Goal: Task Accomplishment & Management: Manage account settings

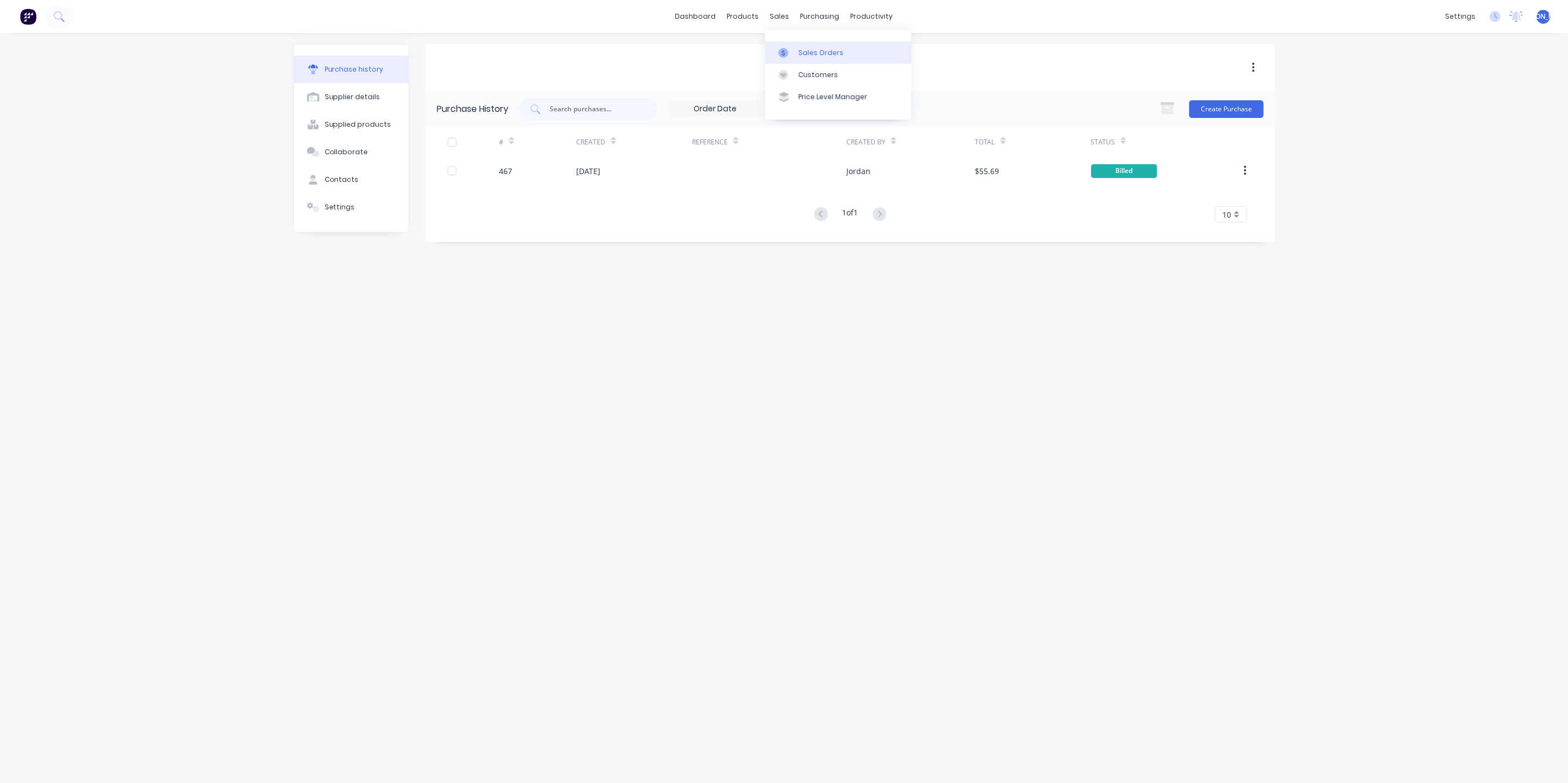
click at [810, 59] on link "Sales Orders" at bounding box center [838, 52] width 146 height 22
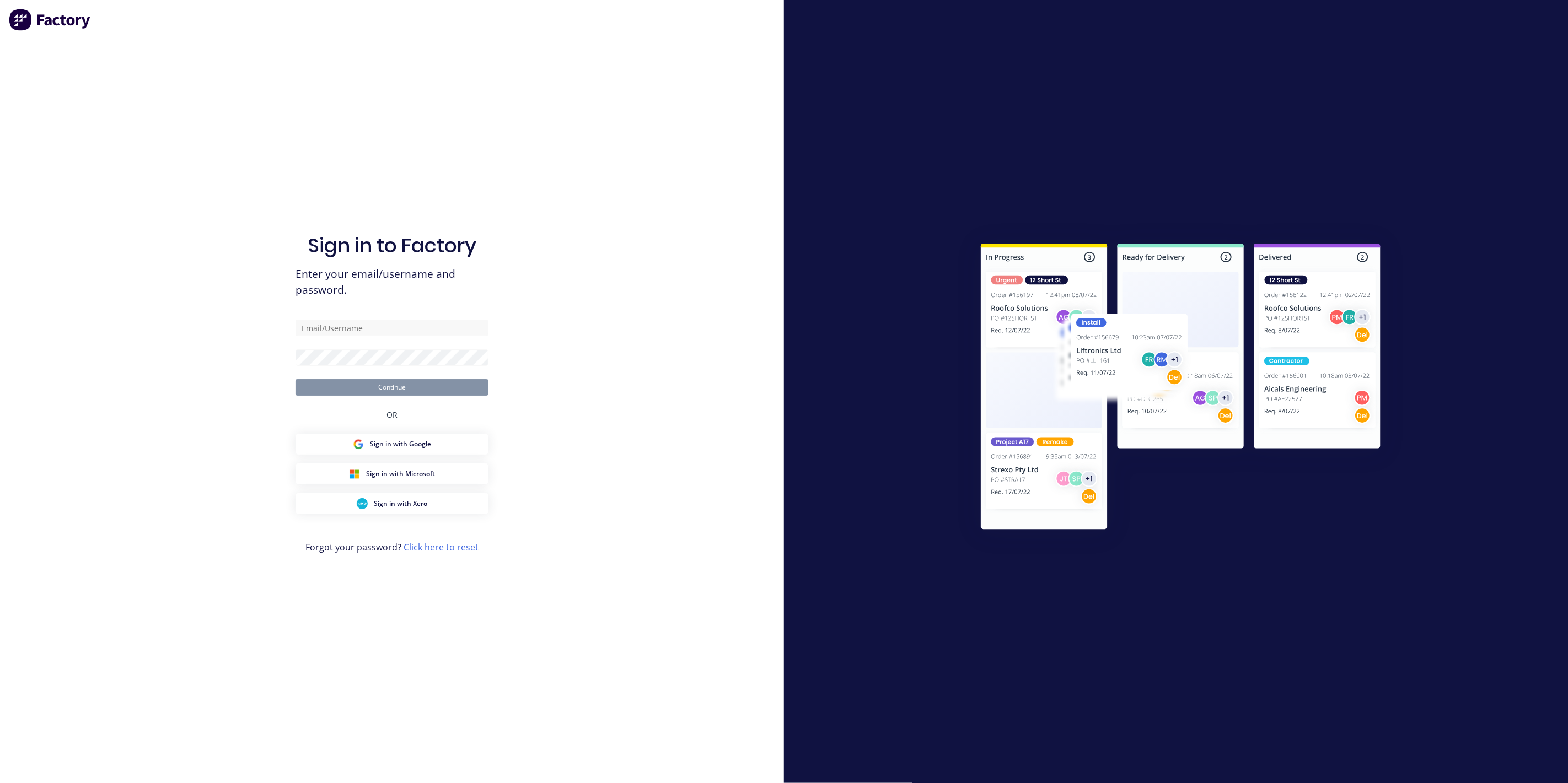
drag, startPoint x: 1516, startPoint y: 63, endPoint x: 765, endPoint y: 108, distance: 752.3
click at [1508, 67] on div at bounding box center [1176, 391] width 784 height 783
drag, startPoint x: 411, startPoint y: 329, endPoint x: 430, endPoint y: 320, distance: 21.0
click at [411, 329] on input "text" at bounding box center [391, 327] width 193 height 16
click at [413, 328] on input "jordan@" at bounding box center [391, 327] width 193 height 16
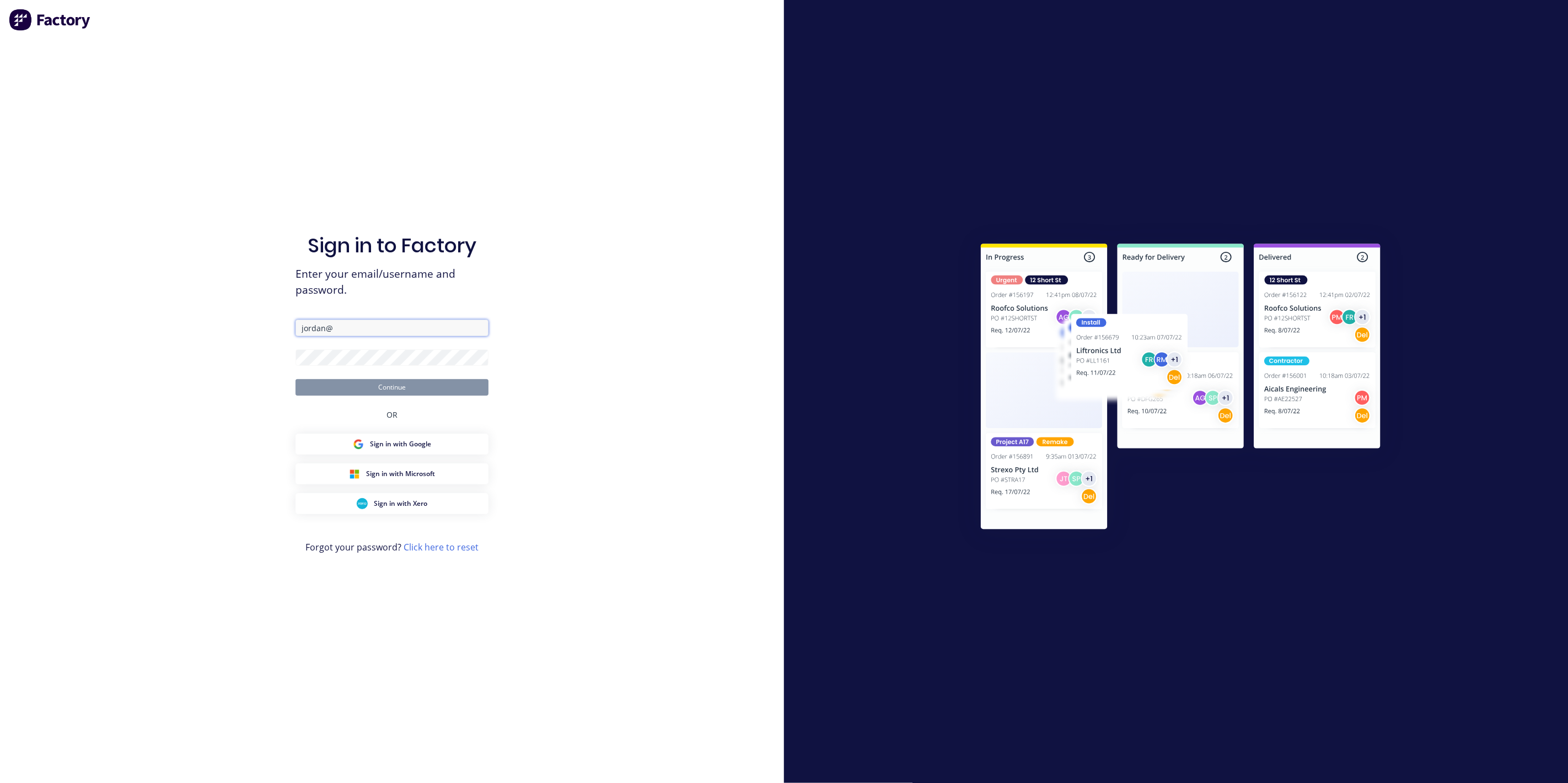
type input "[EMAIL_ADDRESS][DOMAIN_NAME]"
click at [295, 379] on button "Continue" at bounding box center [391, 387] width 193 height 16
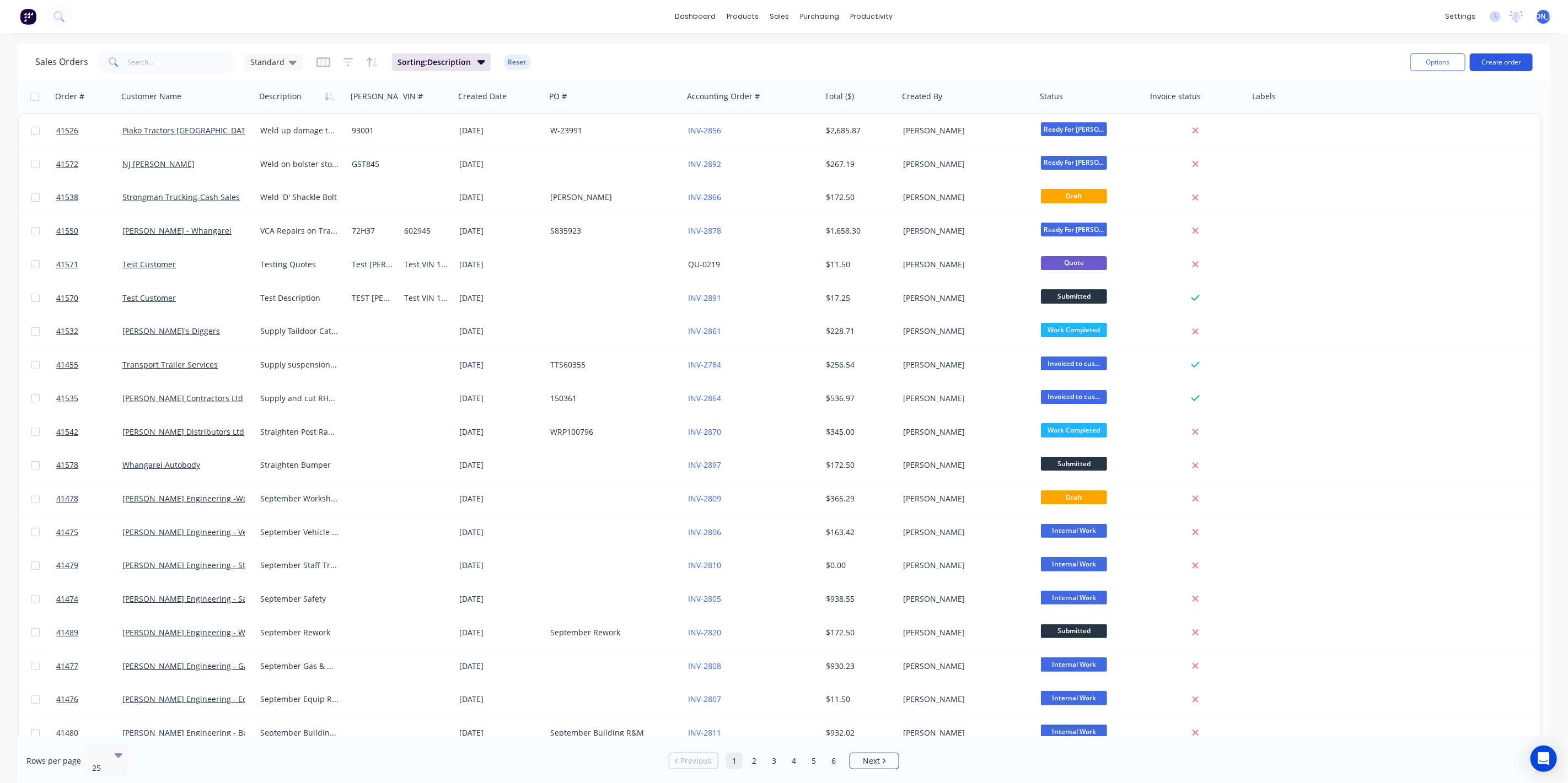
click at [1511, 54] on button "Create order" at bounding box center [1501, 62] width 63 height 18
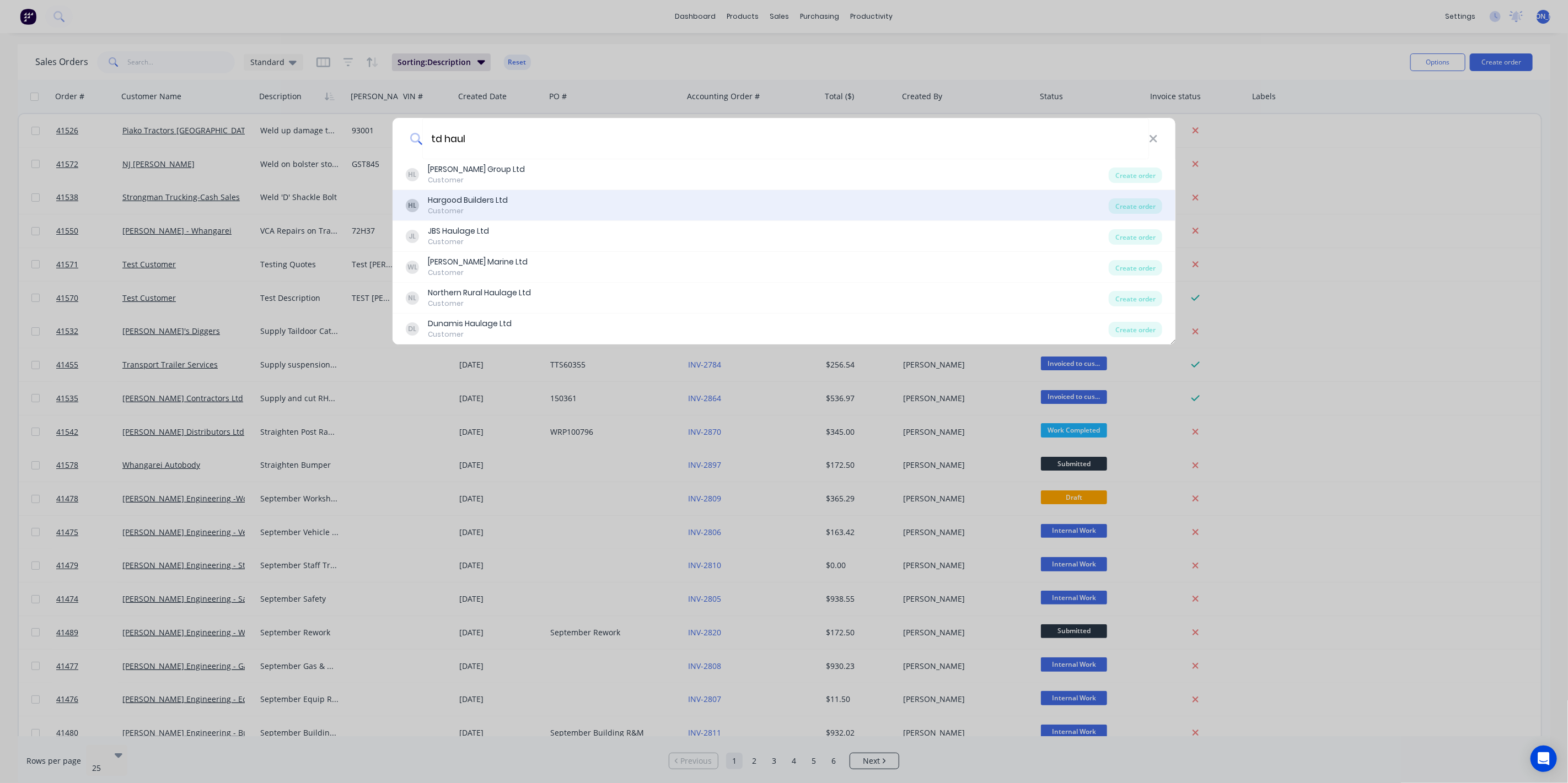
type input "td haula"
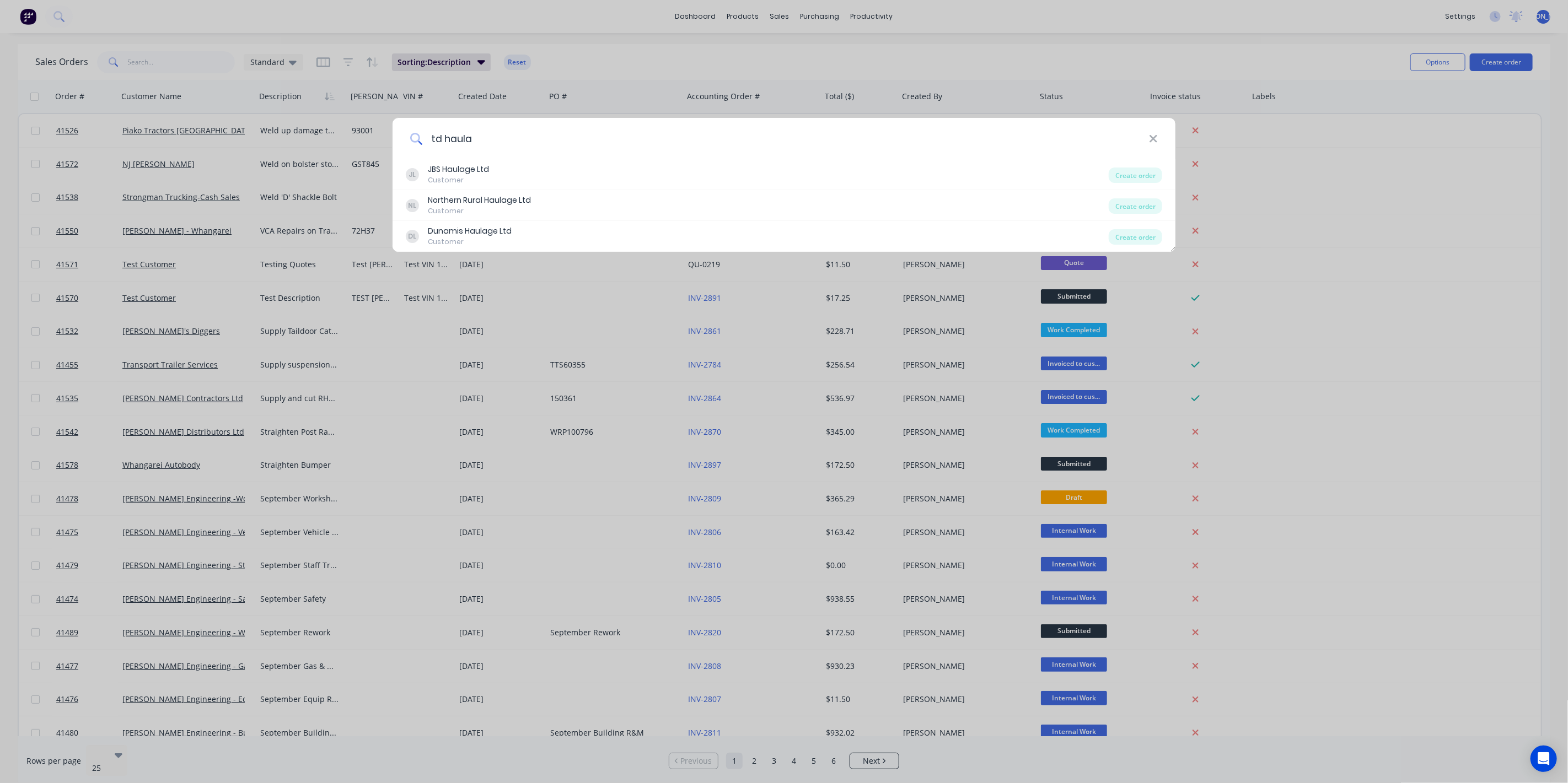
click at [444, 137] on input "td haula" at bounding box center [786, 139] width 727 height 41
drag, startPoint x: 477, startPoint y: 134, endPoint x: 401, endPoint y: 128, distance: 76.2
click at [401, 128] on div "td haula" at bounding box center [784, 139] width 783 height 41
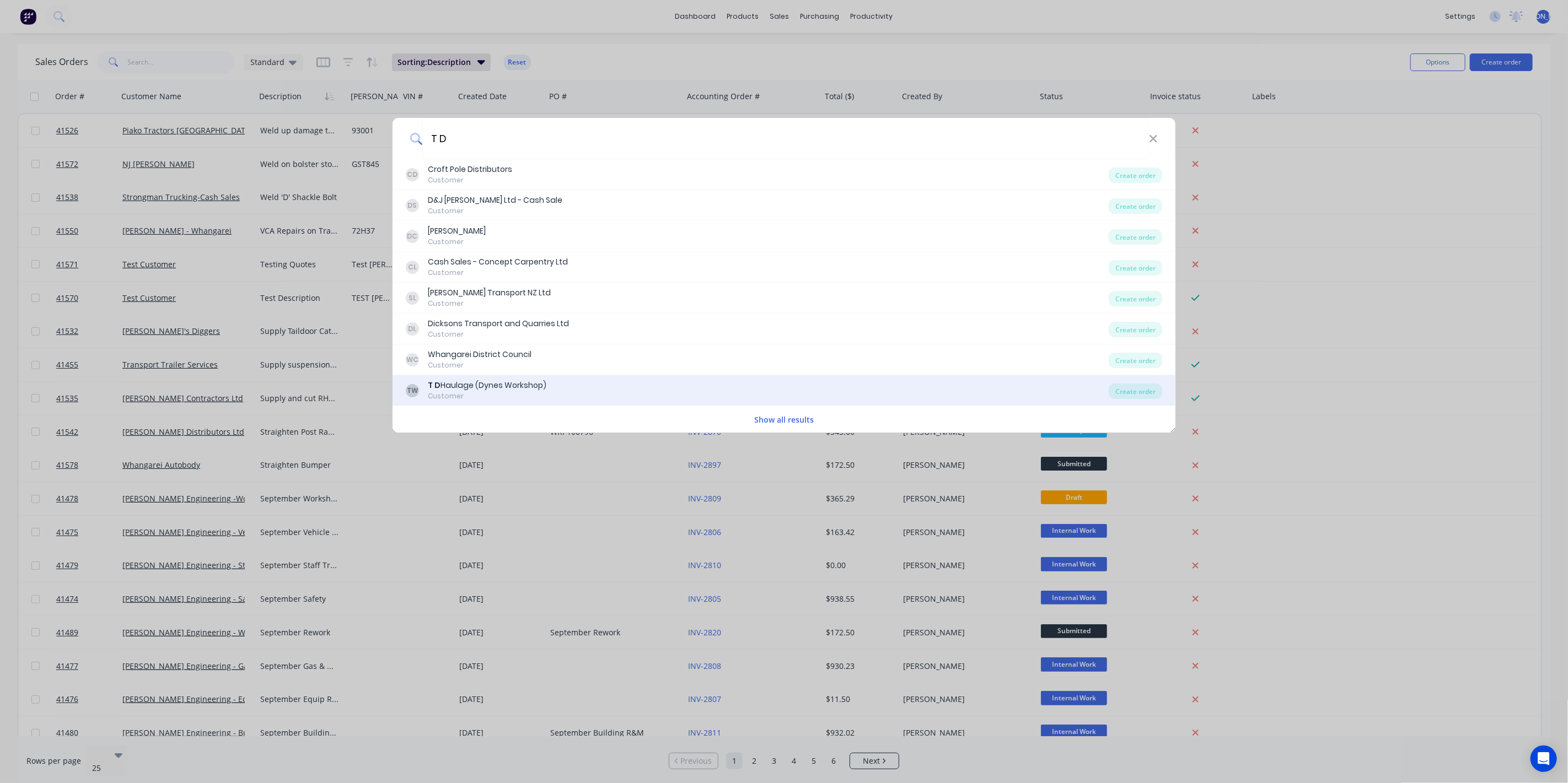
type input "T D"
click at [510, 395] on div "Customer" at bounding box center [487, 396] width 119 height 10
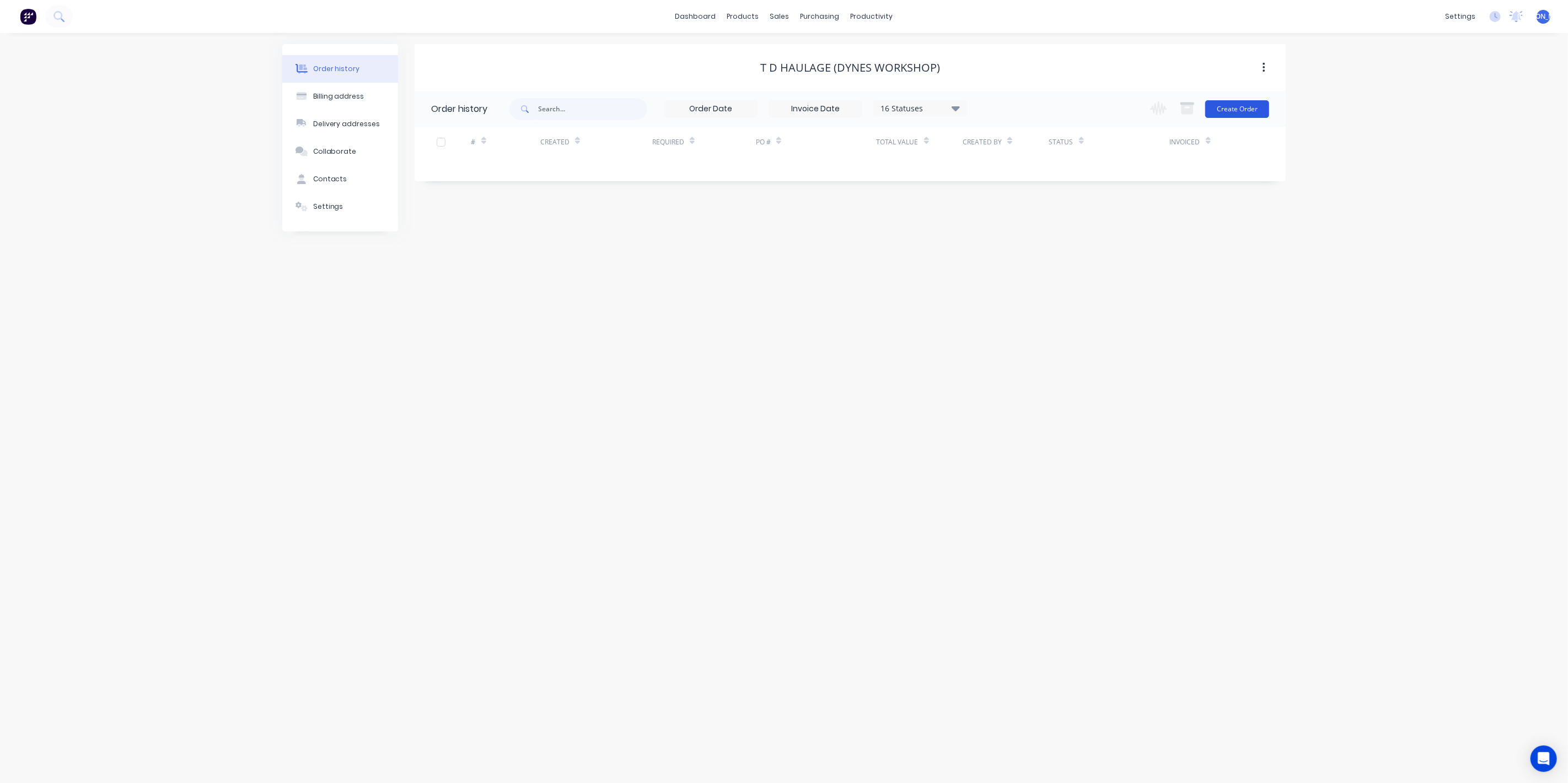
click at [1236, 110] on button "Create Order" at bounding box center [1237, 109] width 64 height 18
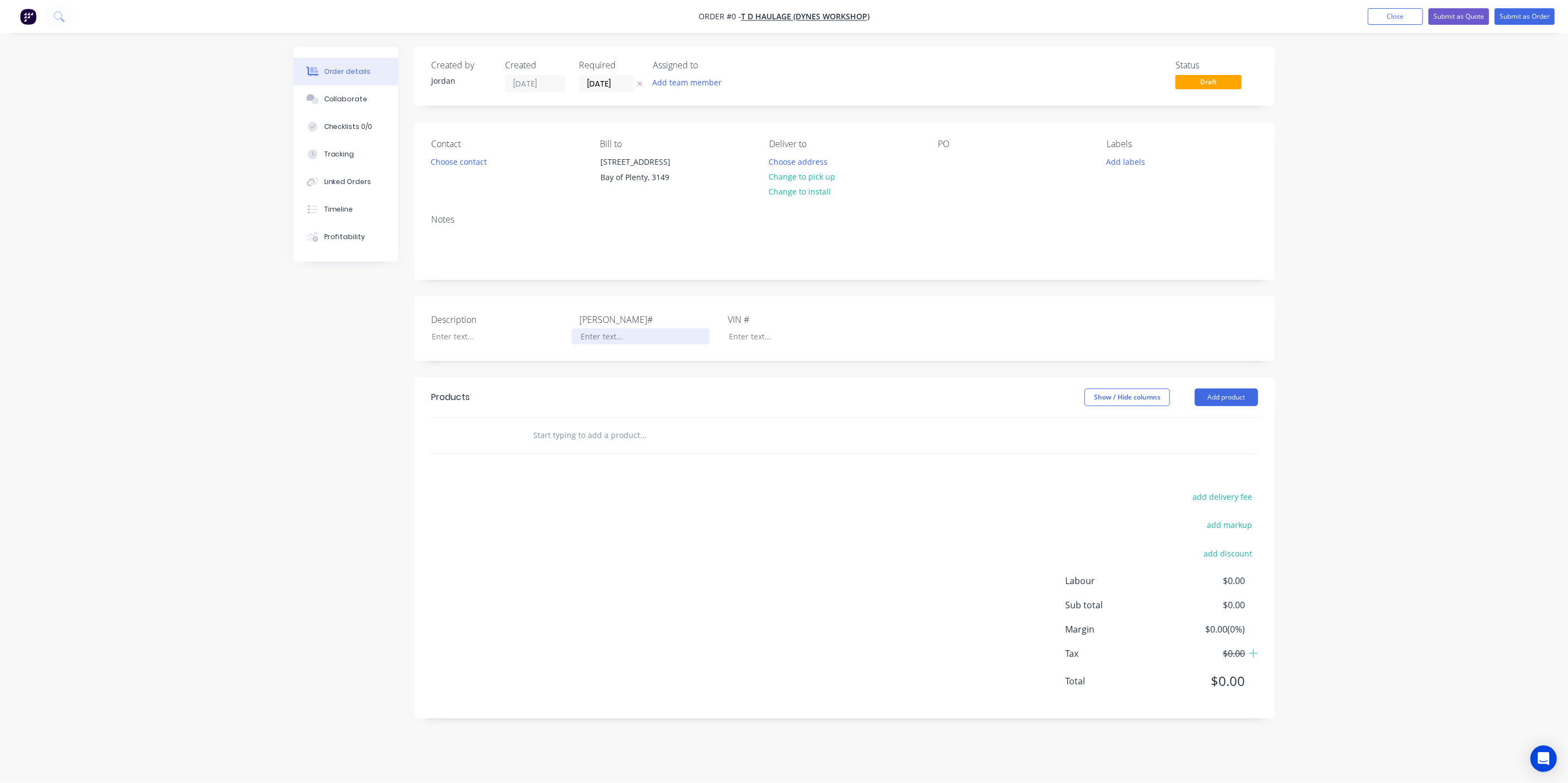
click at [591, 344] on div at bounding box center [640, 336] width 138 height 16
click at [719, 311] on div "Order details Collaborate Checklists 0/0 Tracking Linked Orders Timeline Profit…" at bounding box center [784, 391] width 1003 height 688
click at [467, 344] on div at bounding box center [492, 336] width 138 height 16
drag, startPoint x: 261, startPoint y: 372, endPoint x: 442, endPoint y: 447, distance: 195.9
click at [261, 372] on div "Order details Collaborate Checklists 0/0 Tracking Linked Orders Timeline Profit…" at bounding box center [784, 391] width 1568 height 783
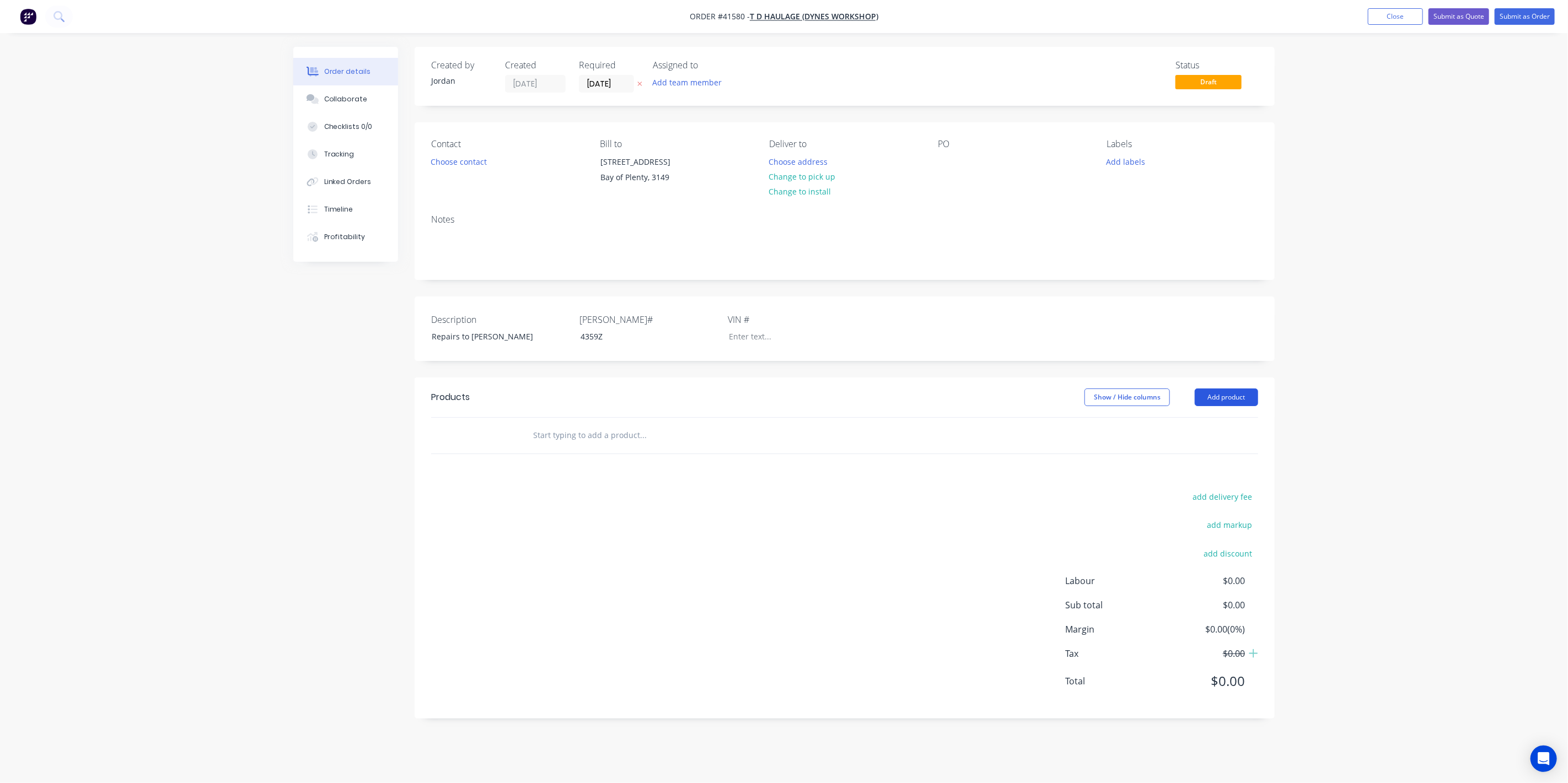
click at [1217, 406] on button "Add product" at bounding box center [1227, 397] width 63 height 18
drag, startPoint x: 572, startPoint y: 449, endPoint x: 642, endPoint y: 449, distance: 70.0
click at [573, 447] on input "text" at bounding box center [643, 435] width 220 height 22
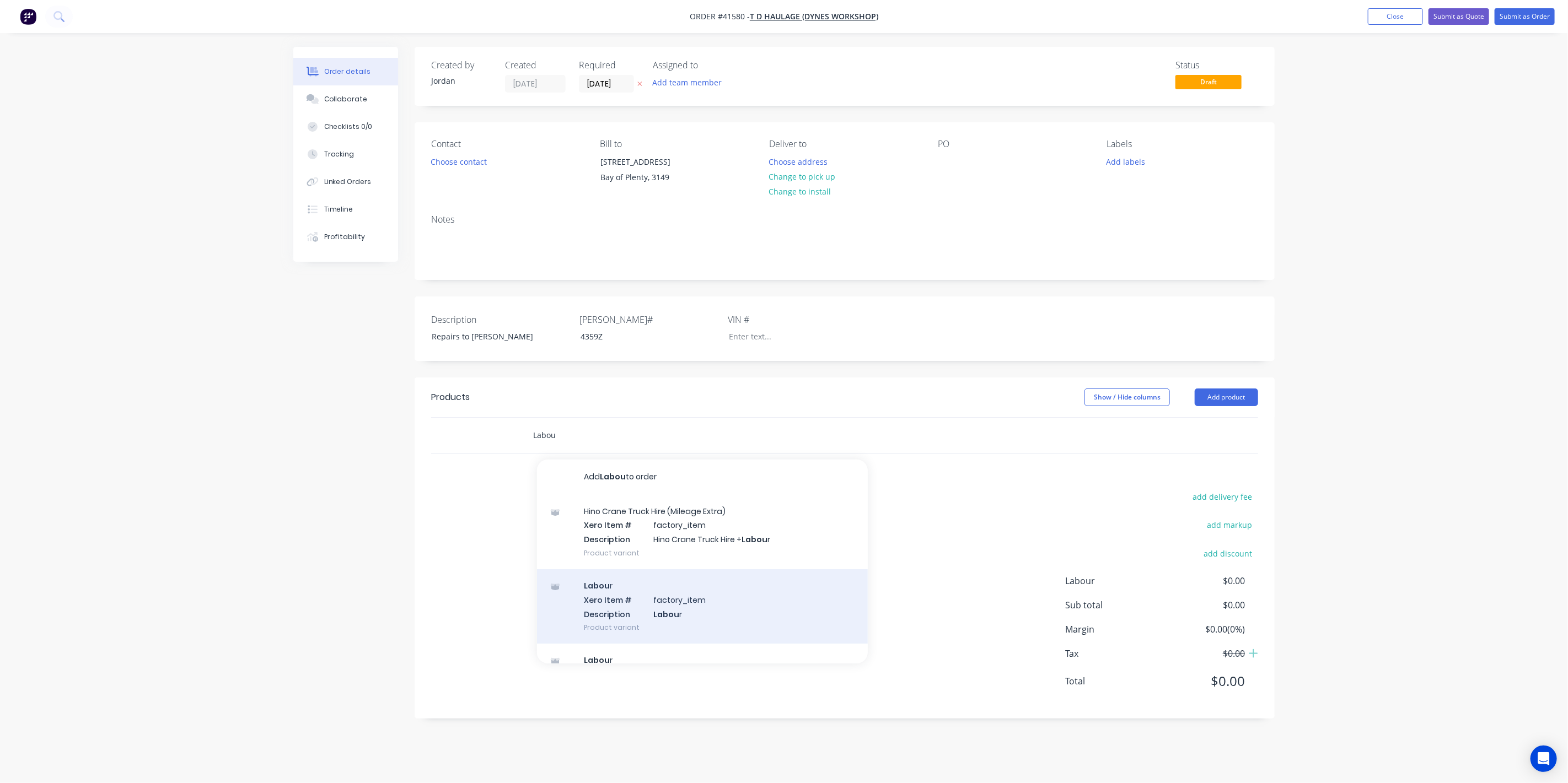
scroll to position [102, 0]
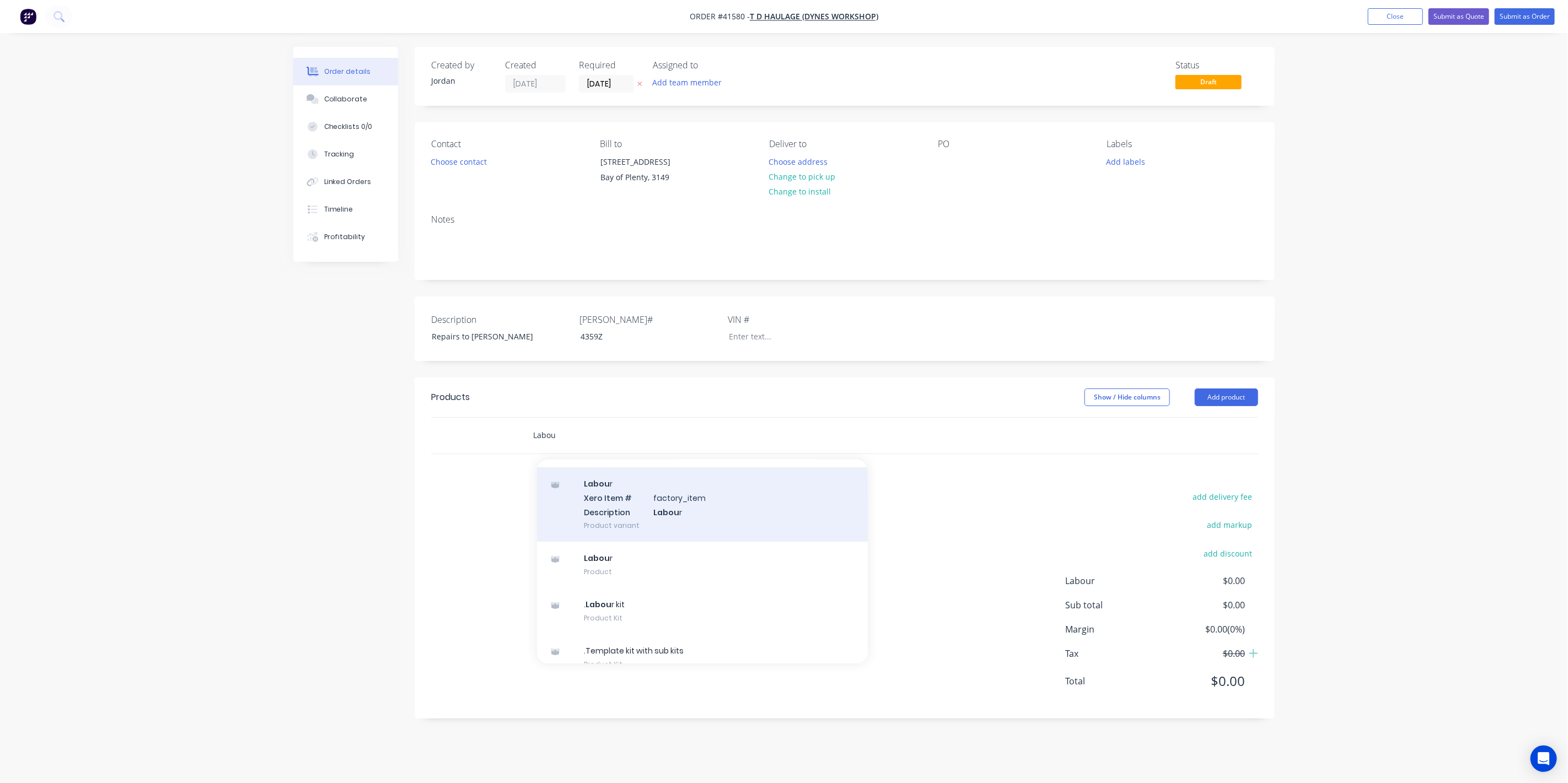
type input "Labou"
click at [671, 529] on div "Labou r Xero Item # factory_item Description Labou r Product variant" at bounding box center [702, 504] width 331 height 74
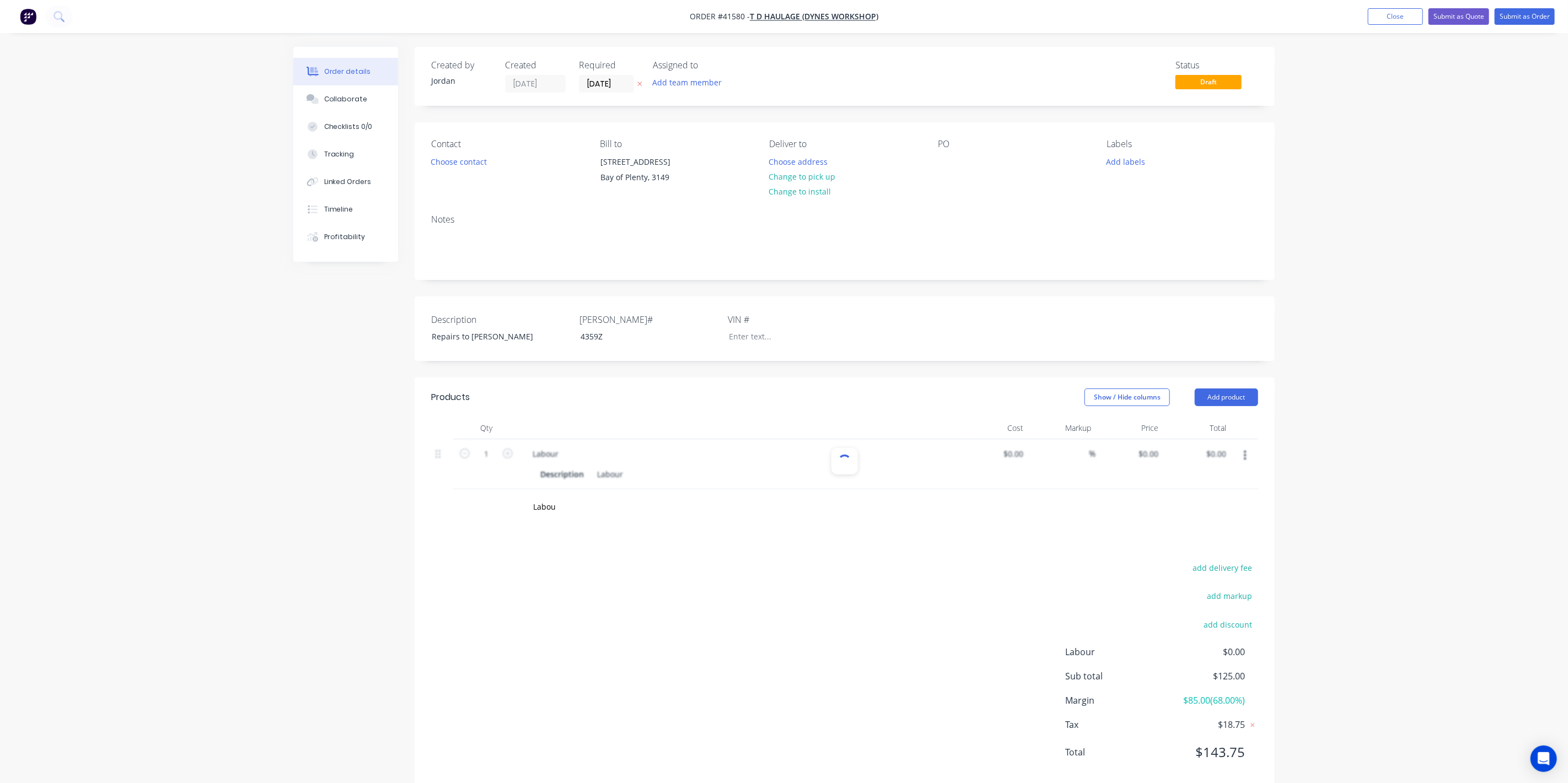
type input "$40.00"
type input "212.5"
type input "$125.00"
click at [247, 475] on div "Order details Collaborate Checklists 0/0 Tracking Linked Orders Timeline Profit…" at bounding box center [779, 403] width 1559 height 806
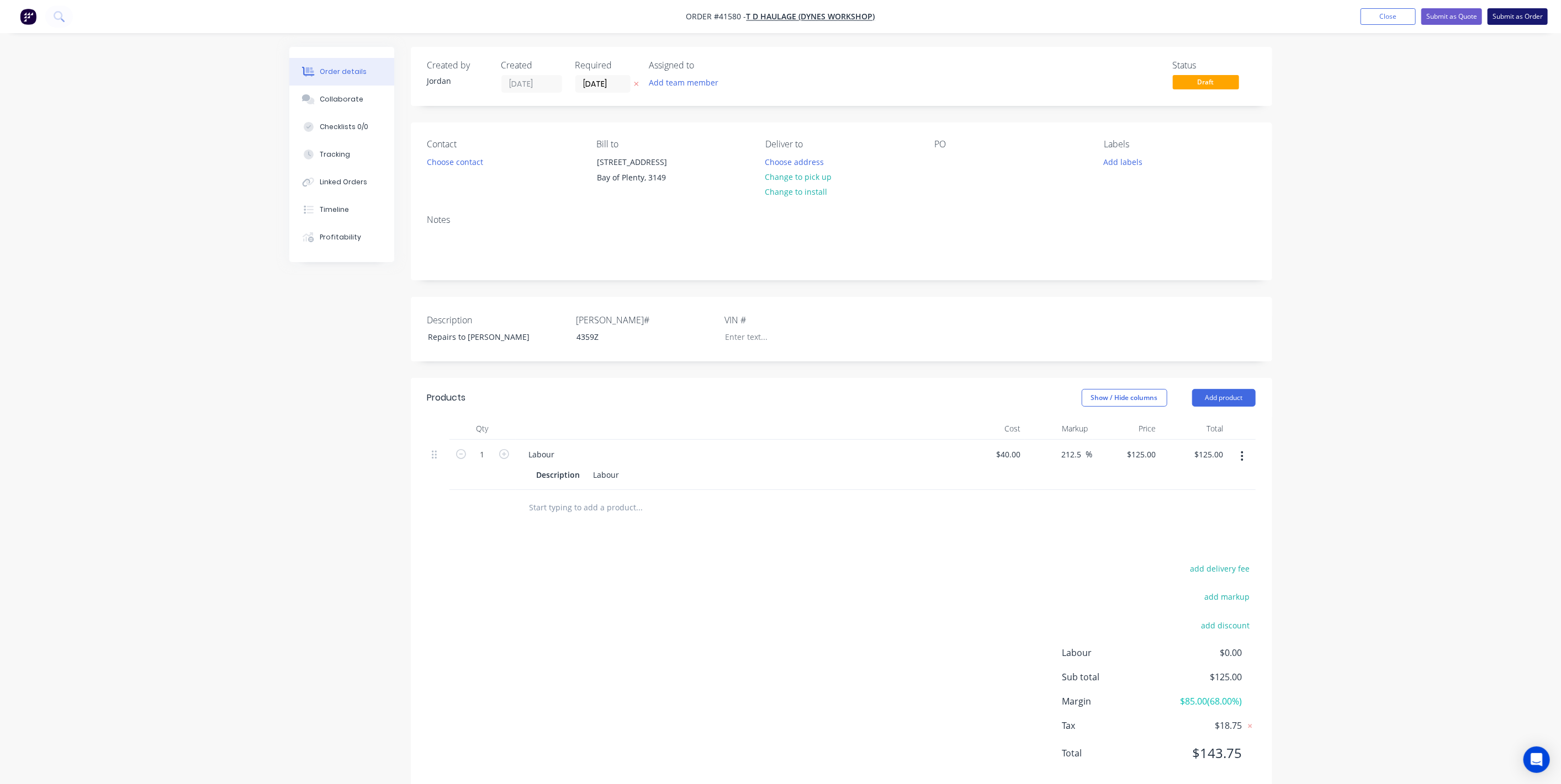
click at [1499, 19] on button "Submit as Order" at bounding box center [1517, 16] width 60 height 16
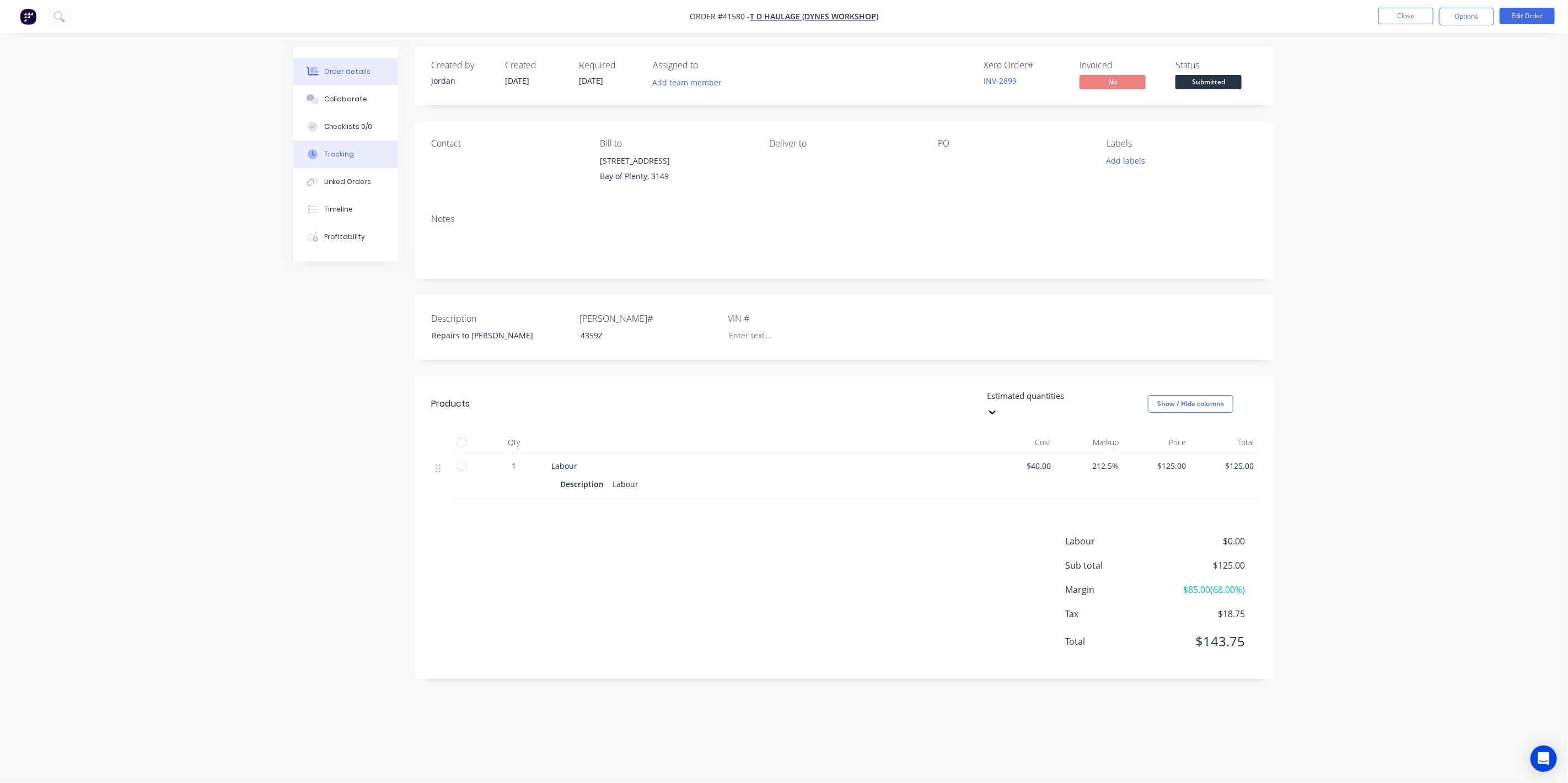
click at [325, 156] on div "Tracking" at bounding box center [340, 154] width 30 height 10
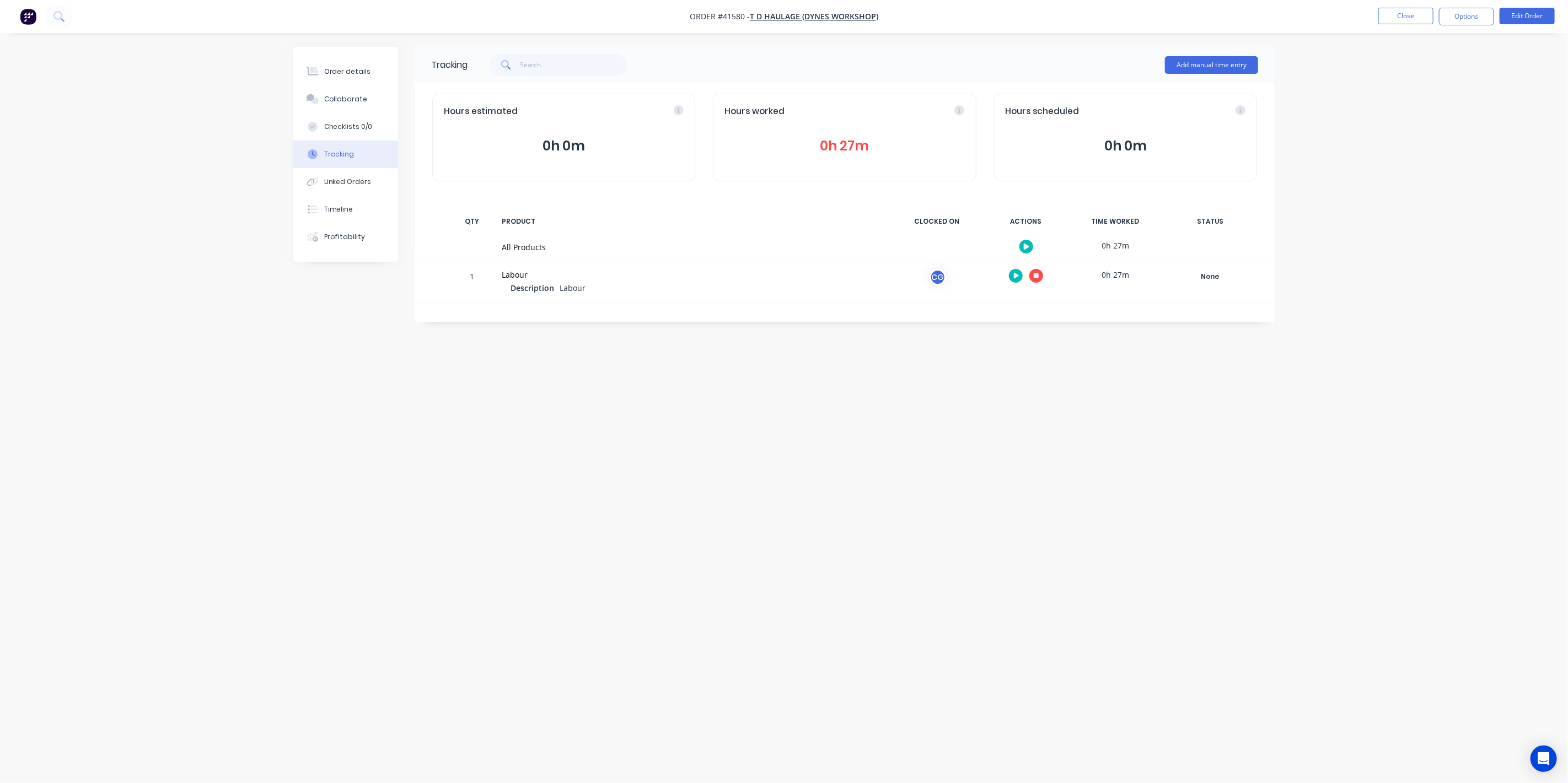
click at [1037, 275] on icon "button" at bounding box center [1036, 275] width 5 height 5
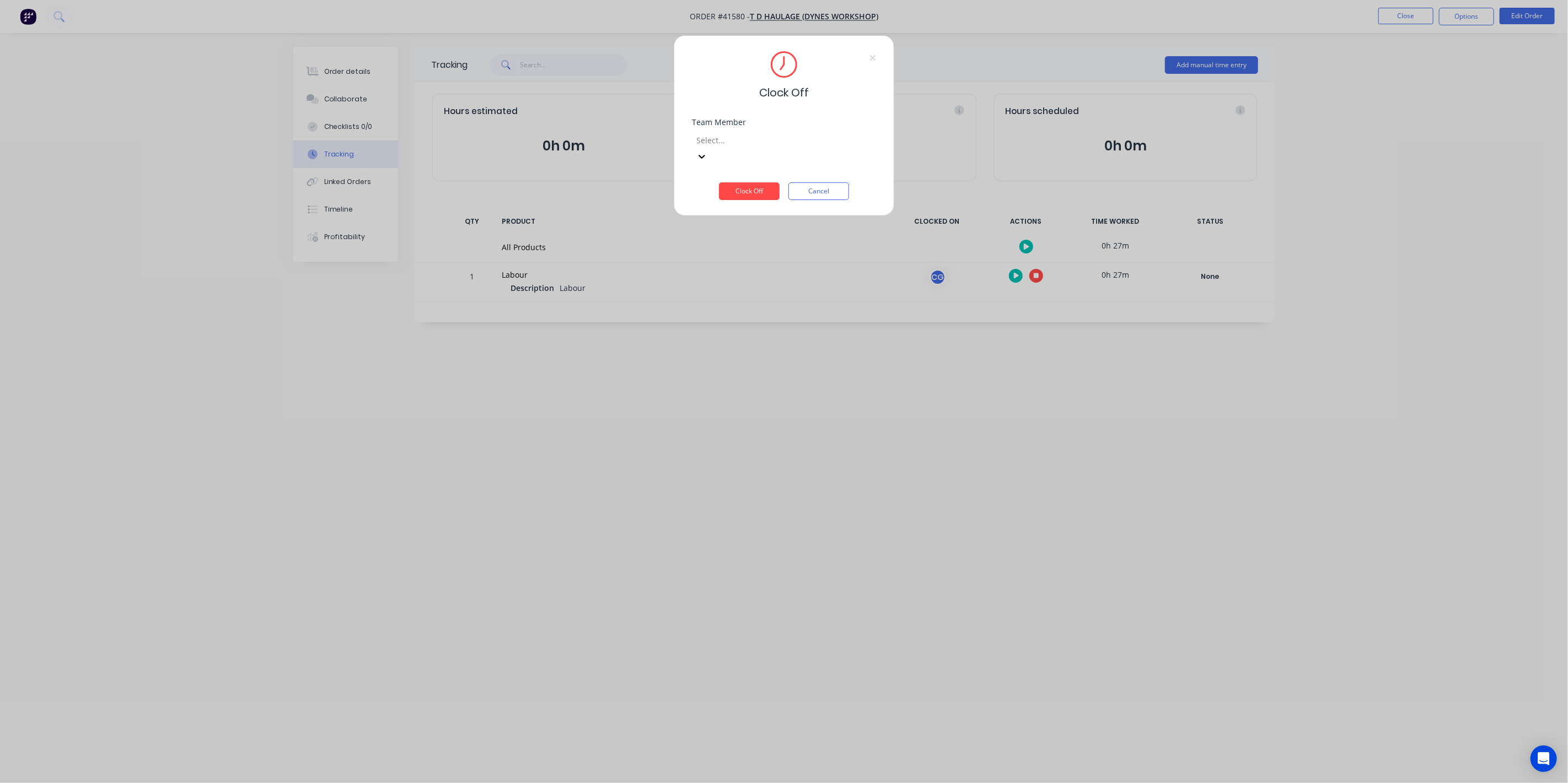
click at [808, 146] on div at bounding box center [774, 140] width 159 height 14
drag, startPoint x: 761, startPoint y: 162, endPoint x: 756, endPoint y: 168, distance: 7.8
click at [761, 782] on div "[PERSON_NAME]" at bounding box center [784, 788] width 1568 height 12
click at [752, 183] on button "Clock Off" at bounding box center [749, 191] width 61 height 18
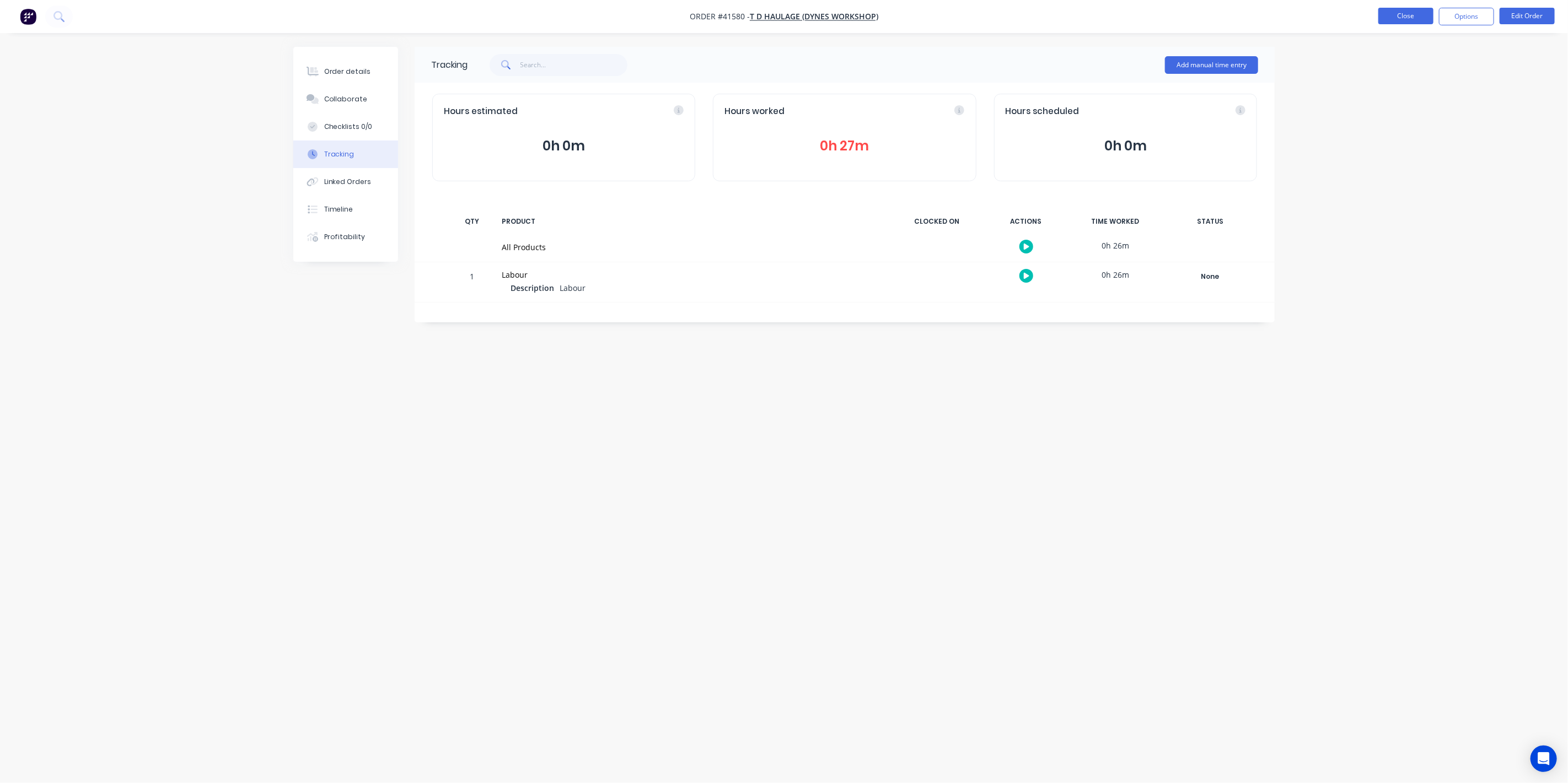
click at [1404, 21] on button "Close" at bounding box center [1405, 16] width 55 height 16
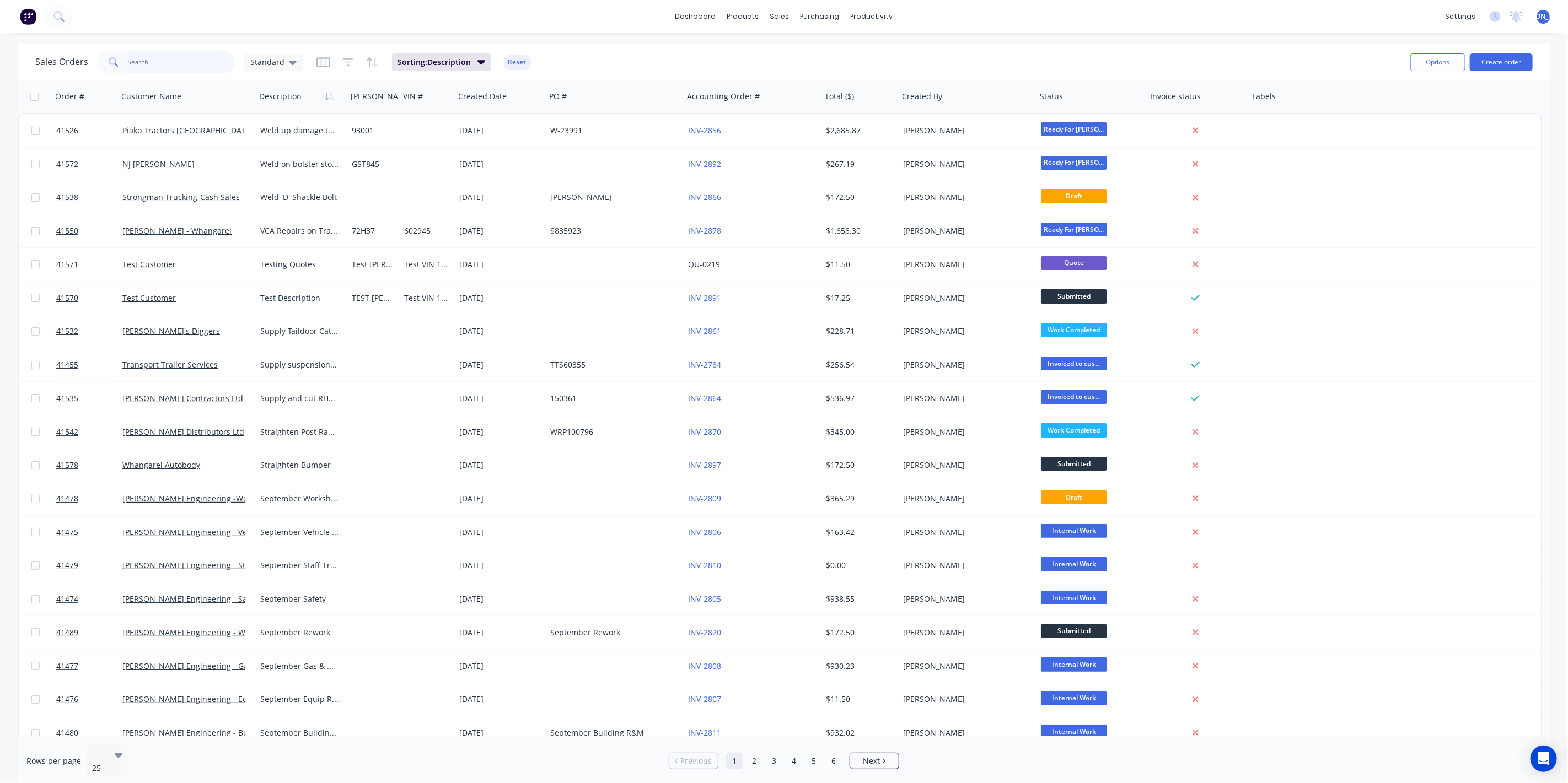
click at [158, 58] on input "text" at bounding box center [181, 62] width 108 height 22
type input "[PERSON_NAME]"
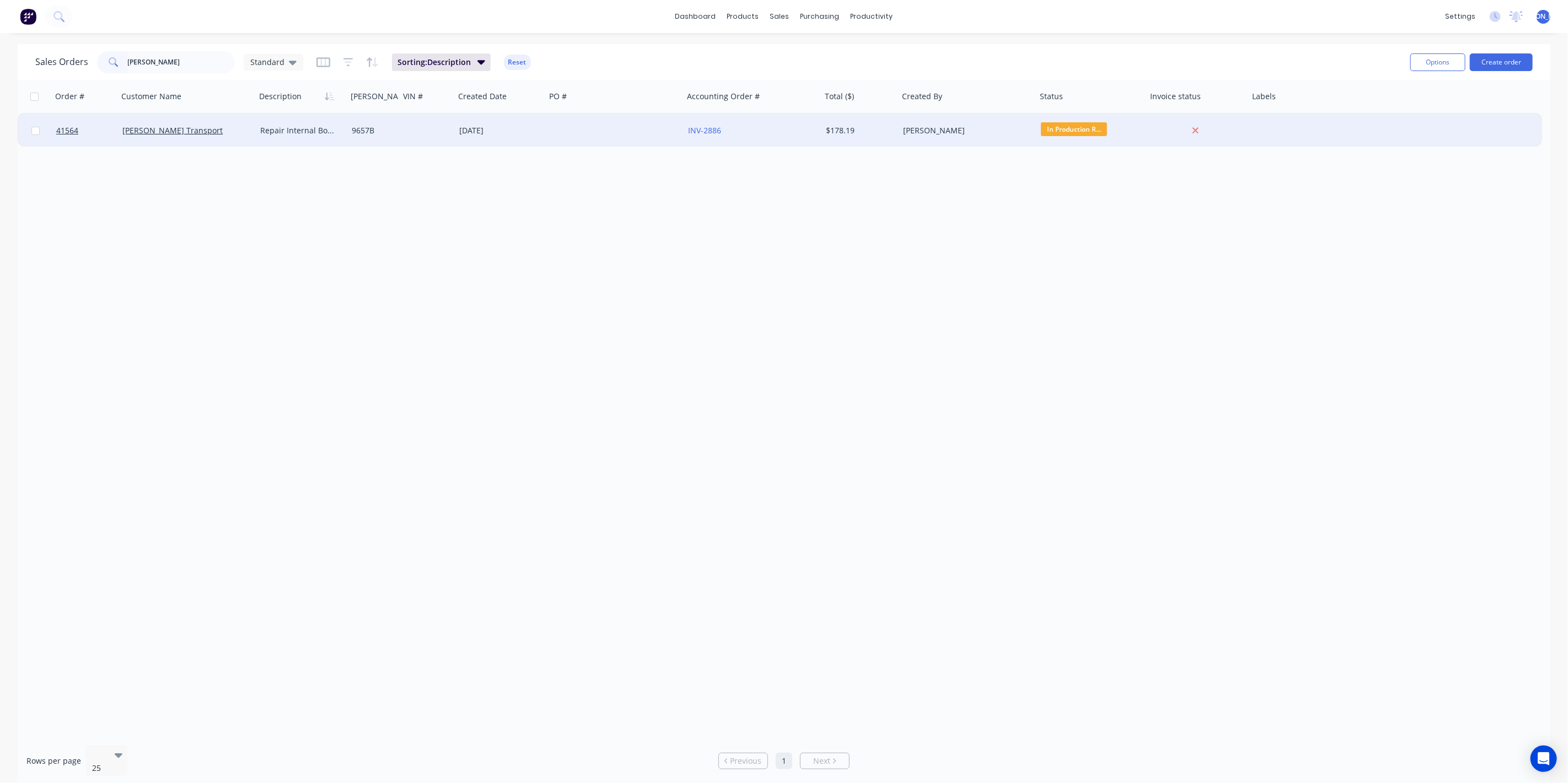
click at [233, 131] on div "[PERSON_NAME] Transport" at bounding box center [183, 131] width 122 height 11
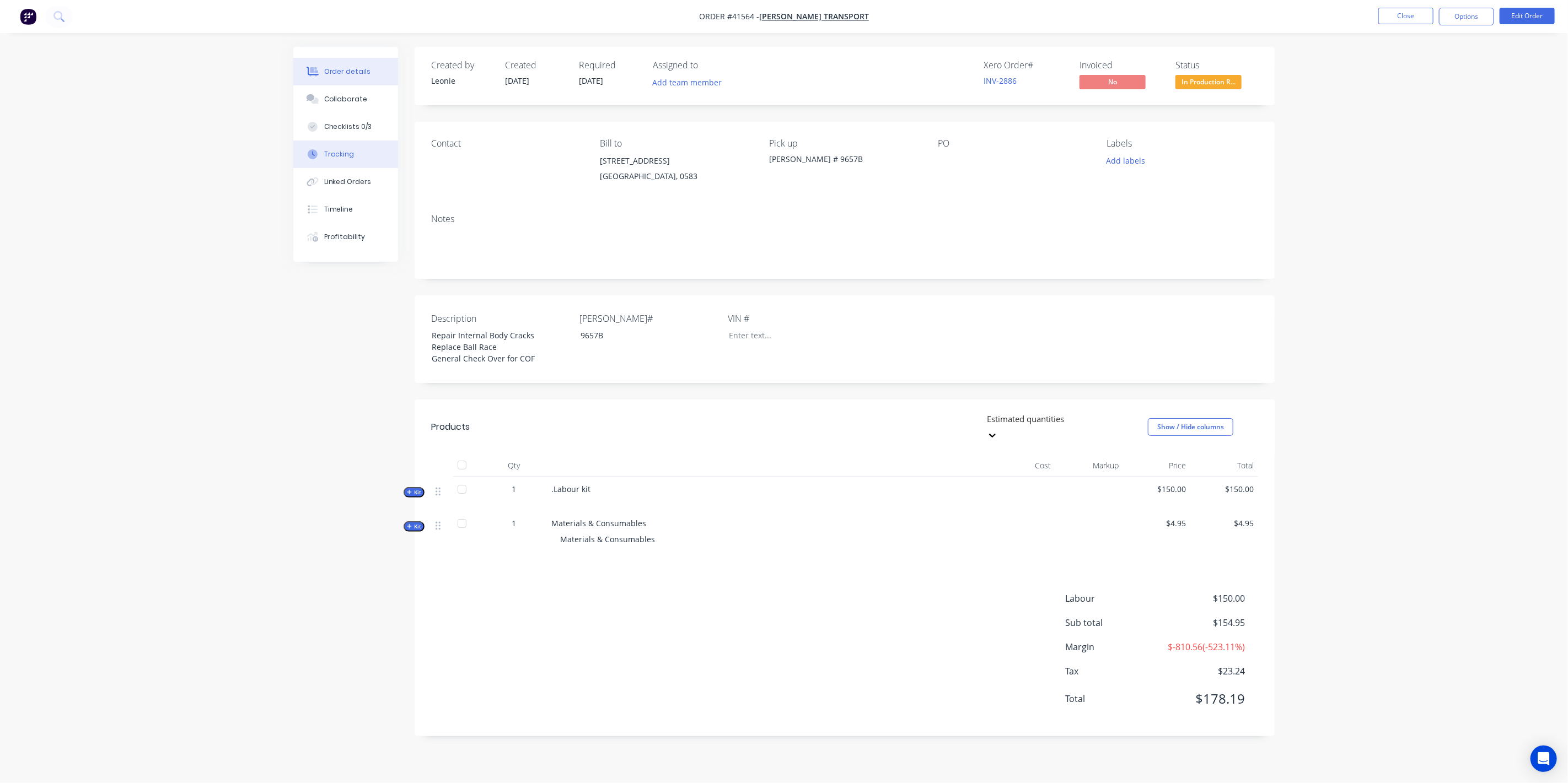
click at [349, 149] on button "Tracking" at bounding box center [346, 154] width 105 height 27
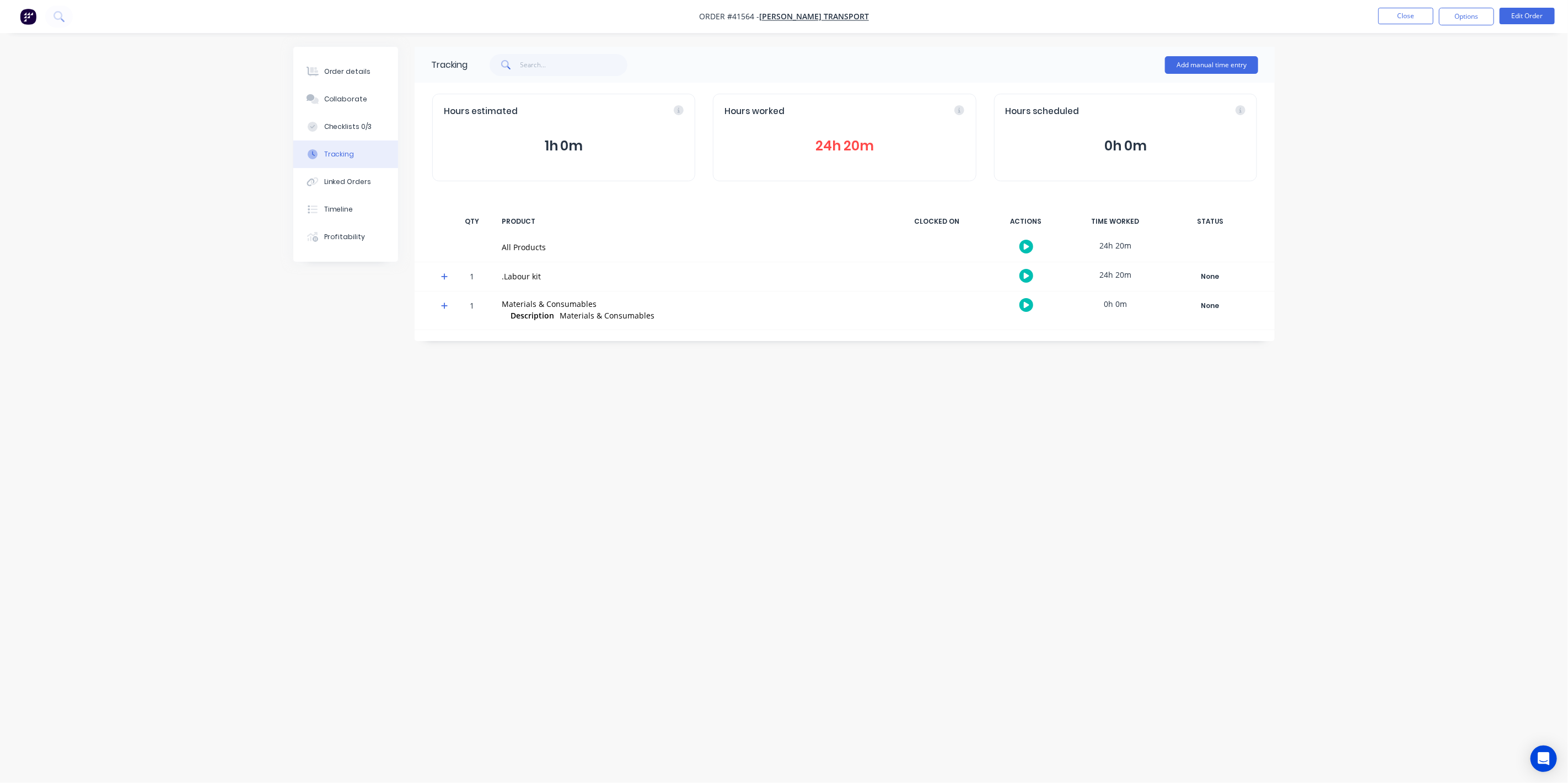
click at [349, 149] on button "Tracking" at bounding box center [346, 154] width 105 height 27
click at [373, 127] on button "Checklists 0/3" at bounding box center [346, 127] width 105 height 27
type textarea "x"
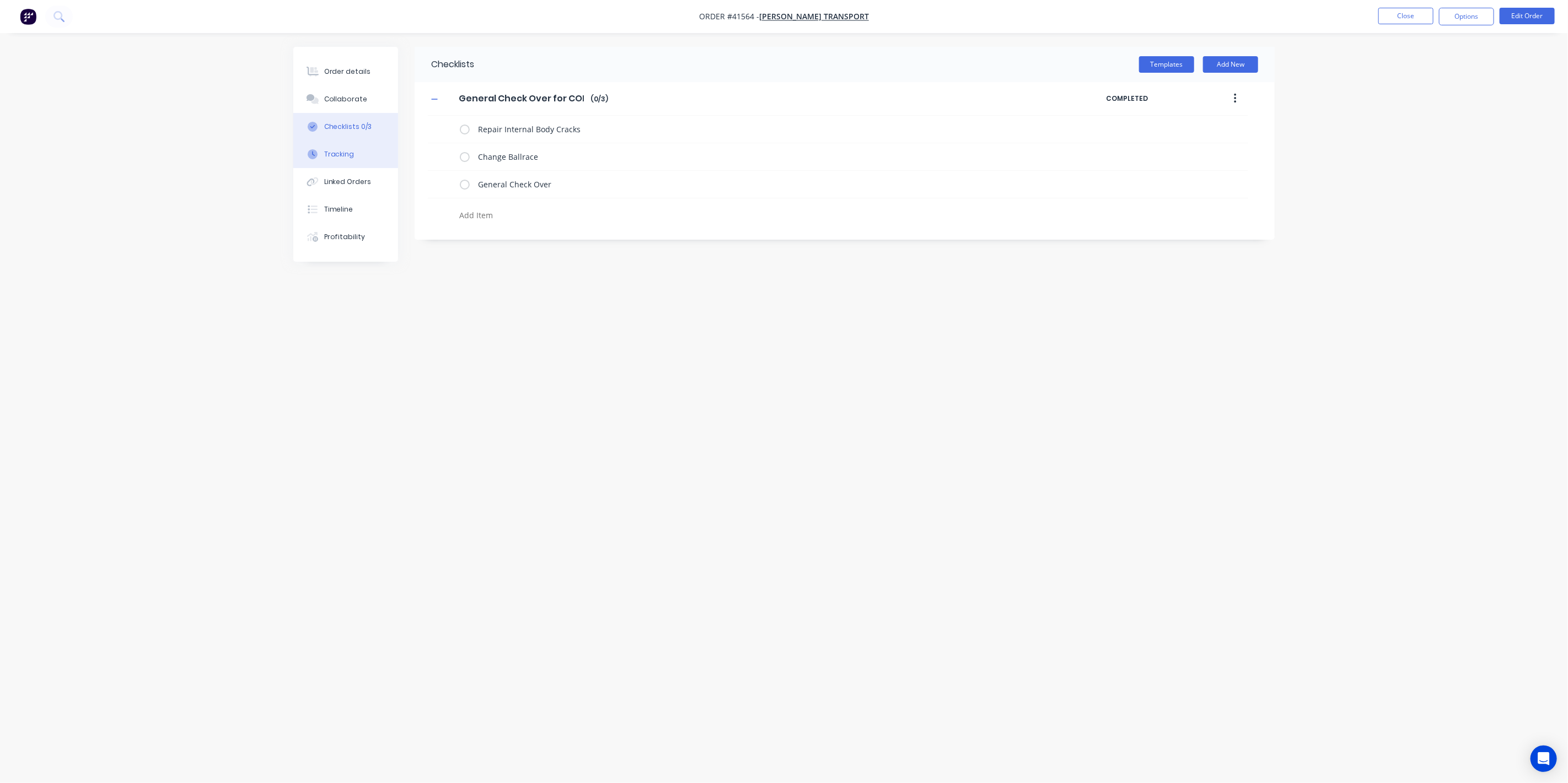
click at [368, 148] on button "Tracking" at bounding box center [346, 154] width 105 height 27
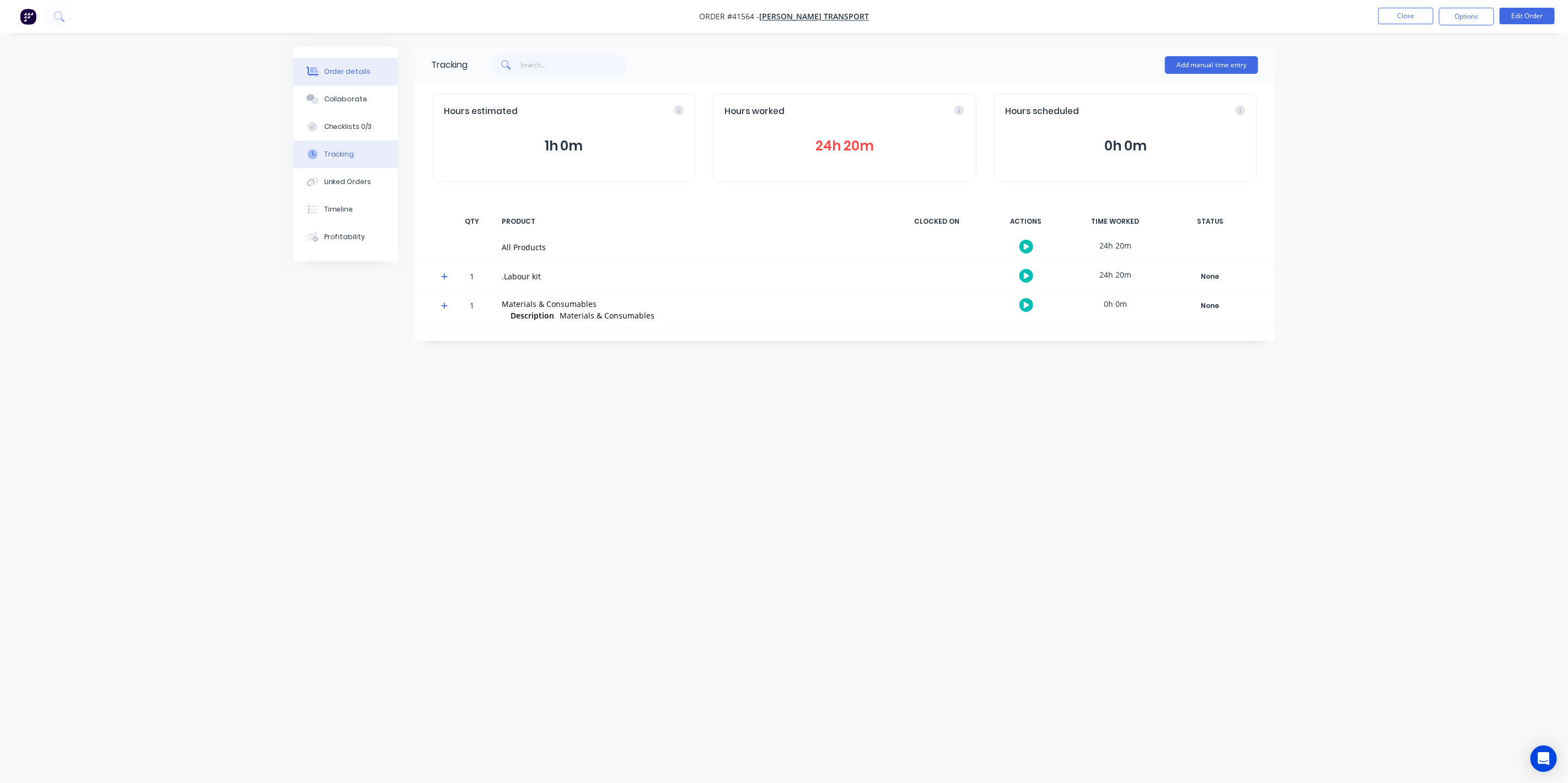
click at [342, 74] on div "Order details" at bounding box center [348, 72] width 47 height 10
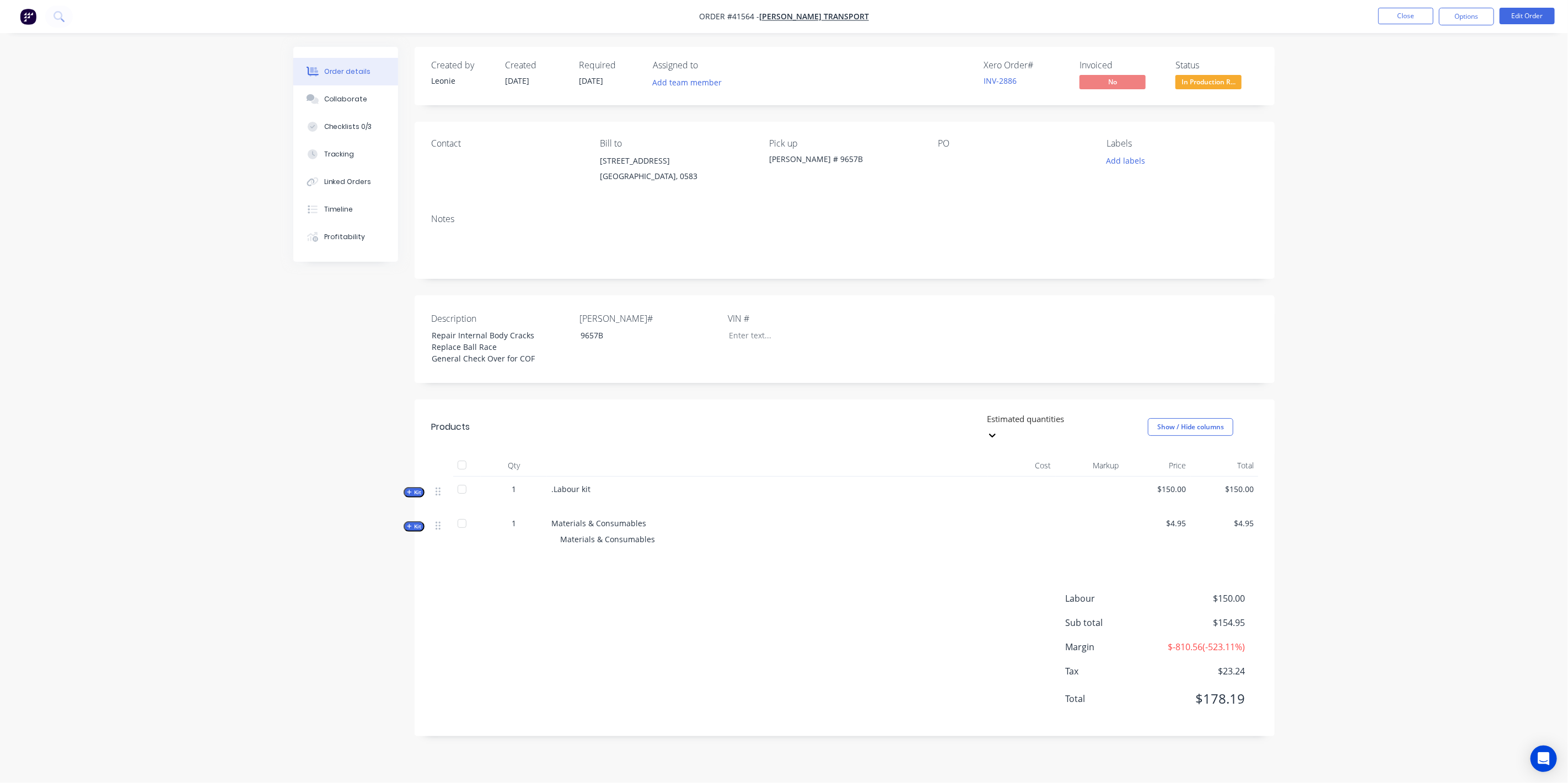
click at [254, 395] on div "Order details Collaborate Checklists 0/3 Tracking Linked Orders Timeline Profit…" at bounding box center [784, 391] width 1568 height 783
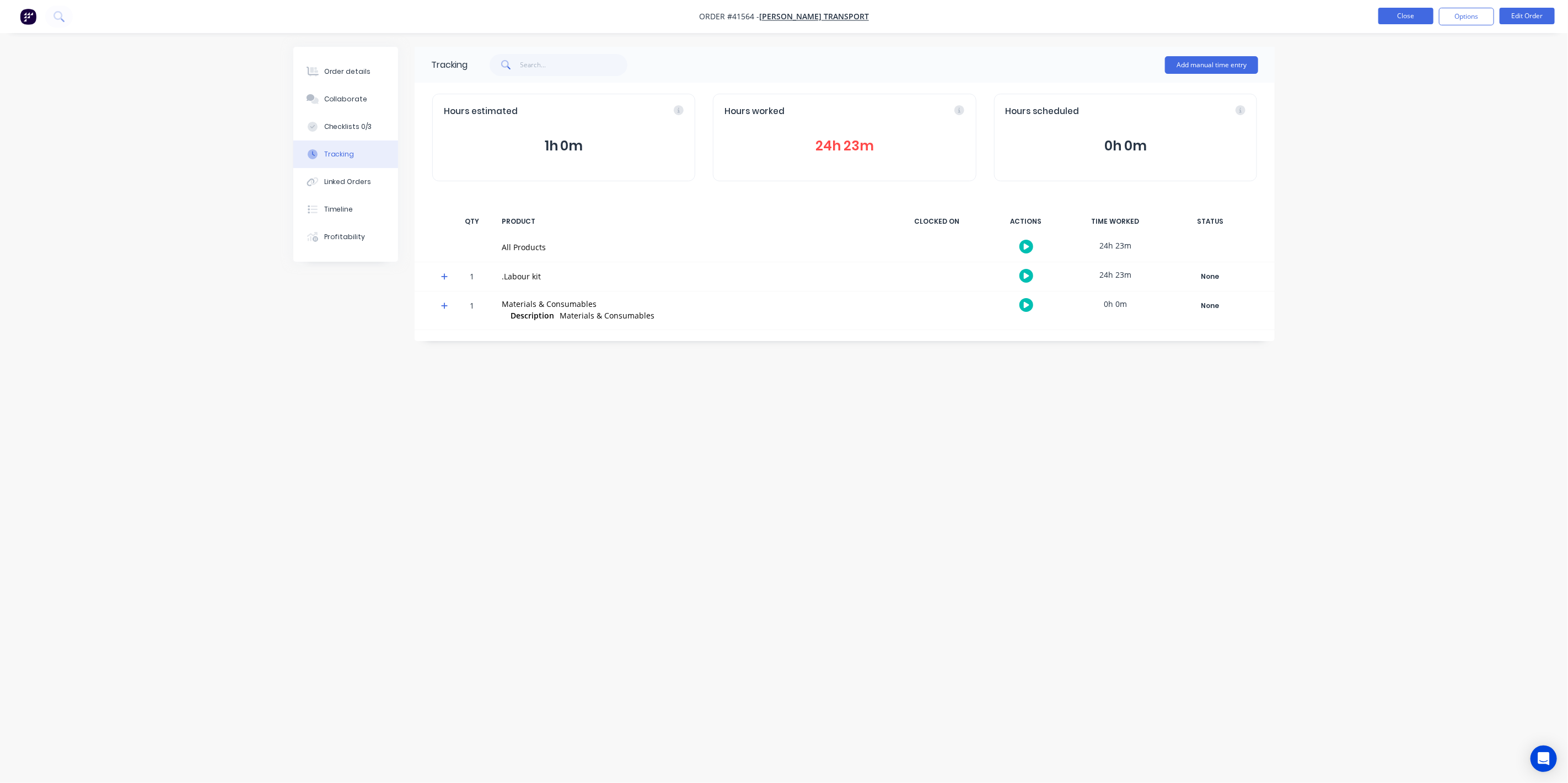
click at [1407, 24] on nav "Order #41564 - [PERSON_NAME] Transport Close Options Edit Order" at bounding box center [784, 16] width 1568 height 33
click at [1407, 18] on button "Close" at bounding box center [1405, 16] width 55 height 16
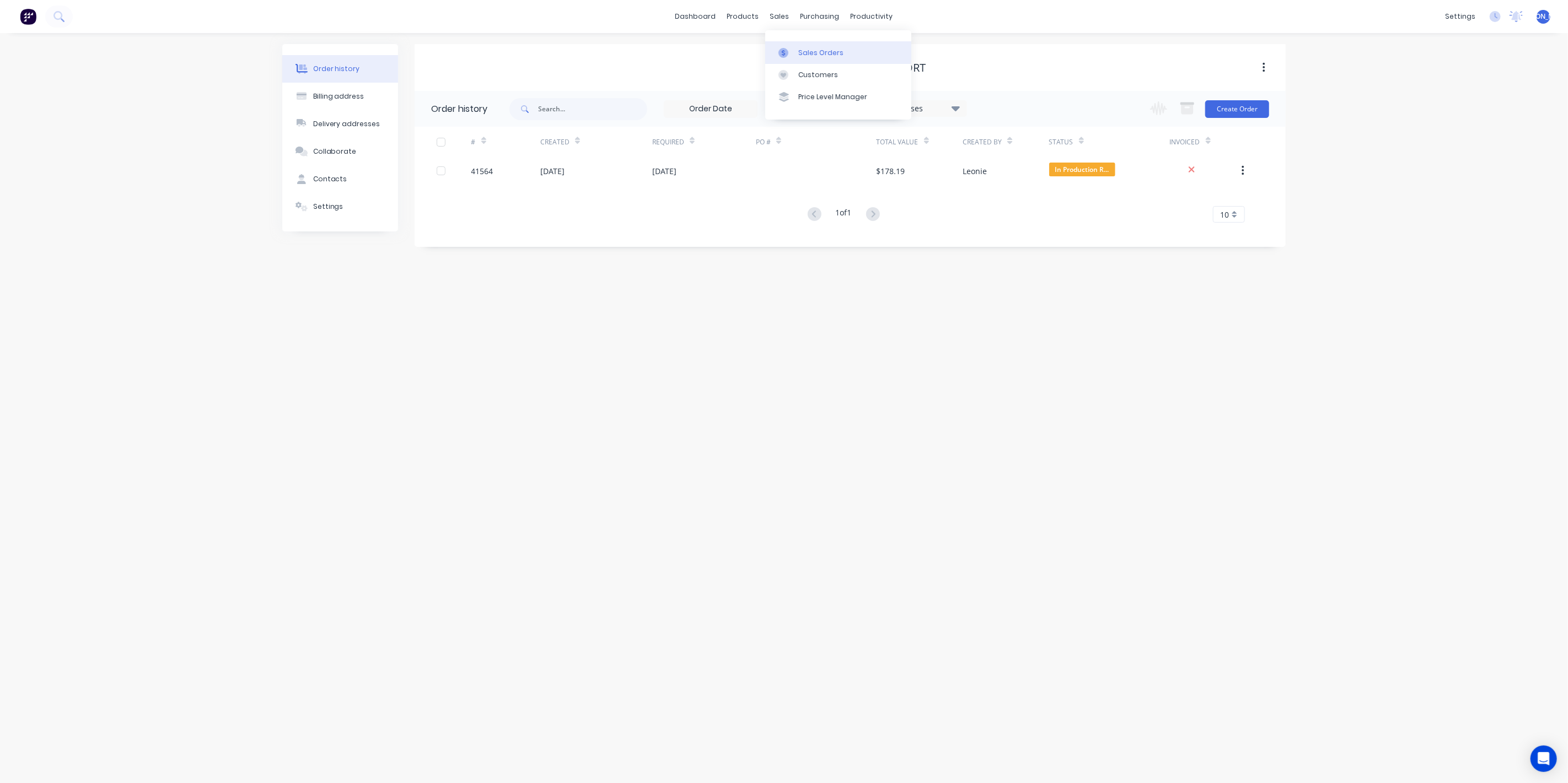
click at [806, 54] on div "Sales Orders" at bounding box center [821, 53] width 45 height 10
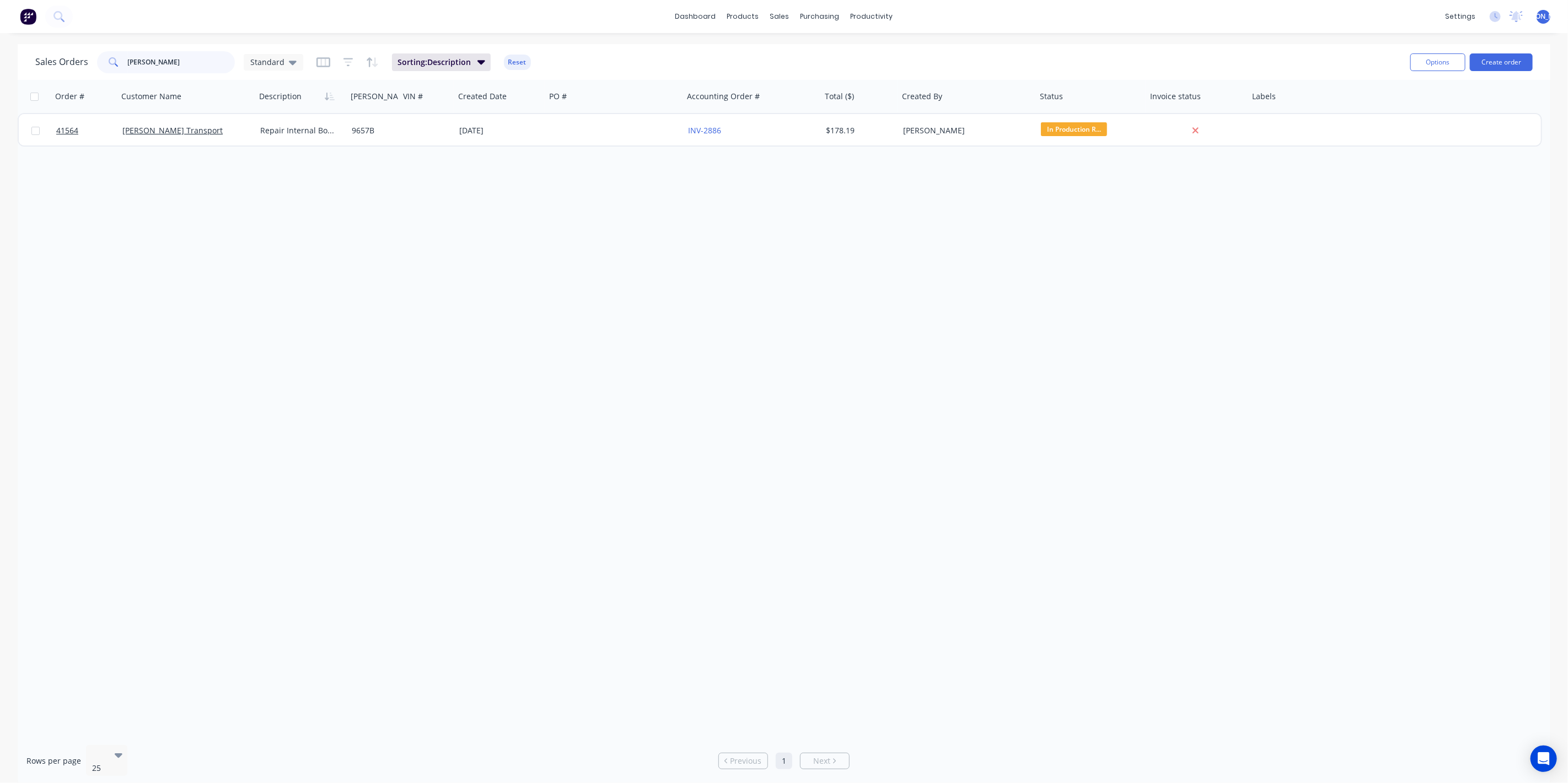
drag, startPoint x: 161, startPoint y: 61, endPoint x: 121, endPoint y: 59, distance: 40.0
click at [121, 59] on div "[PERSON_NAME]" at bounding box center [166, 62] width 138 height 22
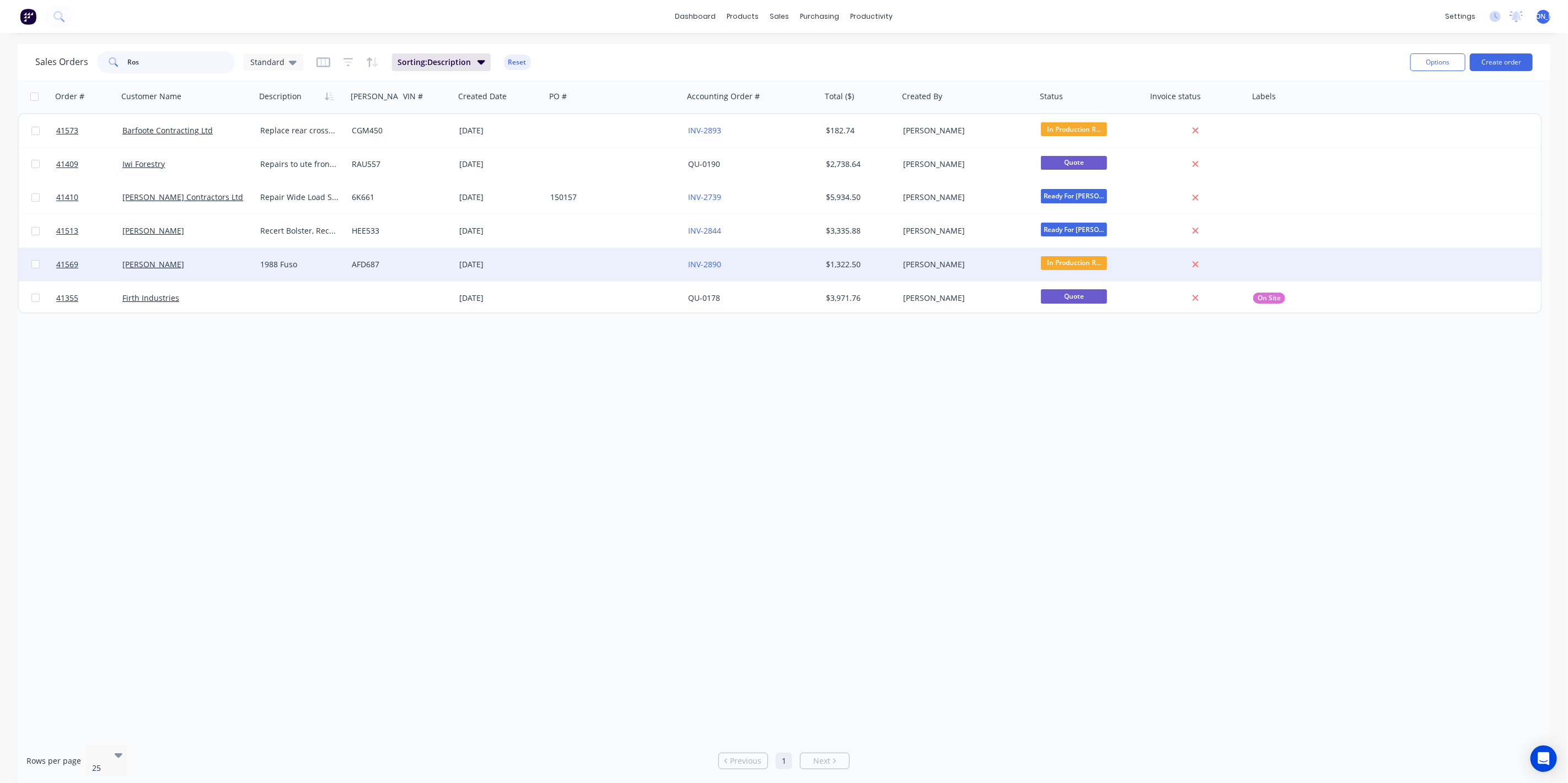
type input "Ros"
click at [190, 266] on div "[PERSON_NAME]" at bounding box center [183, 265] width 122 height 11
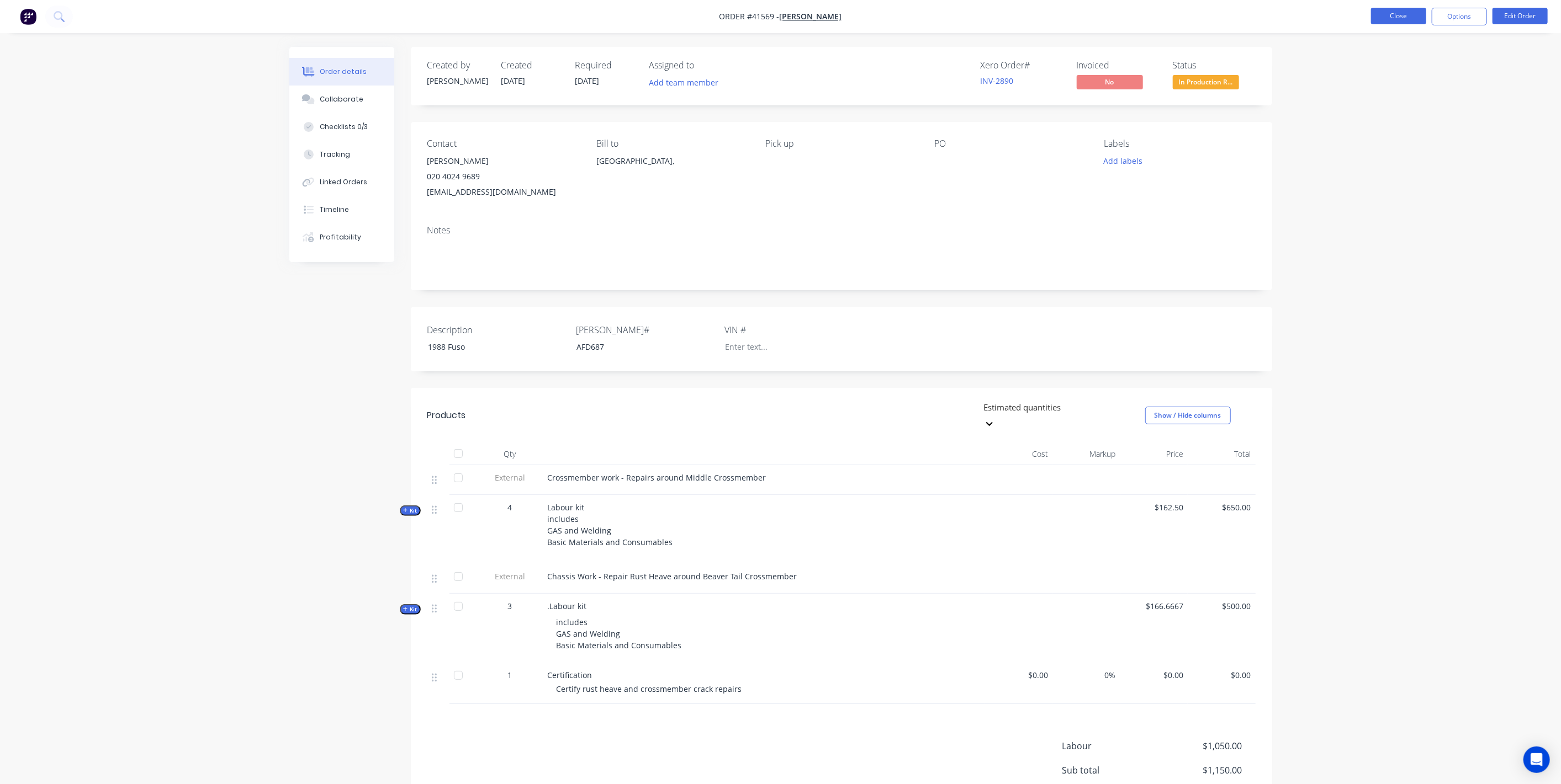
click at [1392, 10] on button "Close" at bounding box center [1398, 16] width 55 height 16
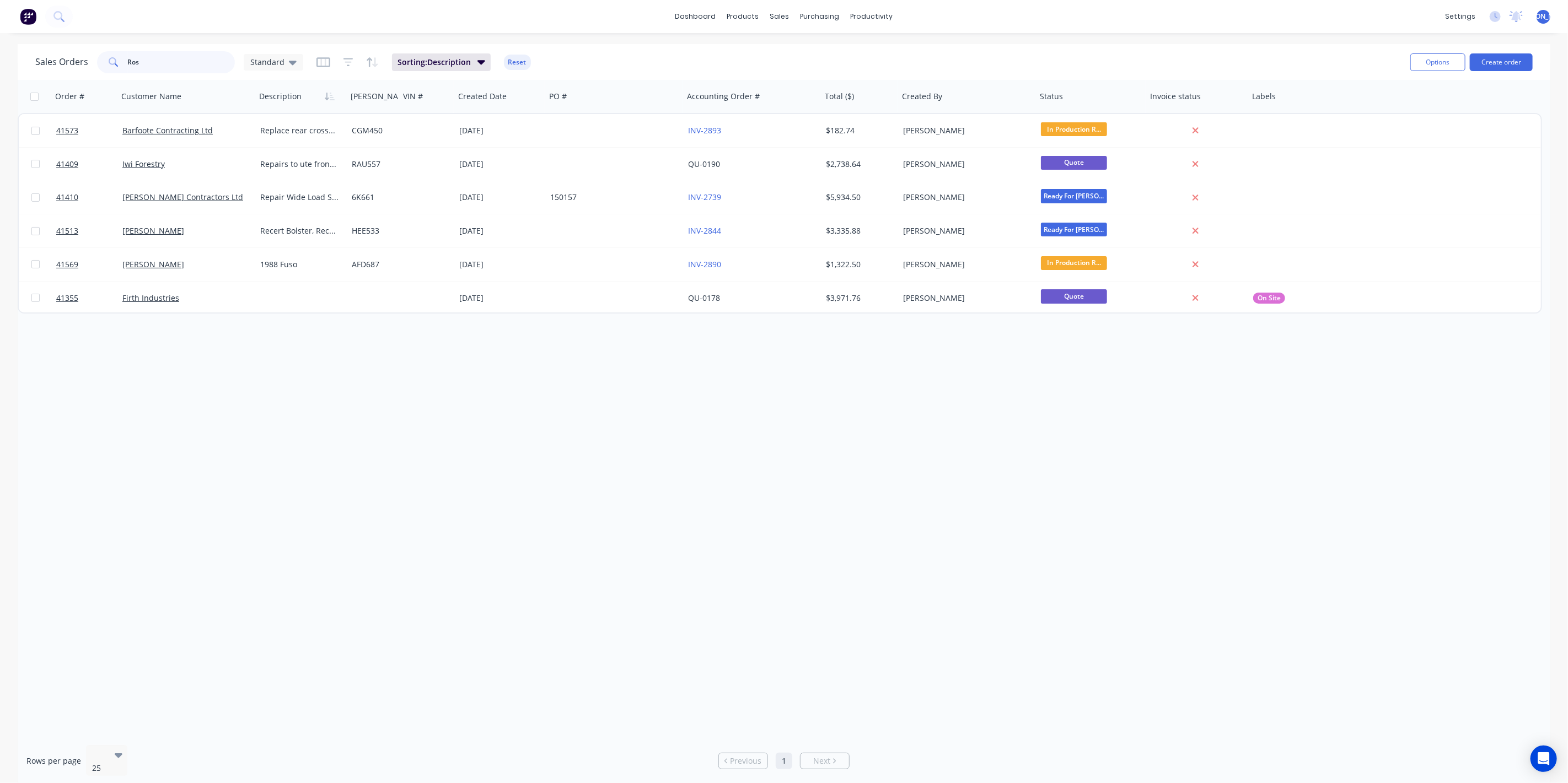
drag, startPoint x: 144, startPoint y: 63, endPoint x: 116, endPoint y: 63, distance: 28.0
click at [116, 63] on div "Ros" at bounding box center [166, 62] width 138 height 22
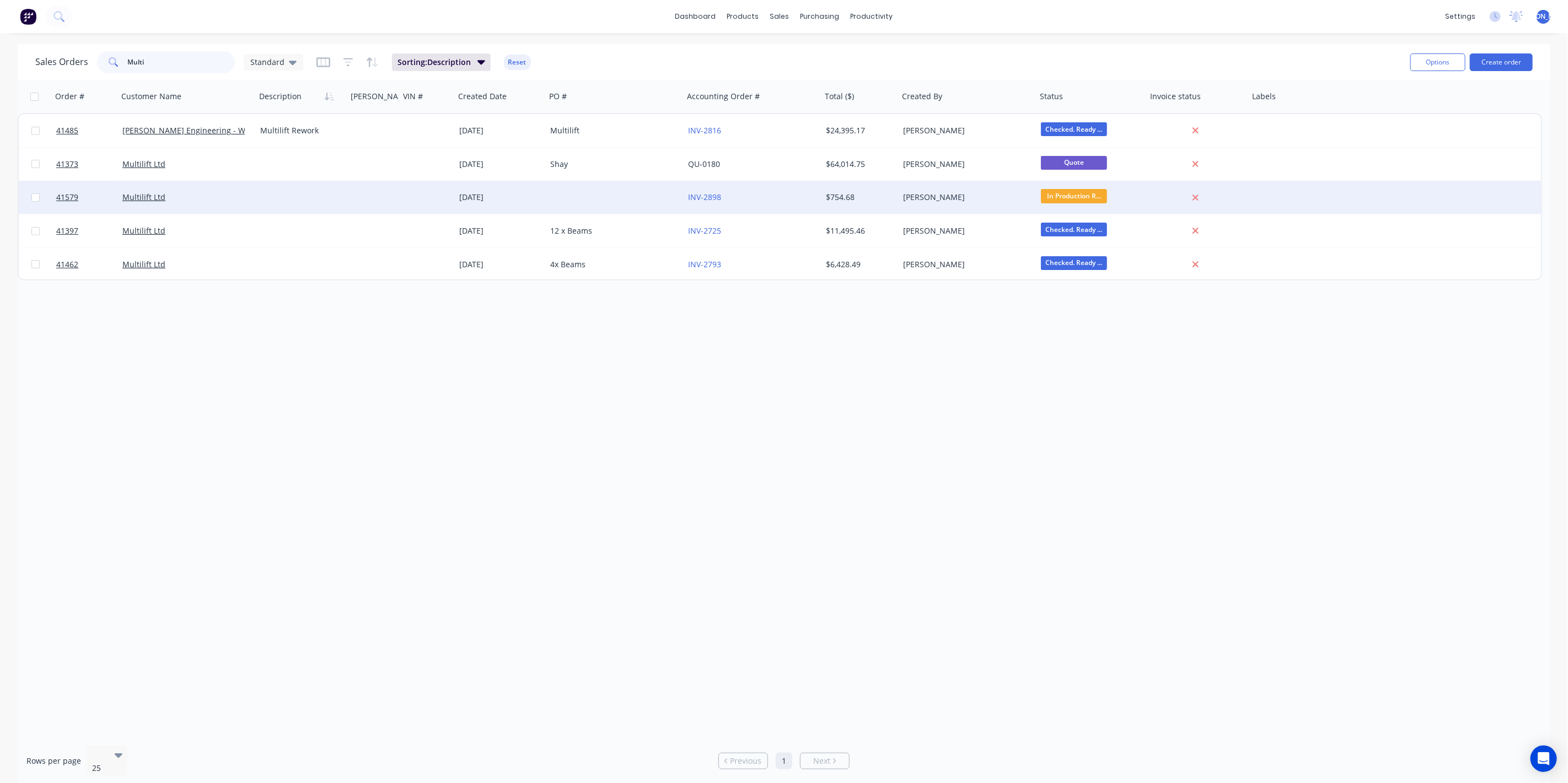
type input "Multi"
click at [228, 200] on div "Multilift Ltd" at bounding box center [183, 197] width 122 height 11
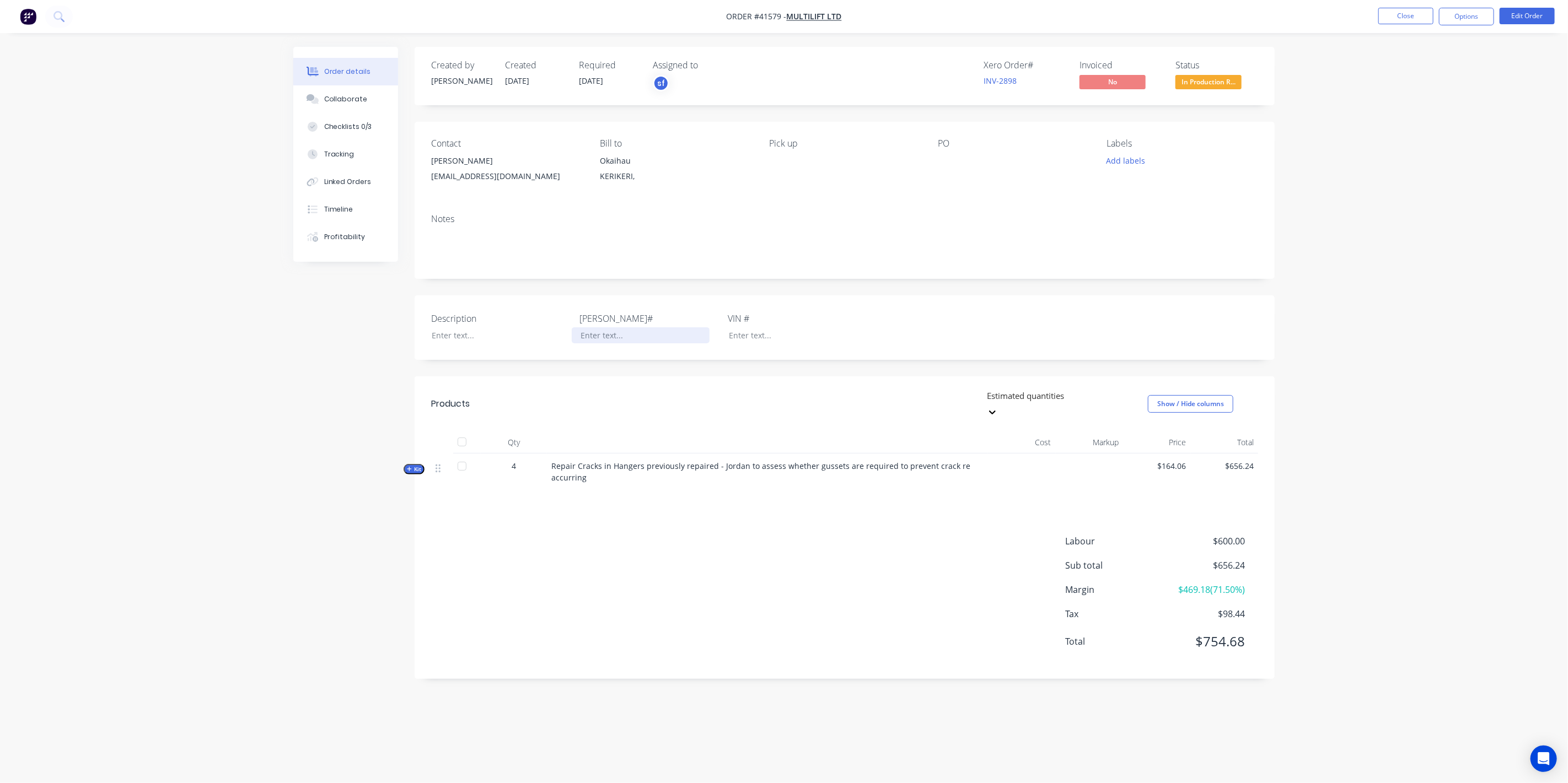
click at [592, 331] on div at bounding box center [640, 335] width 138 height 16
click at [444, 336] on div at bounding box center [492, 335] width 138 height 16
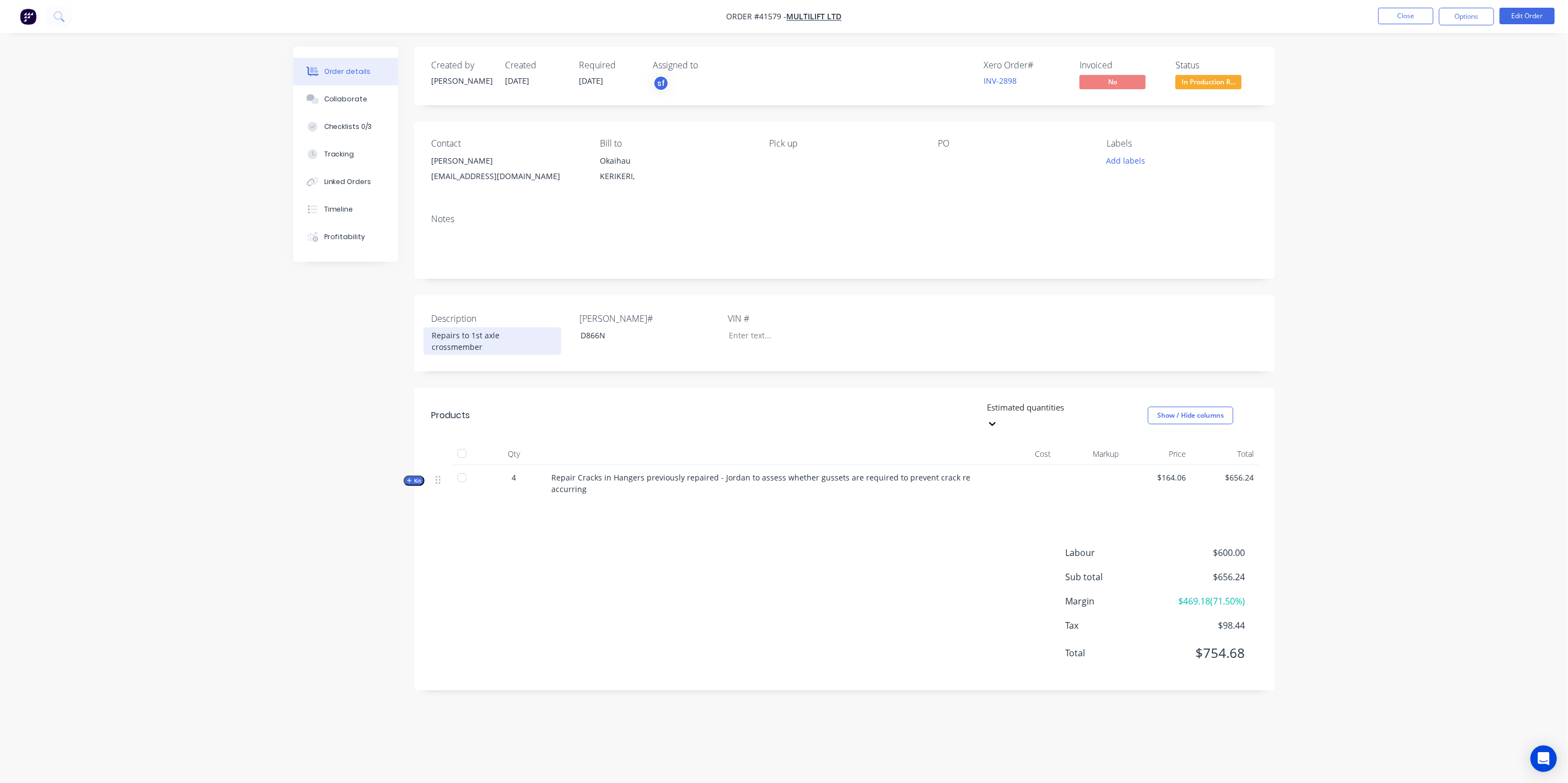
click at [500, 336] on div "Repairs to 1st axle crossmember" at bounding box center [492, 341] width 138 height 27
click at [331, 343] on div "Created by [PERSON_NAME] Created [DATE] Required [DATE] Assigned to sf Xero Ord…" at bounding box center [784, 377] width 981 height 660
click at [354, 131] on div "Checklists 0/3" at bounding box center [348, 127] width 48 height 10
type textarea "x"
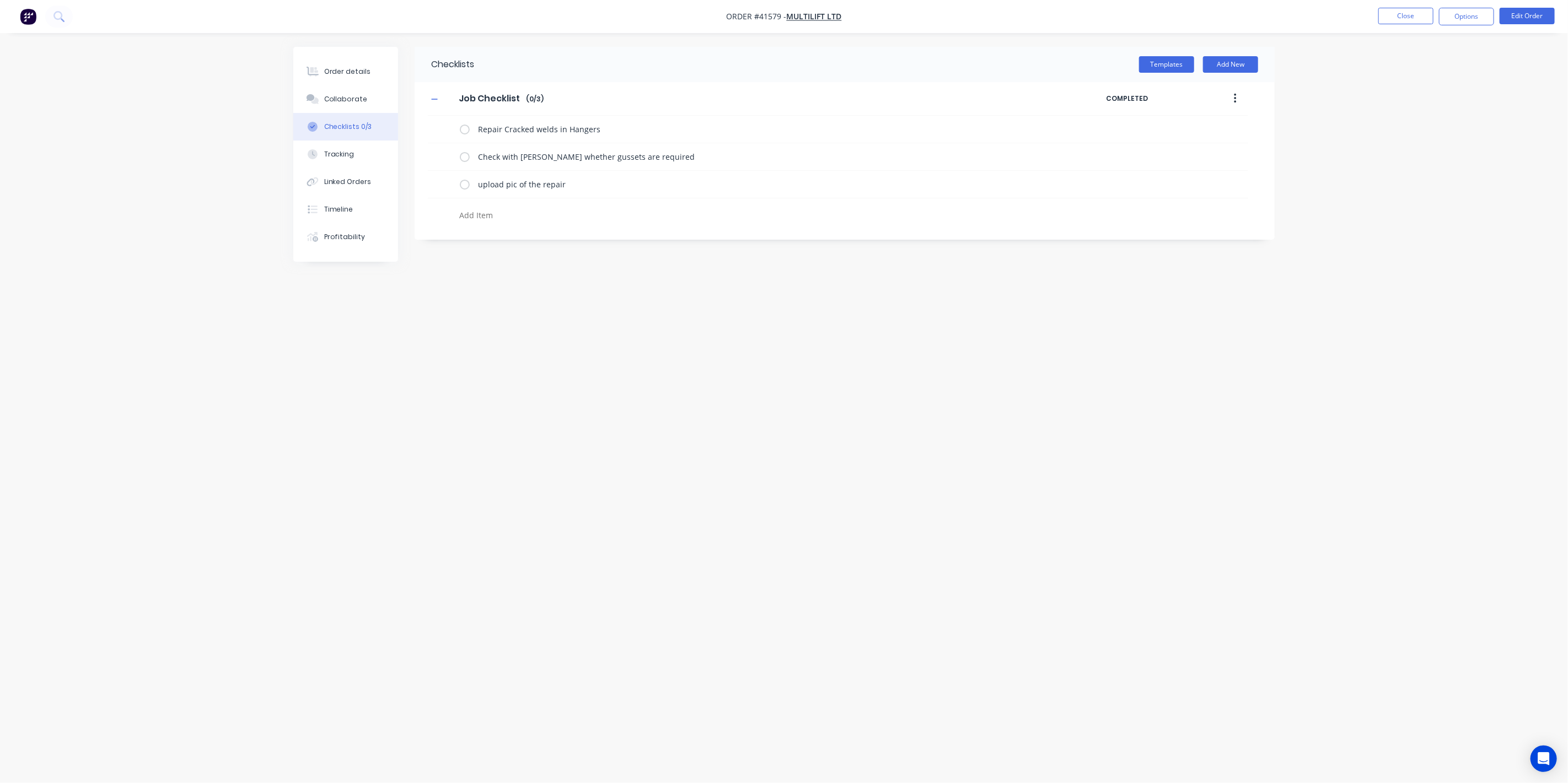
click at [249, 284] on div "Order details Collaborate Checklists 0/3 Tracking Linked Orders Timeline Profit…" at bounding box center [784, 391] width 1568 height 783
click at [336, 102] on div "Collaborate" at bounding box center [346, 99] width 44 height 10
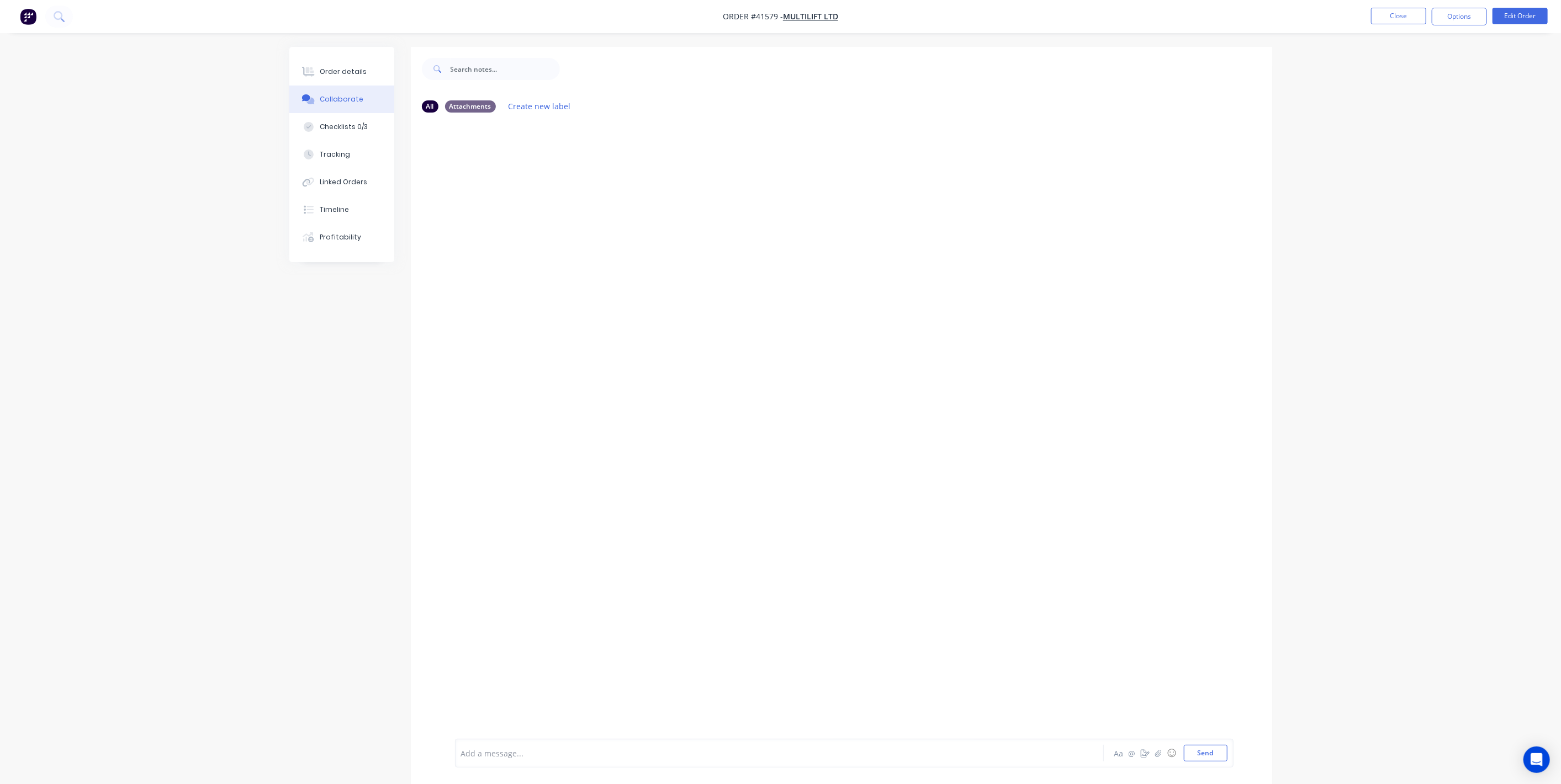
click at [542, 752] on div at bounding box center [748, 753] width 574 height 12
click at [301, 646] on div "All Attachments Create new label Certification from Warwick Required Aa @ ☺ Send" at bounding box center [781, 423] width 983 height 754
click at [1218, 758] on button "Send" at bounding box center [1206, 753] width 44 height 16
click at [347, 74] on div "Order details" at bounding box center [343, 72] width 47 height 10
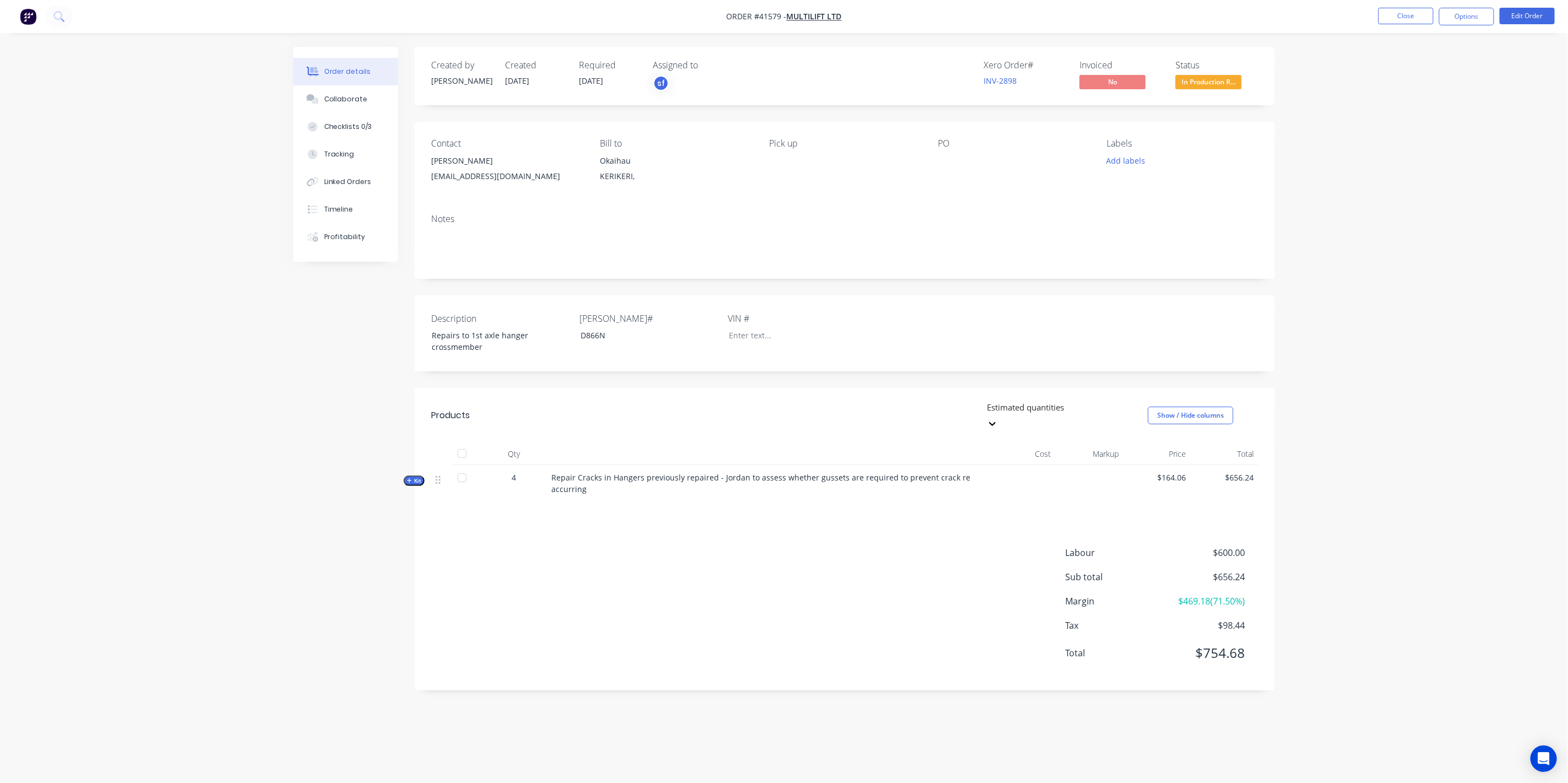
drag, startPoint x: 144, startPoint y: 374, endPoint x: 142, endPoint y: 368, distance: 6.3
click at [143, 373] on div "Order details Collaborate Checklists 0/3 Tracking Linked Orders Timeline Profit…" at bounding box center [784, 391] width 1568 height 783
click at [413, 476] on span "Kit" at bounding box center [414, 481] width 15 height 9
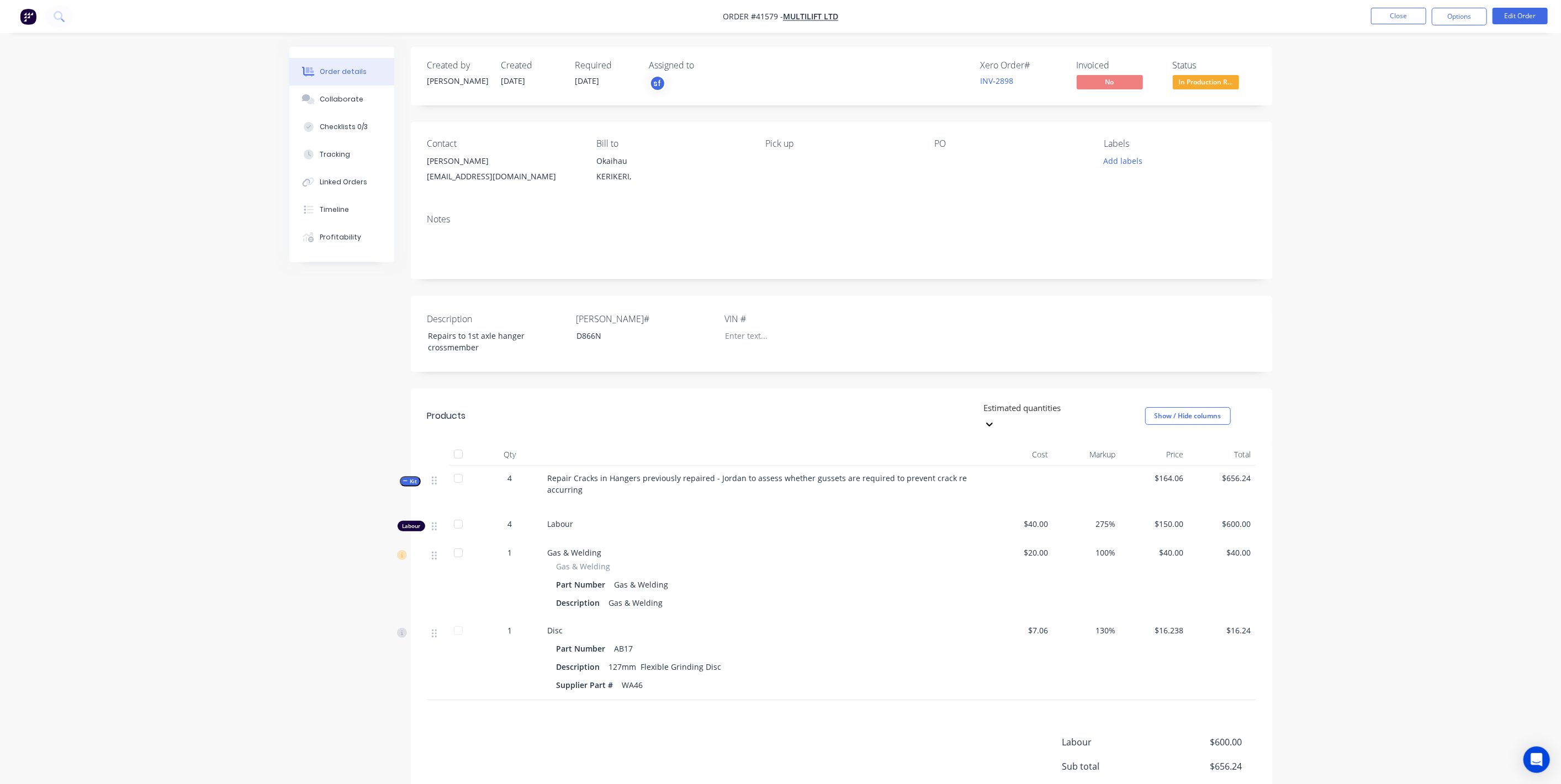
click at [414, 477] on span "Kit" at bounding box center [410, 481] width 15 height 9
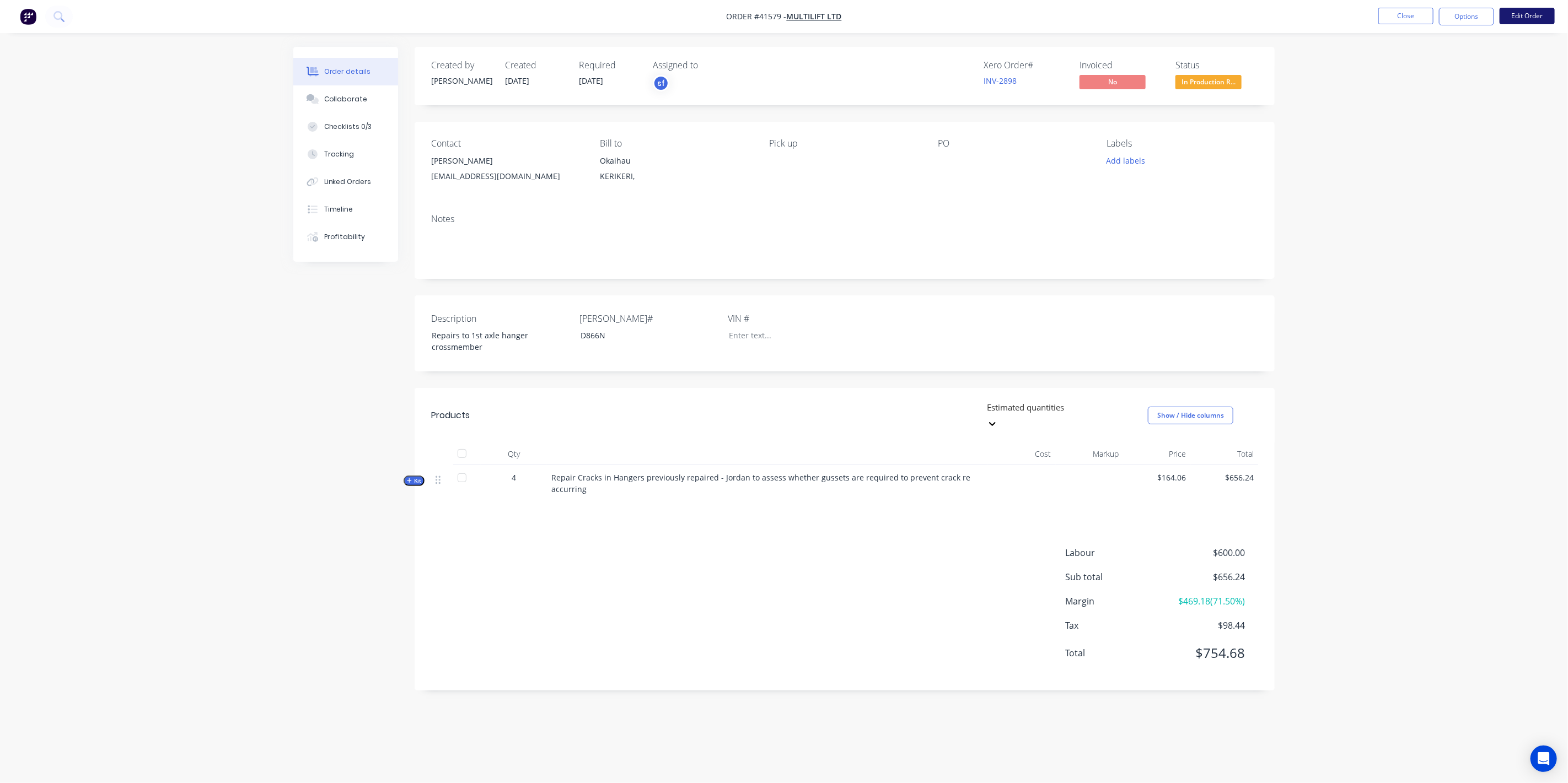
click at [1530, 17] on button "Edit Order" at bounding box center [1527, 16] width 55 height 16
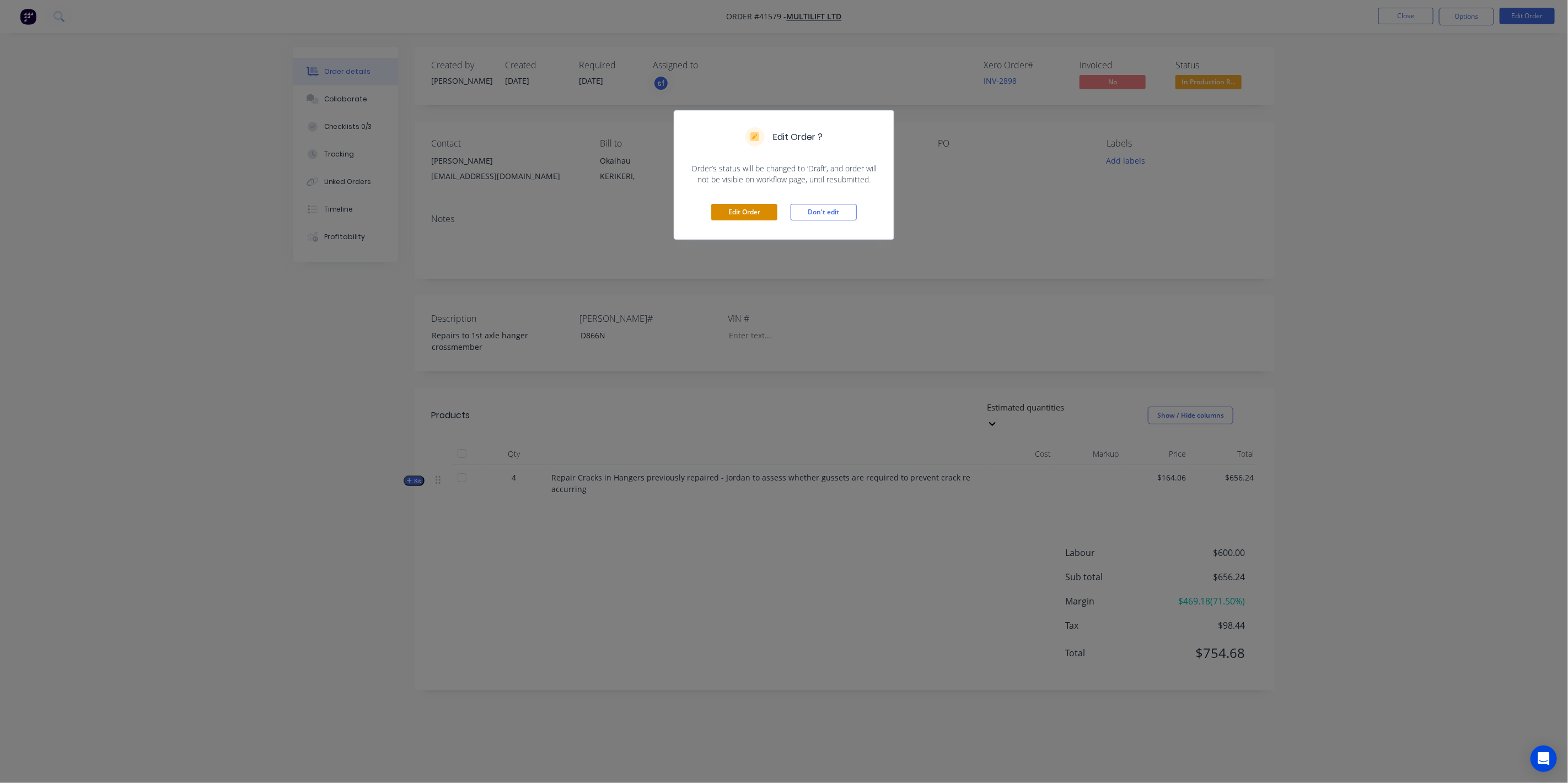
click at [750, 208] on button "Edit Order" at bounding box center [744, 212] width 66 height 16
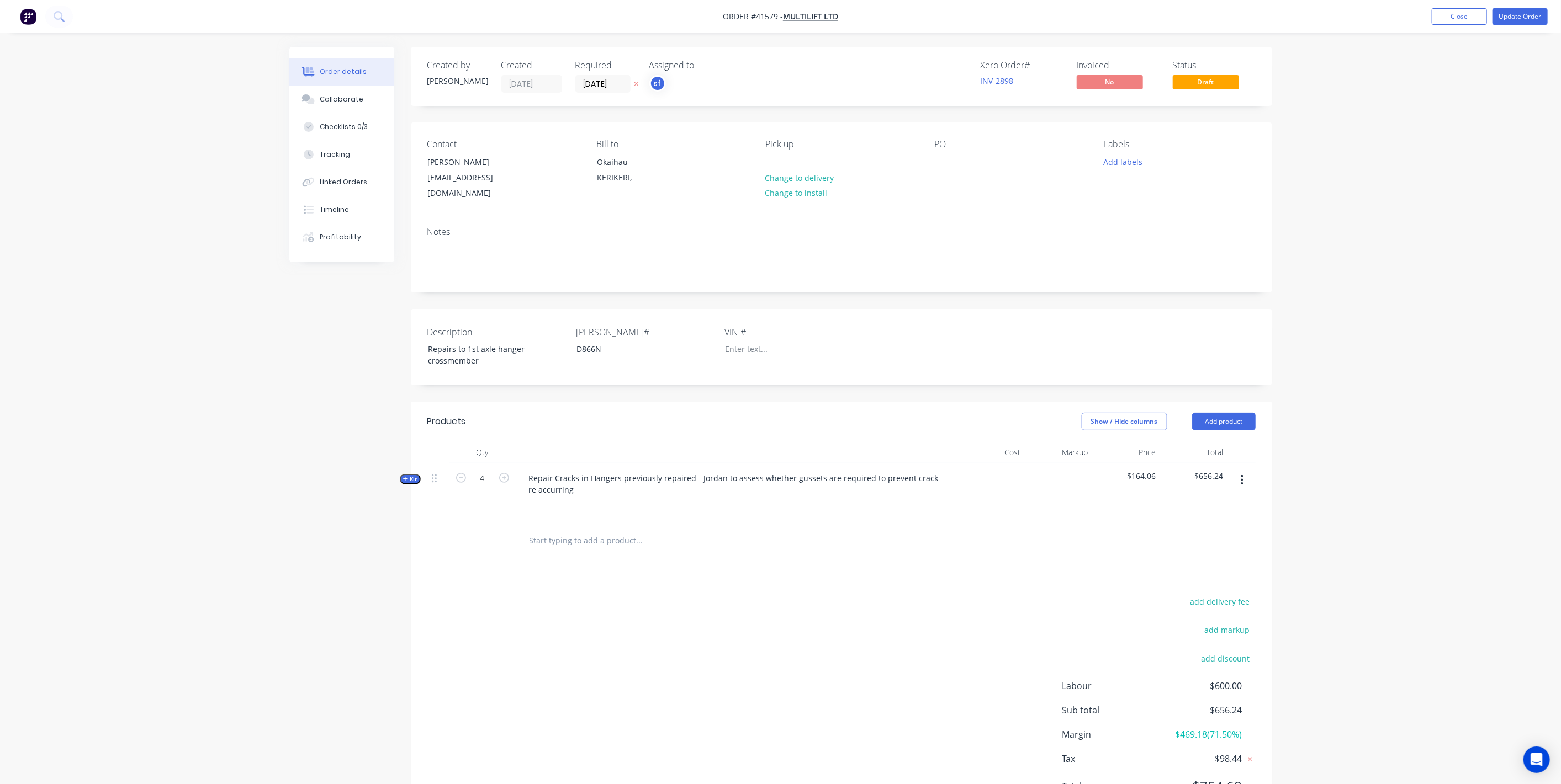
click at [596, 534] on input "text" at bounding box center [639, 541] width 221 height 22
type input "Certification"
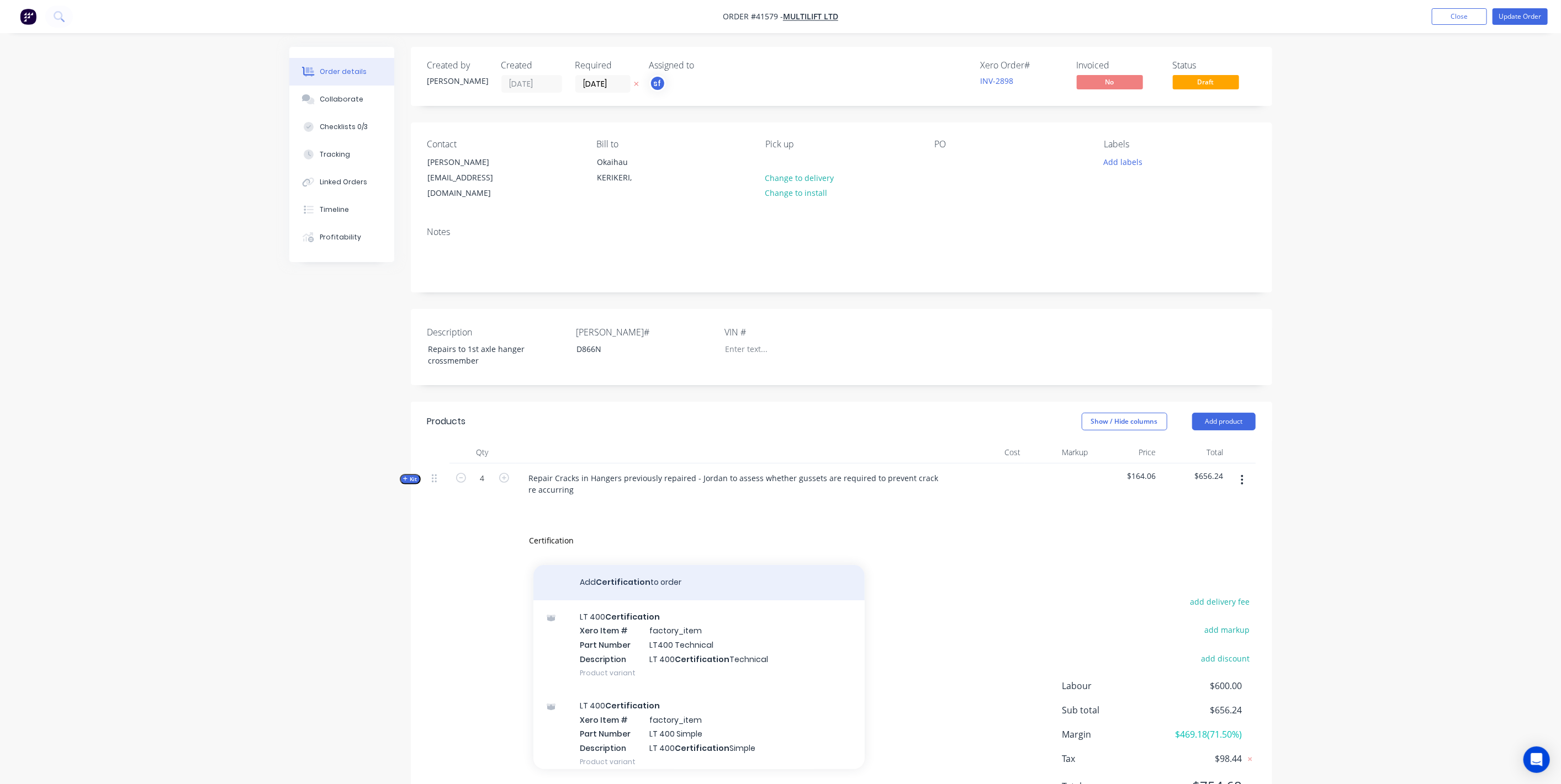
click at [579, 567] on button "Add Certification to order" at bounding box center [699, 583] width 331 height 35
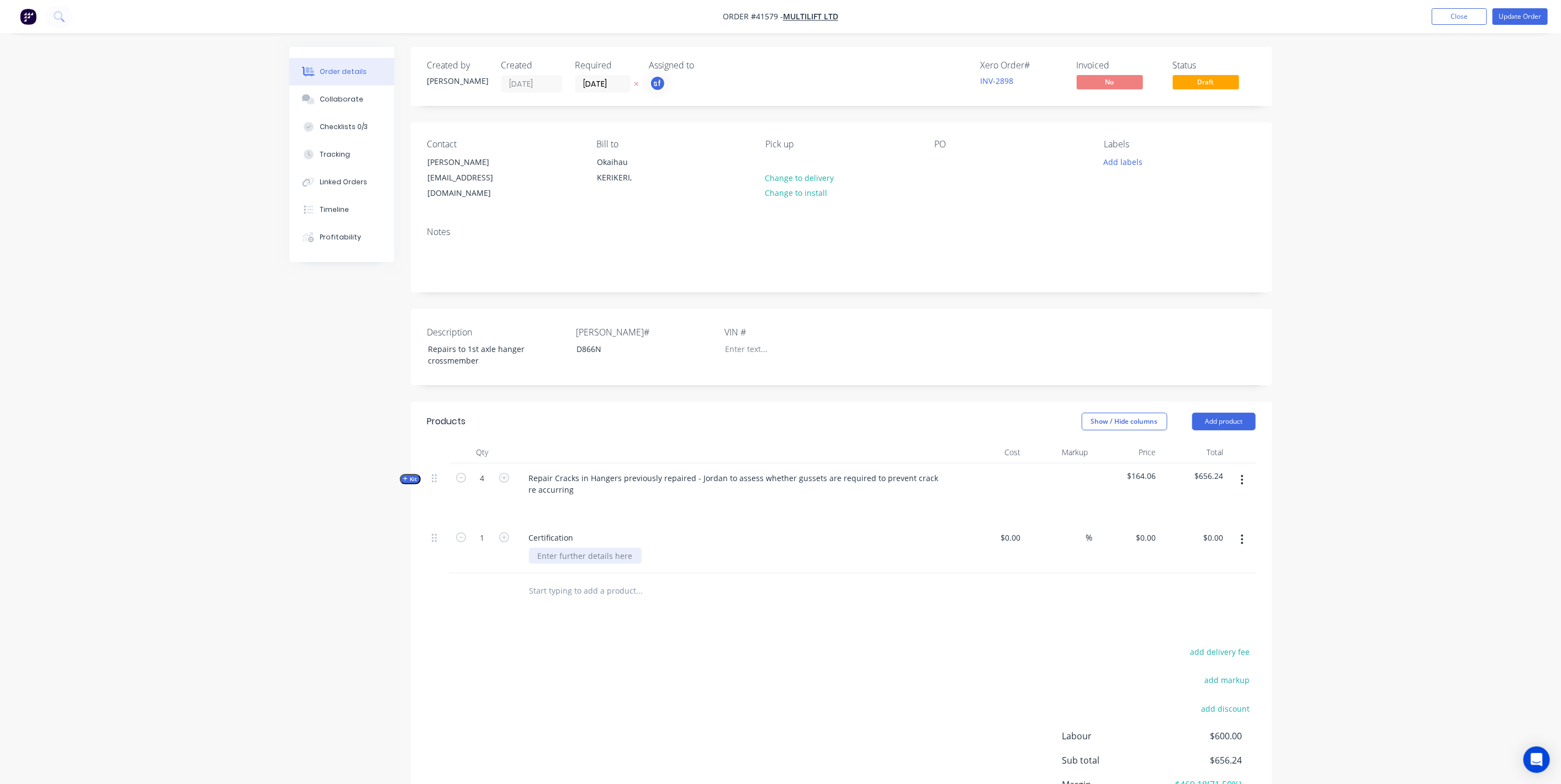
click at [592, 548] on div at bounding box center [585, 556] width 113 height 16
click at [717, 548] on div "Certification from DDE" at bounding box center [741, 556] width 424 height 16
click at [1511, 15] on button "Update Order" at bounding box center [1520, 16] width 55 height 16
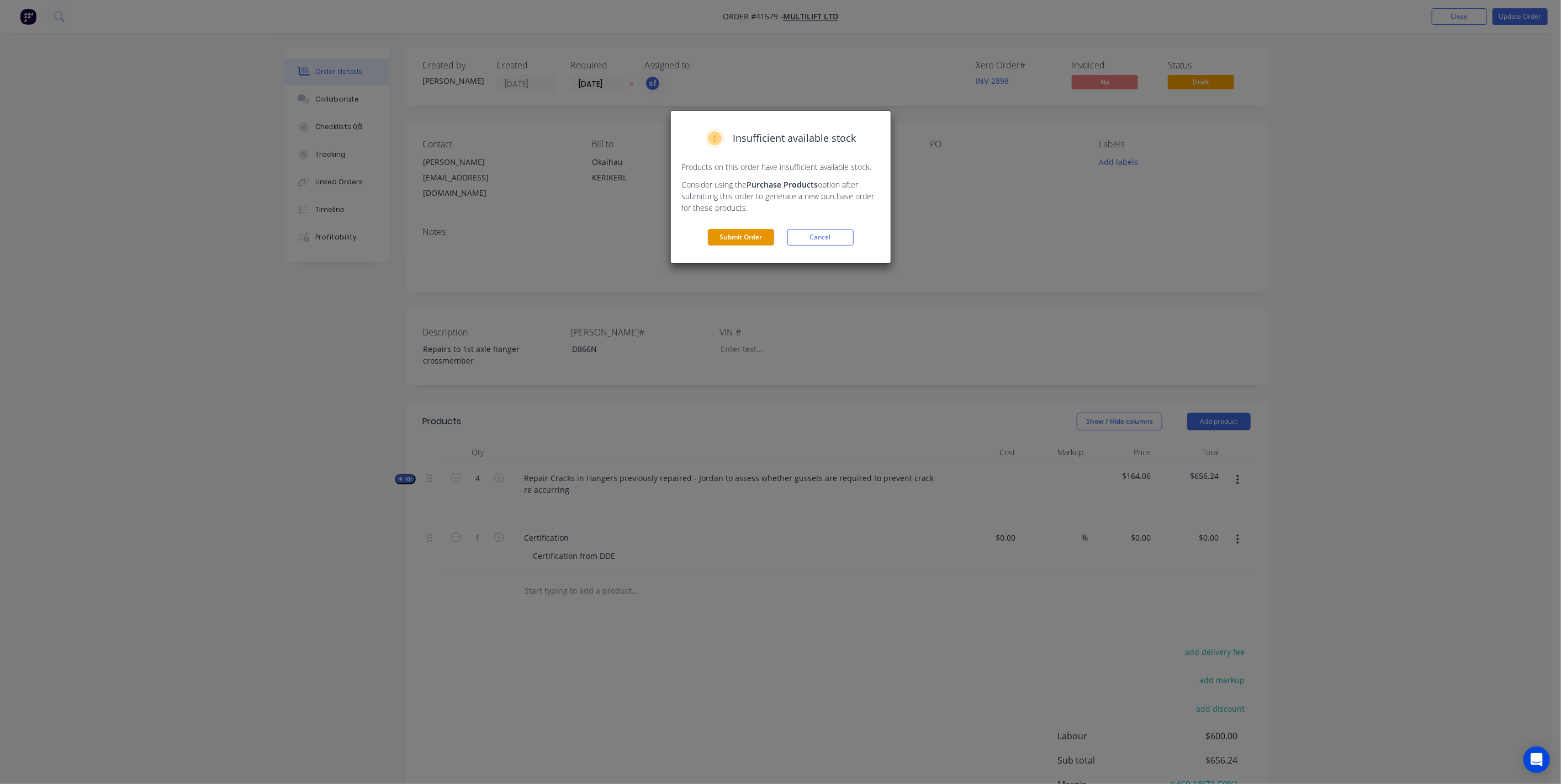
click at [749, 238] on button "Submit Order" at bounding box center [741, 237] width 66 height 16
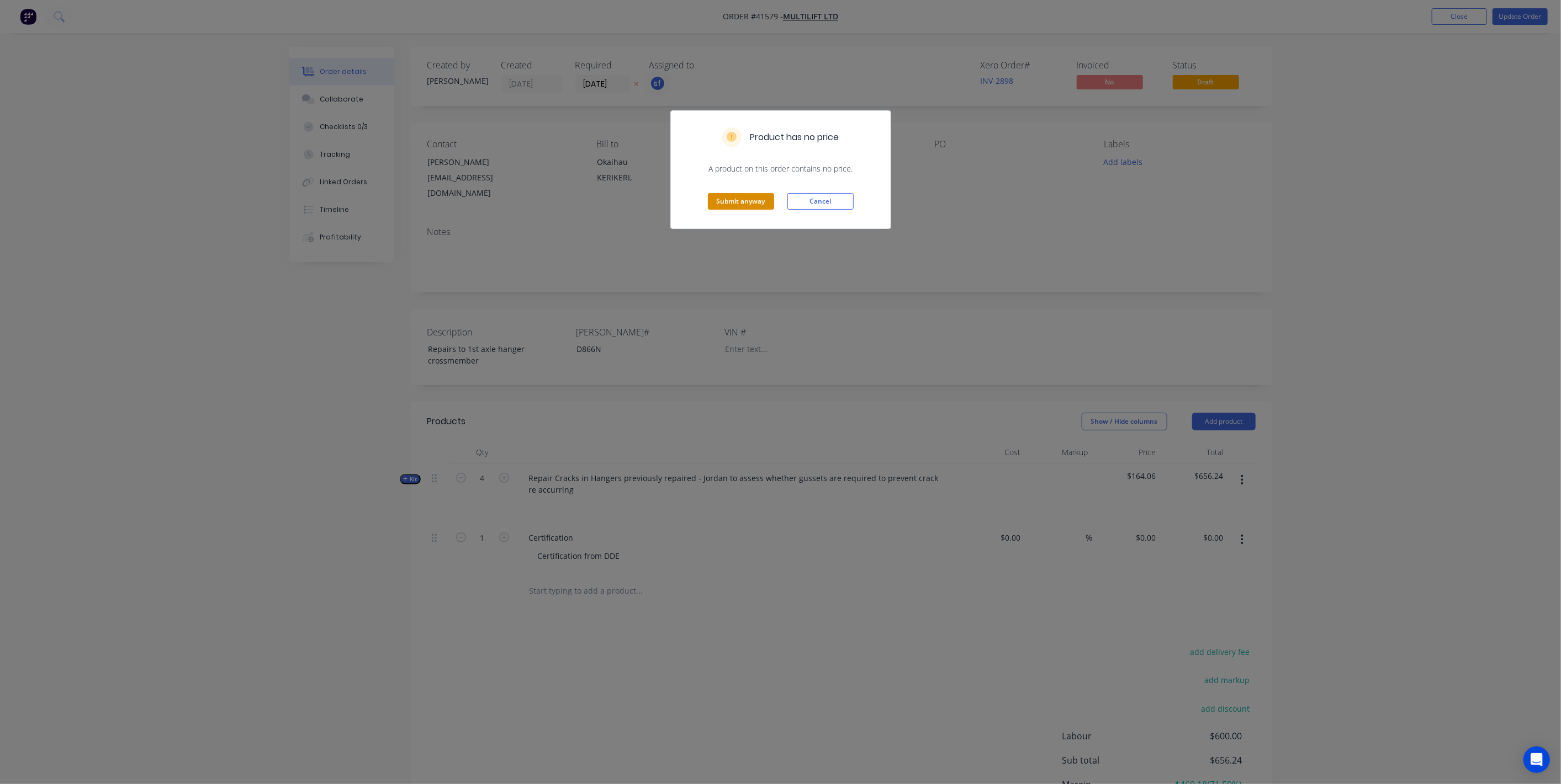
click at [731, 195] on button "Submit anyway" at bounding box center [741, 201] width 66 height 16
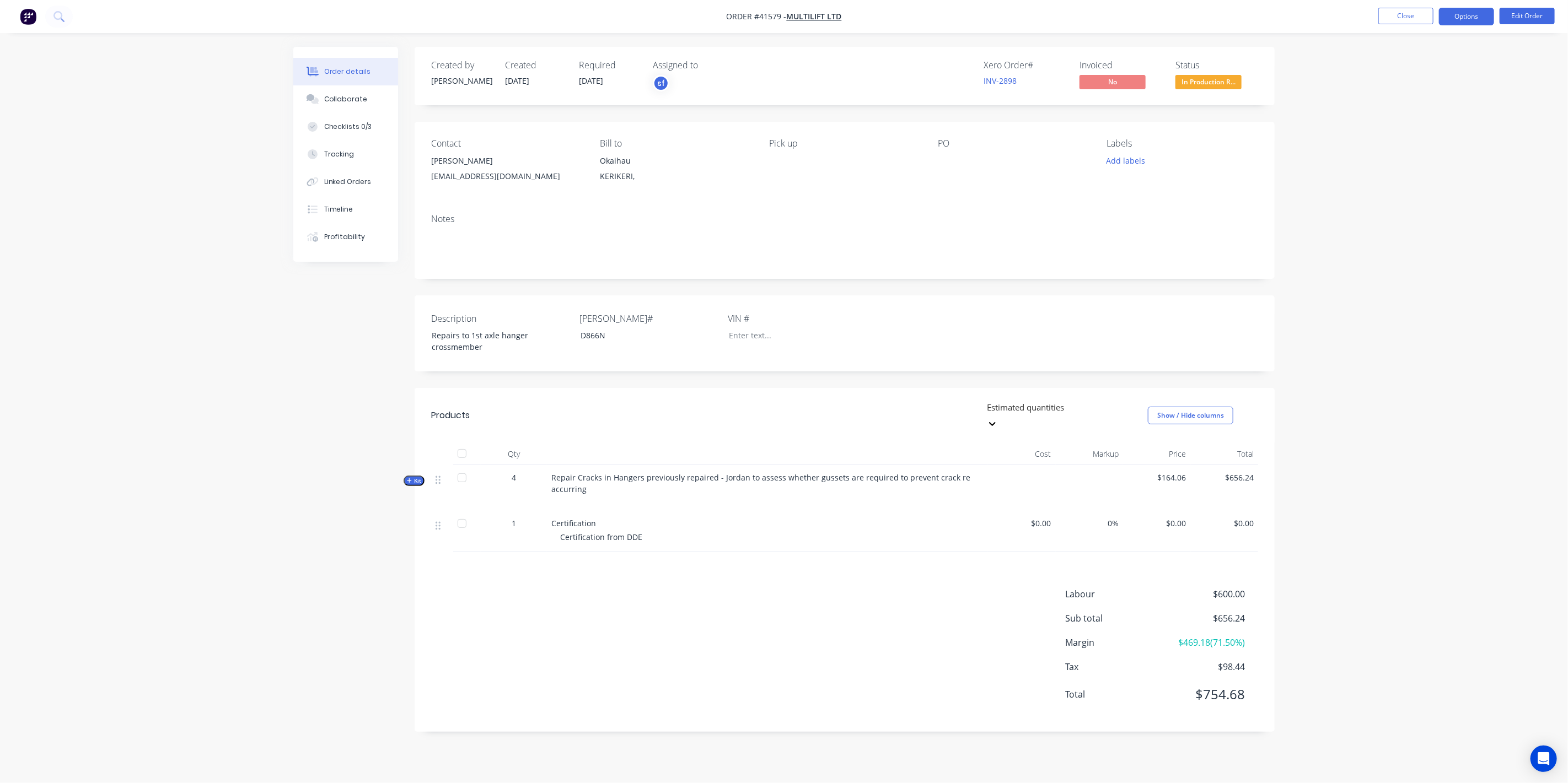
click at [1468, 19] on button "Options" at bounding box center [1466, 16] width 55 height 18
click at [1425, 194] on div "Purchase Products" at bounding box center [1433, 199] width 102 height 16
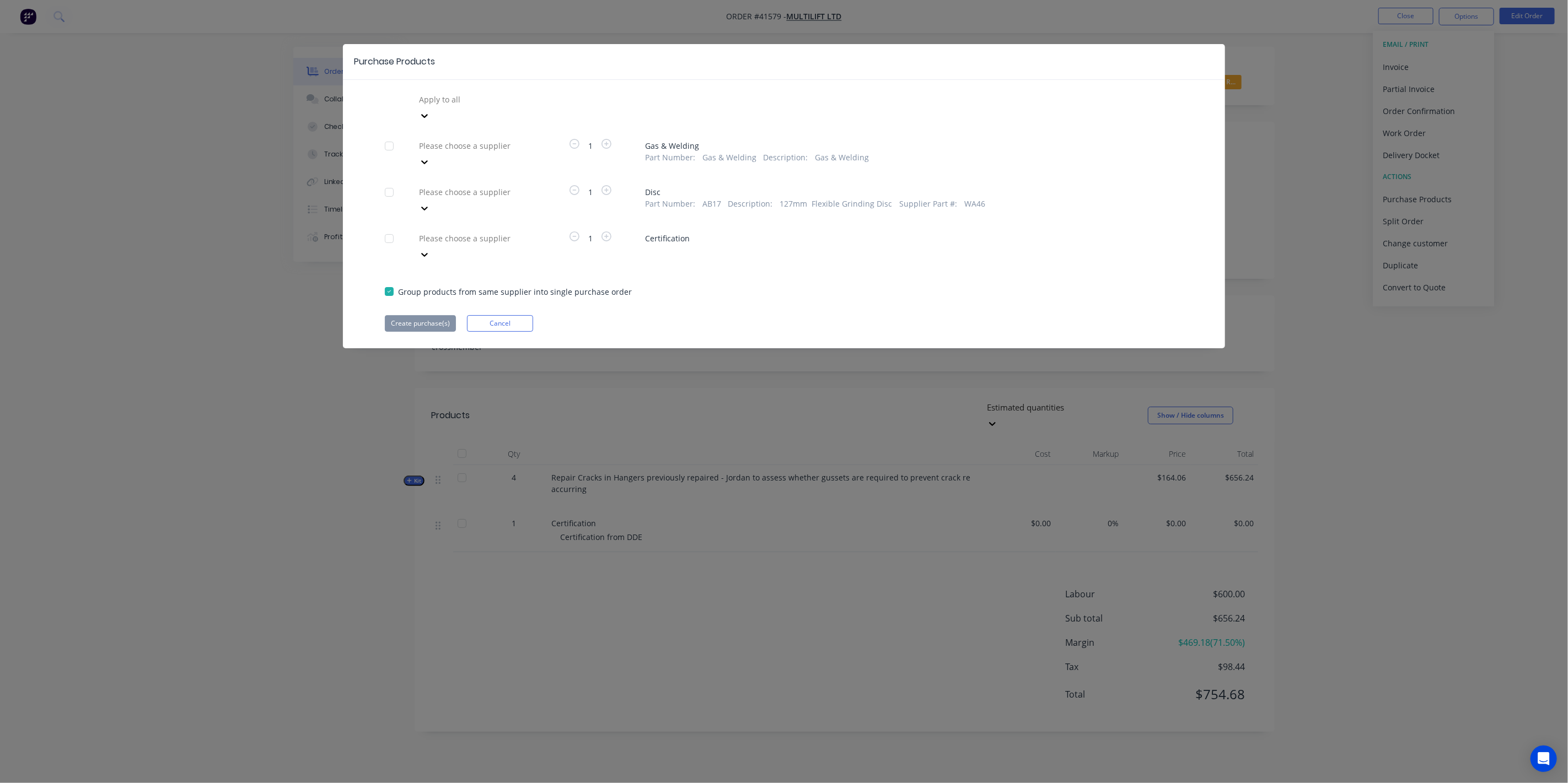
click at [430, 249] on icon at bounding box center [424, 254] width 11 height 11
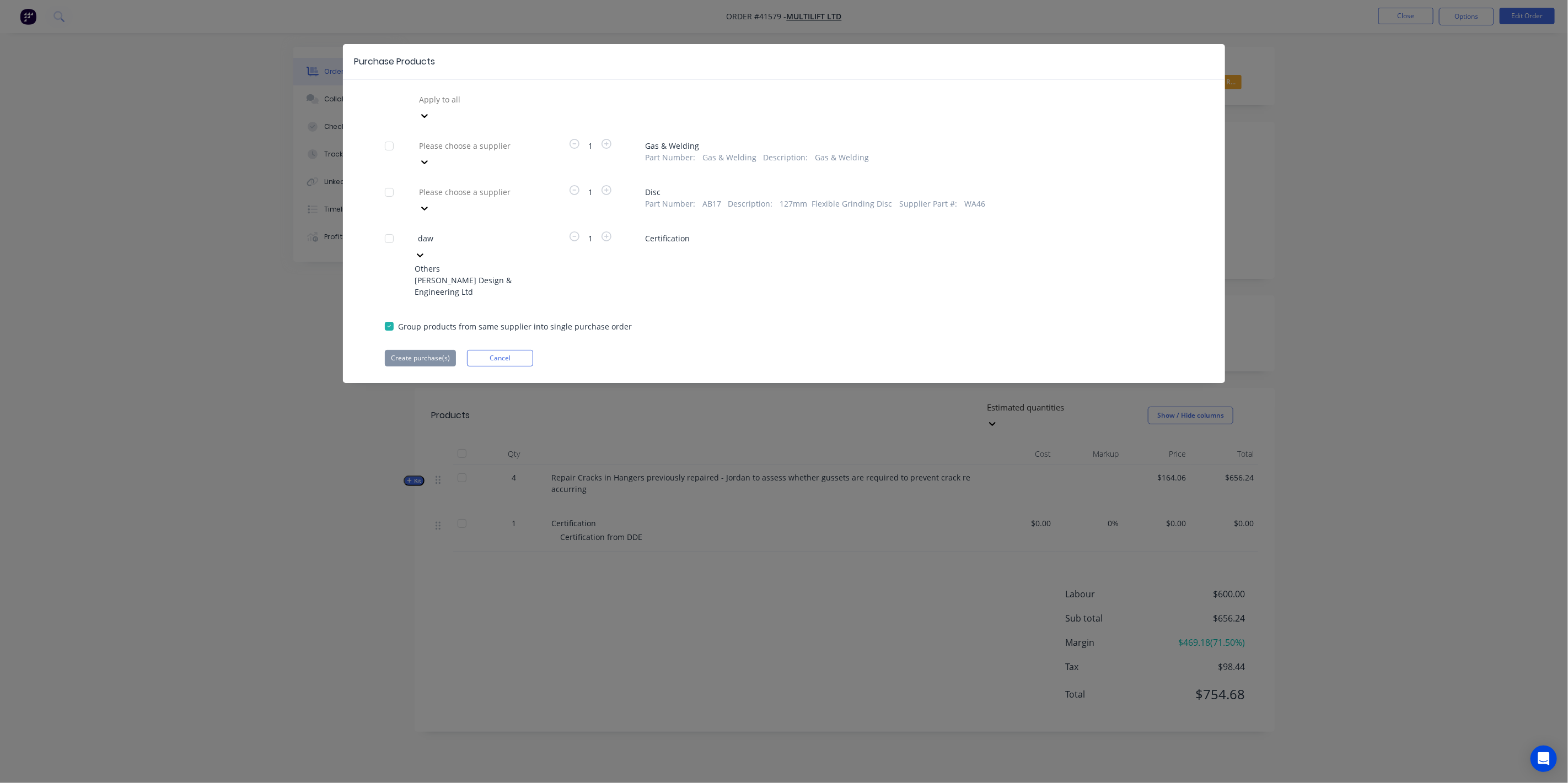
type input "daws"
click at [477, 274] on div "[PERSON_NAME] Design & Engineering Ltd" at bounding box center [475, 286] width 121 height 23
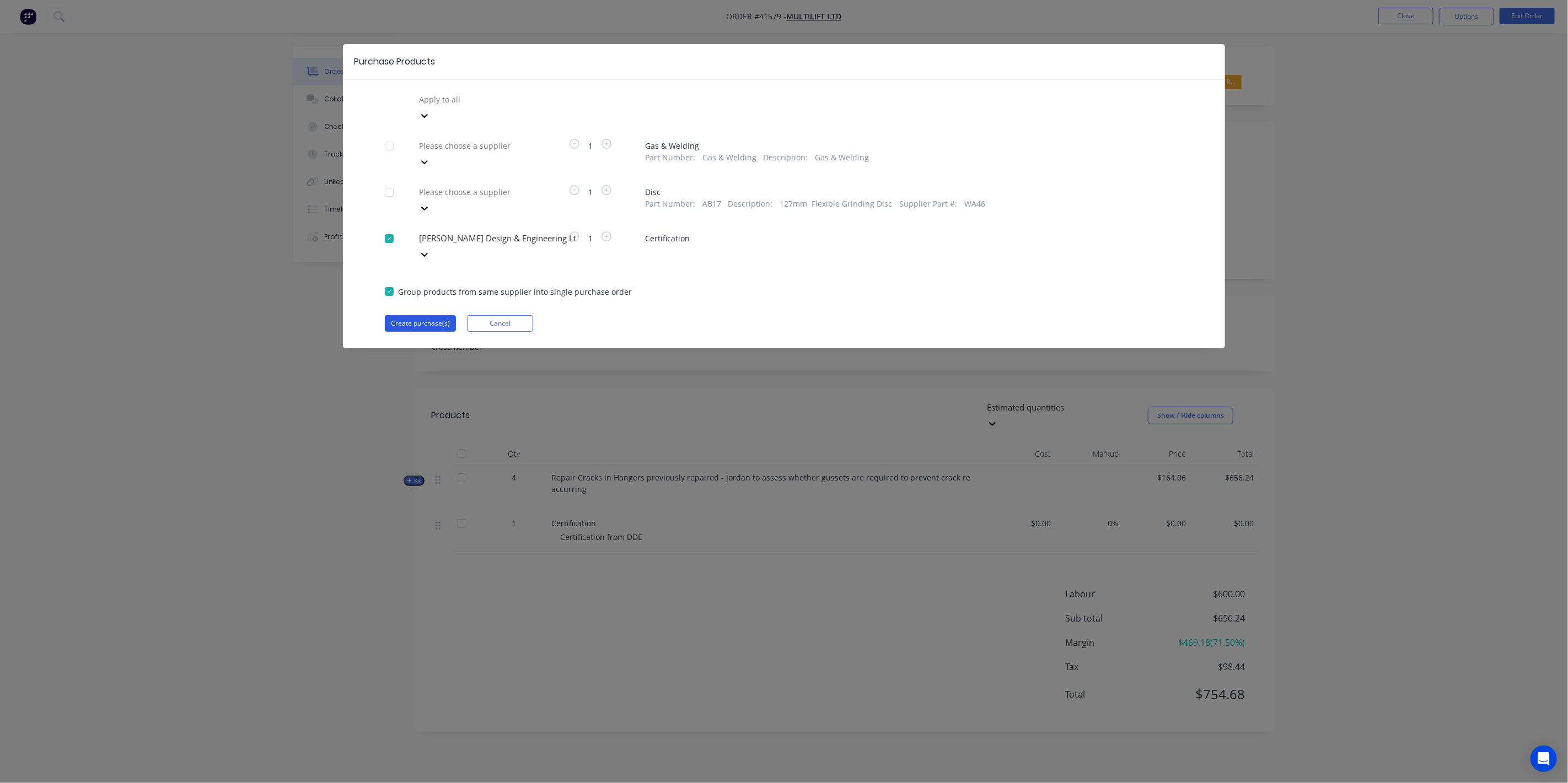
click at [403, 315] on button "Create purchase(s)" at bounding box center [420, 323] width 71 height 16
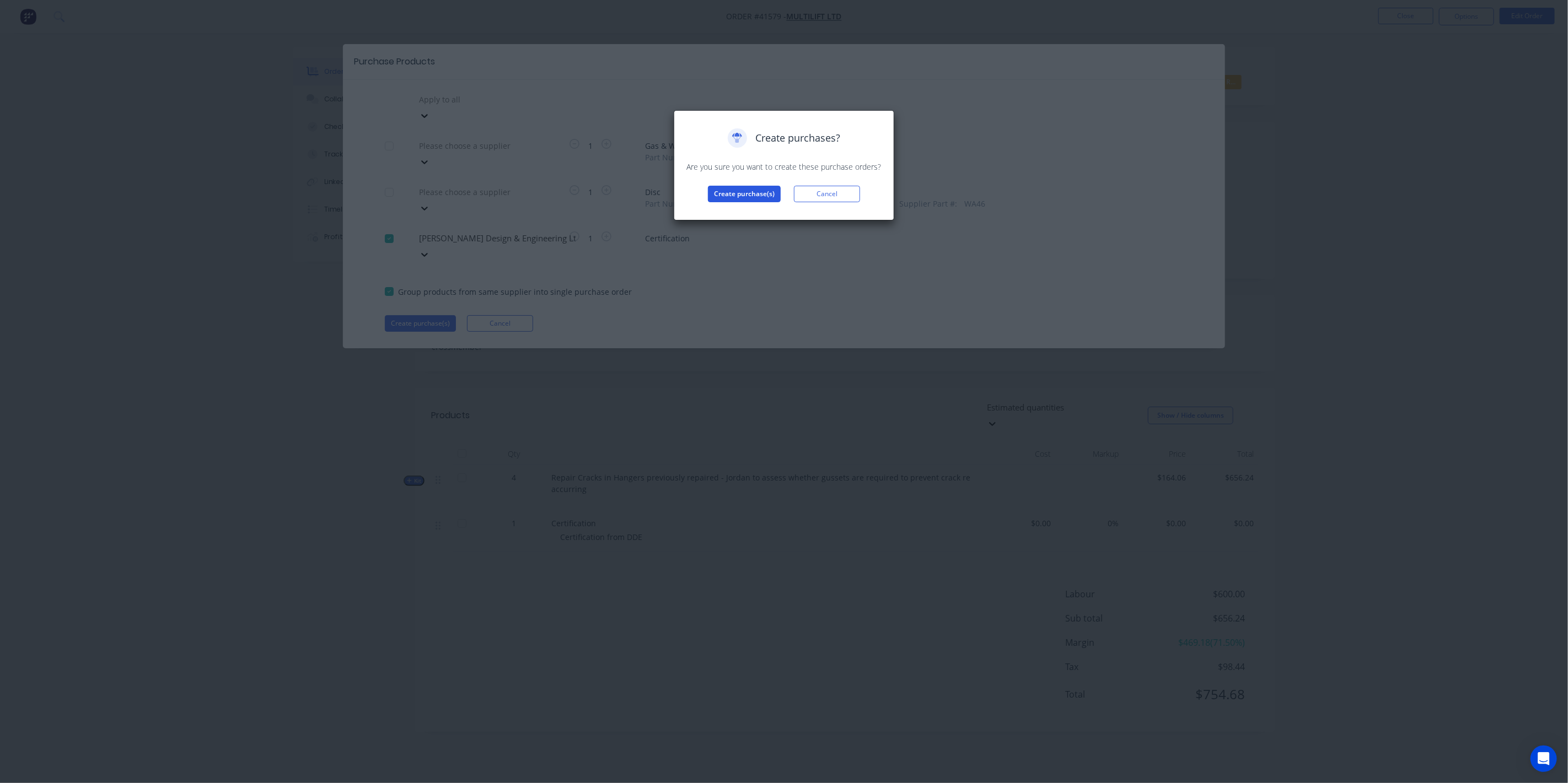
click at [740, 195] on button "Create purchase(s)" at bounding box center [744, 193] width 73 height 16
click at [747, 210] on button "View purchase(s)" at bounding box center [744, 211] width 66 height 16
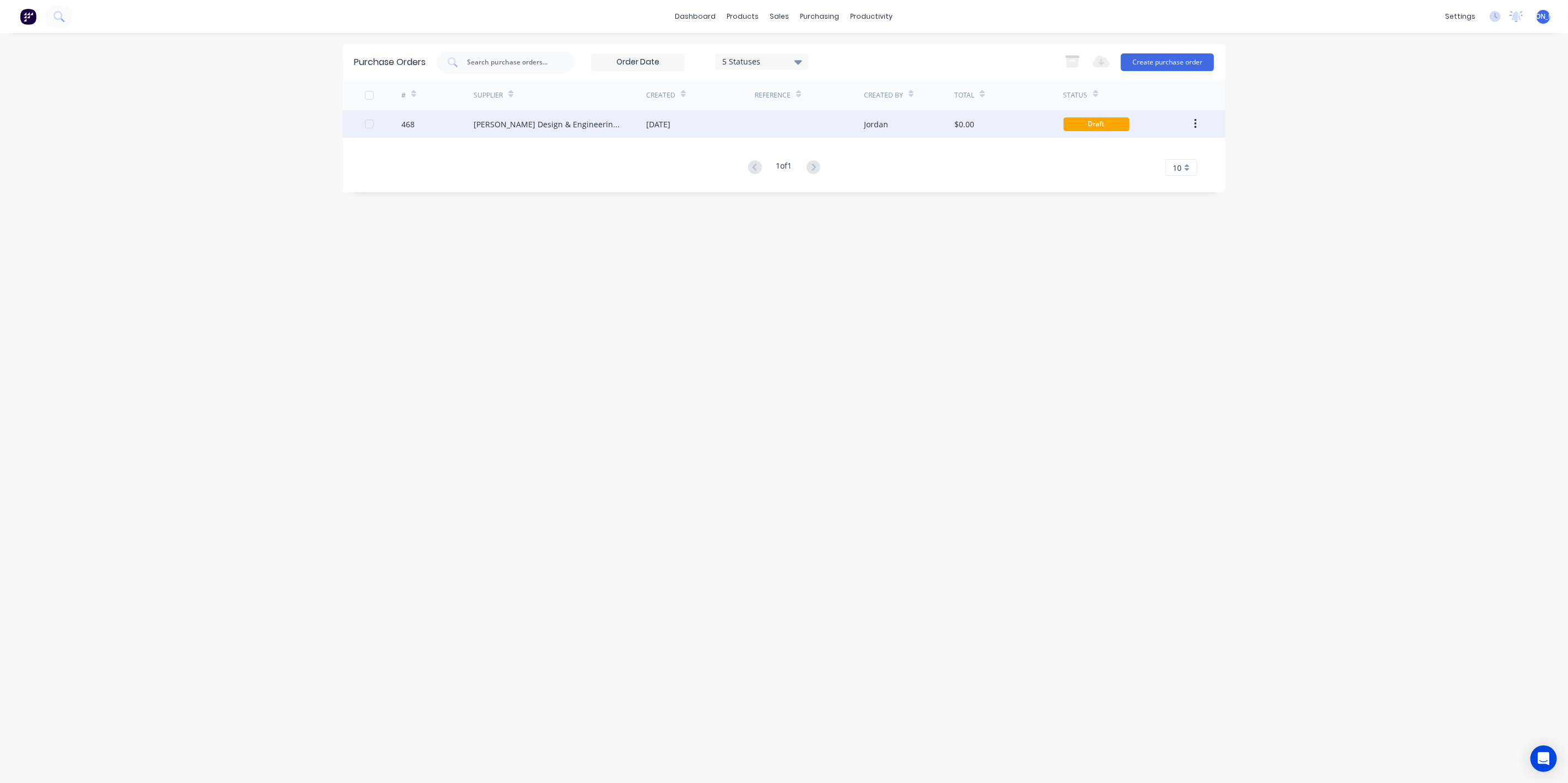
click at [543, 136] on div "[PERSON_NAME] Design & Engineering Ltd" at bounding box center [560, 124] width 173 height 27
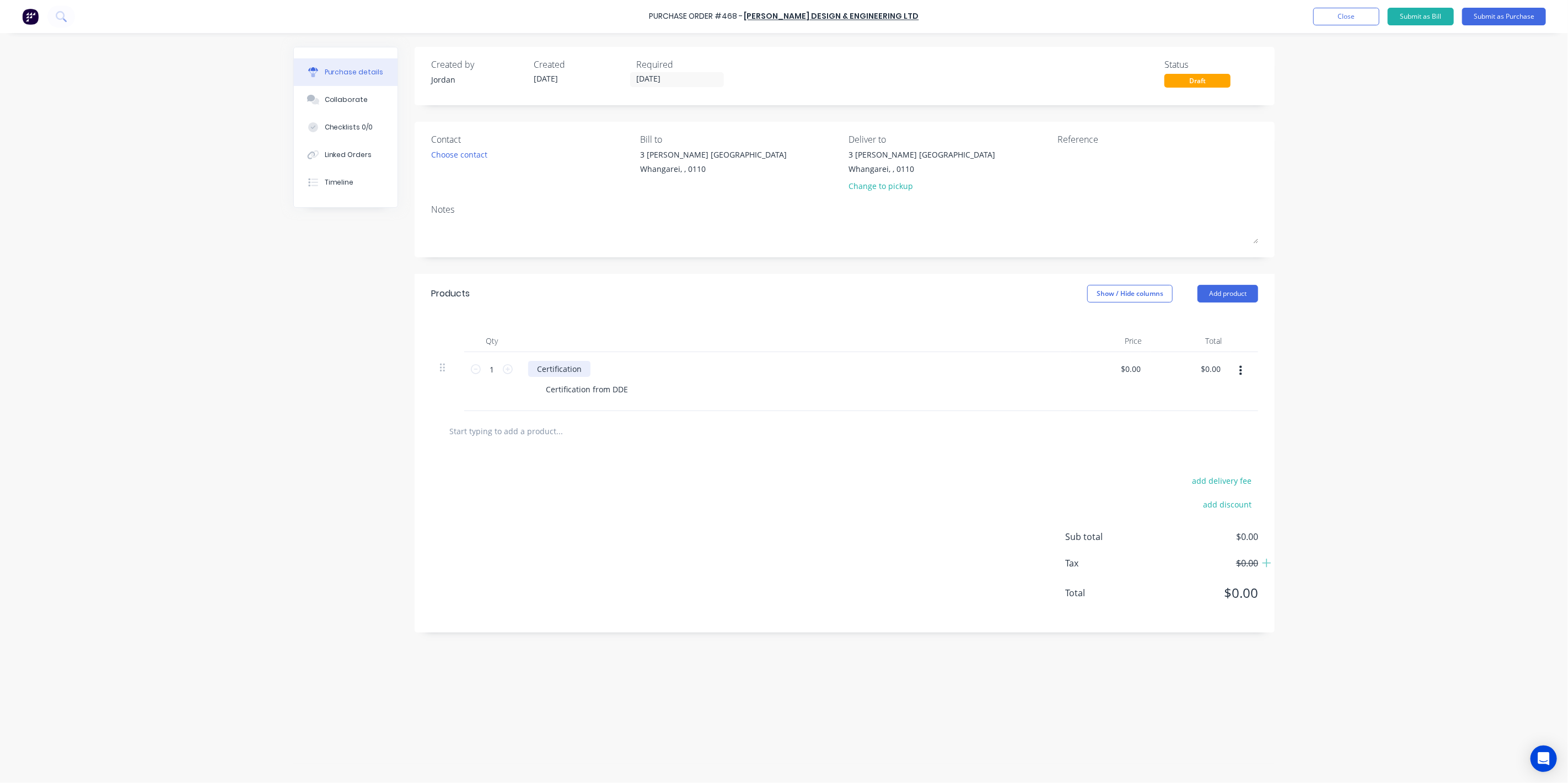
click at [583, 366] on div "Certification" at bounding box center [559, 369] width 62 height 16
drag, startPoint x: 627, startPoint y: 386, endPoint x: 534, endPoint y: 386, distance: 93.0
click at [534, 386] on div "Certification Certification from DDE" at bounding box center [795, 381] width 551 height 59
drag, startPoint x: 588, startPoint y: 371, endPoint x: 611, endPoint y: 357, distance: 26.9
click at [589, 371] on div "Certification" at bounding box center [559, 369] width 62 height 16
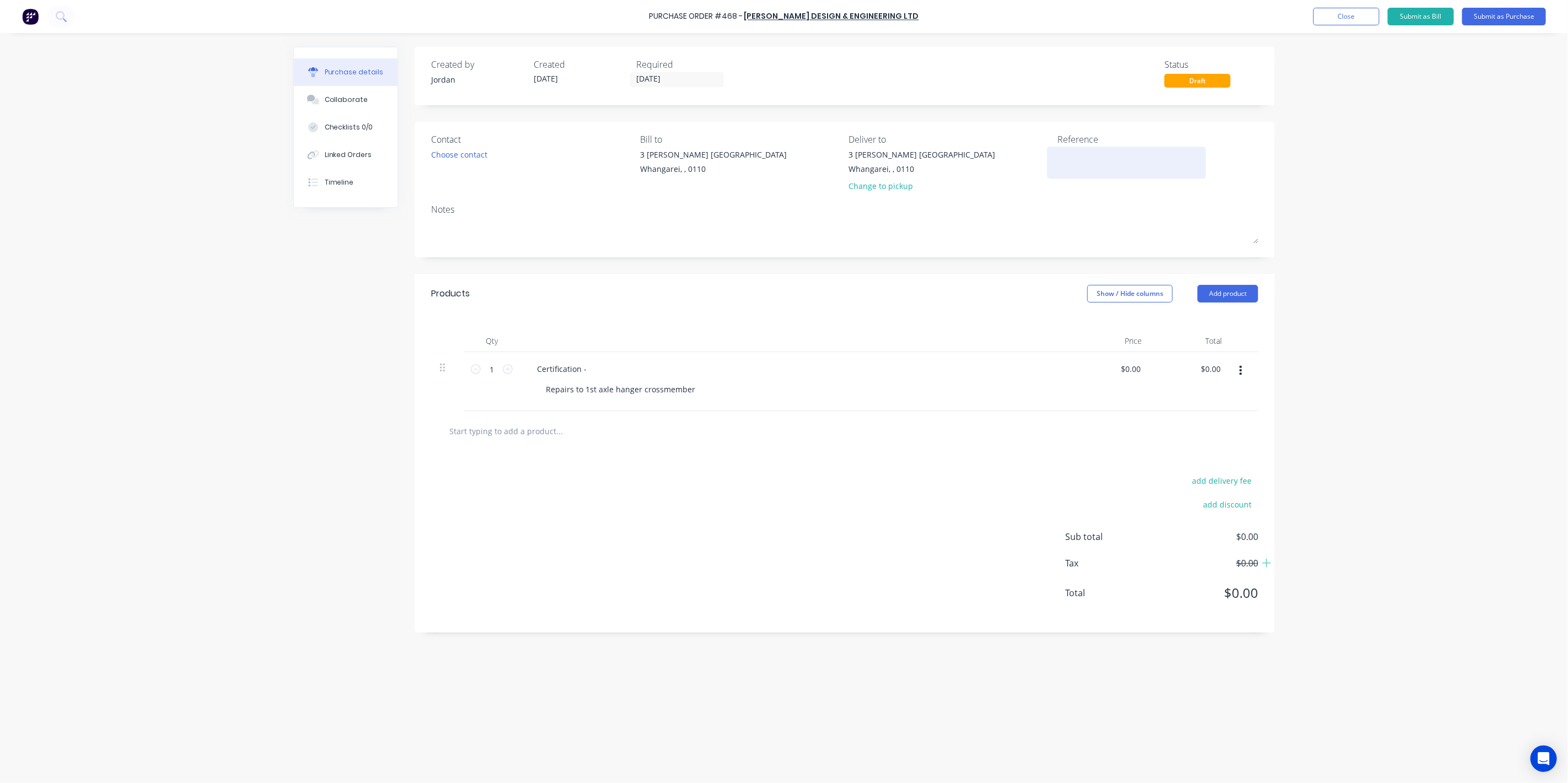
click at [1074, 157] on textarea at bounding box center [1126, 161] width 138 height 25
type textarea "DN866N"
type textarea "x"
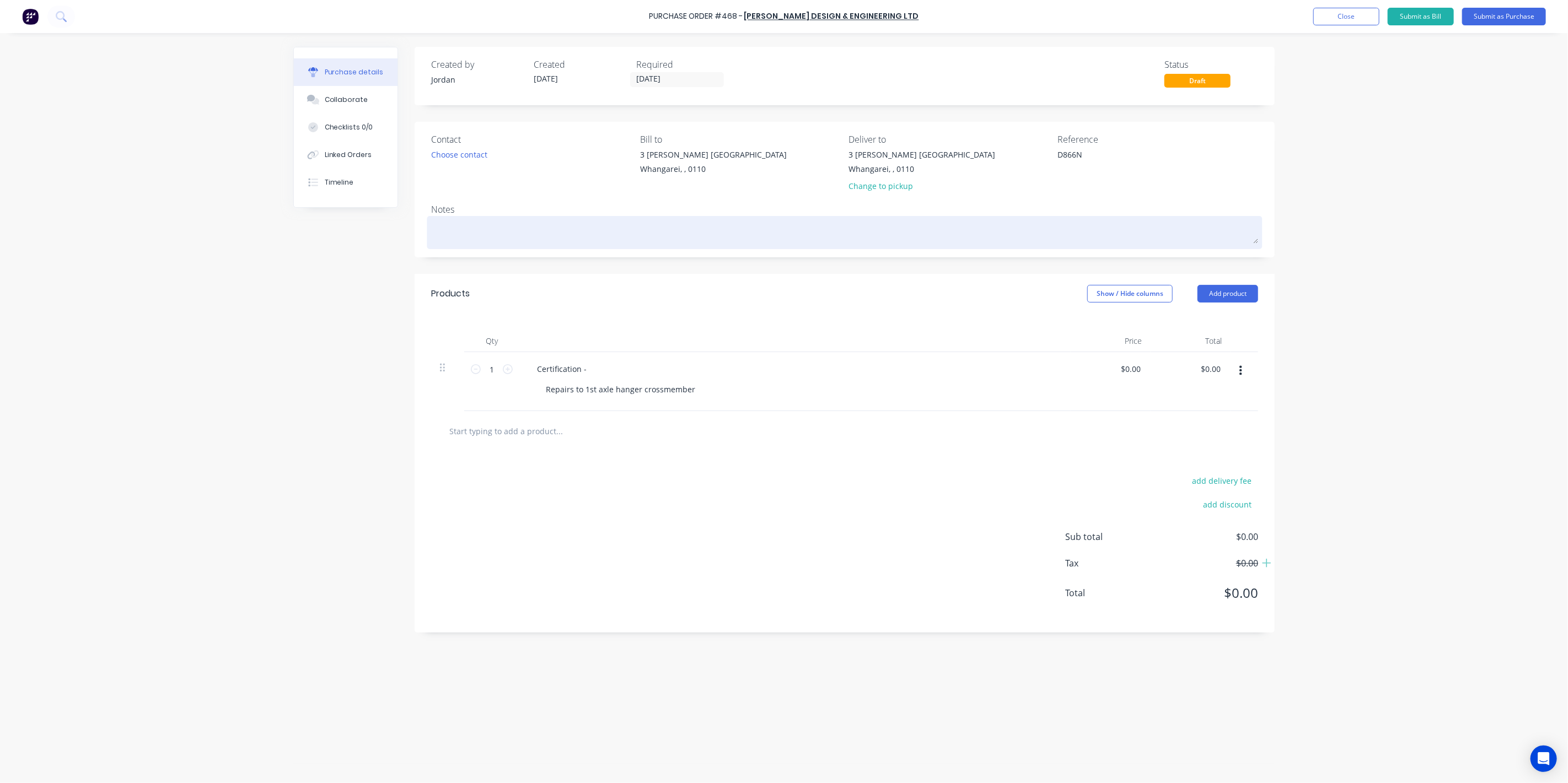
type textarea "D866N"
type textarea "x"
type textarea "D866N"
click at [515, 219] on div at bounding box center [844, 232] width 827 height 27
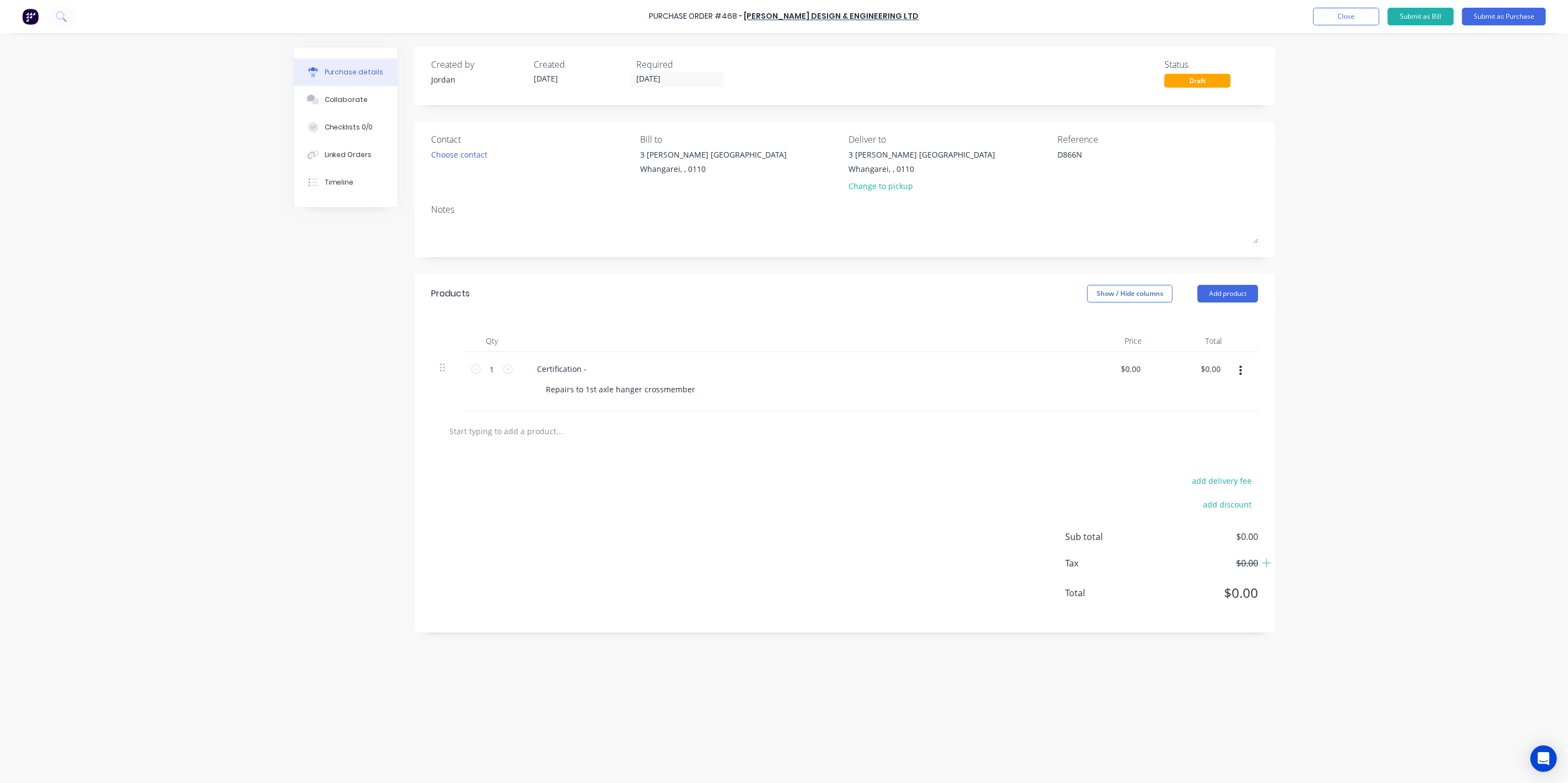
drag, startPoint x: 606, startPoint y: 369, endPoint x: 596, endPoint y: 370, distance: 10.0
click at [605, 369] on div "Certification -" at bounding box center [795, 369] width 534 height 16
click at [586, 371] on div "Certification -" at bounding box center [562, 369] width 68 height 16
click at [716, 475] on div "add delivery fee add discount Sub total $0.00 Tax $0.00 Total $0.00" at bounding box center [844, 542] width 860 height 181
click at [1513, 12] on button "Submit as Purchase" at bounding box center [1504, 16] width 84 height 18
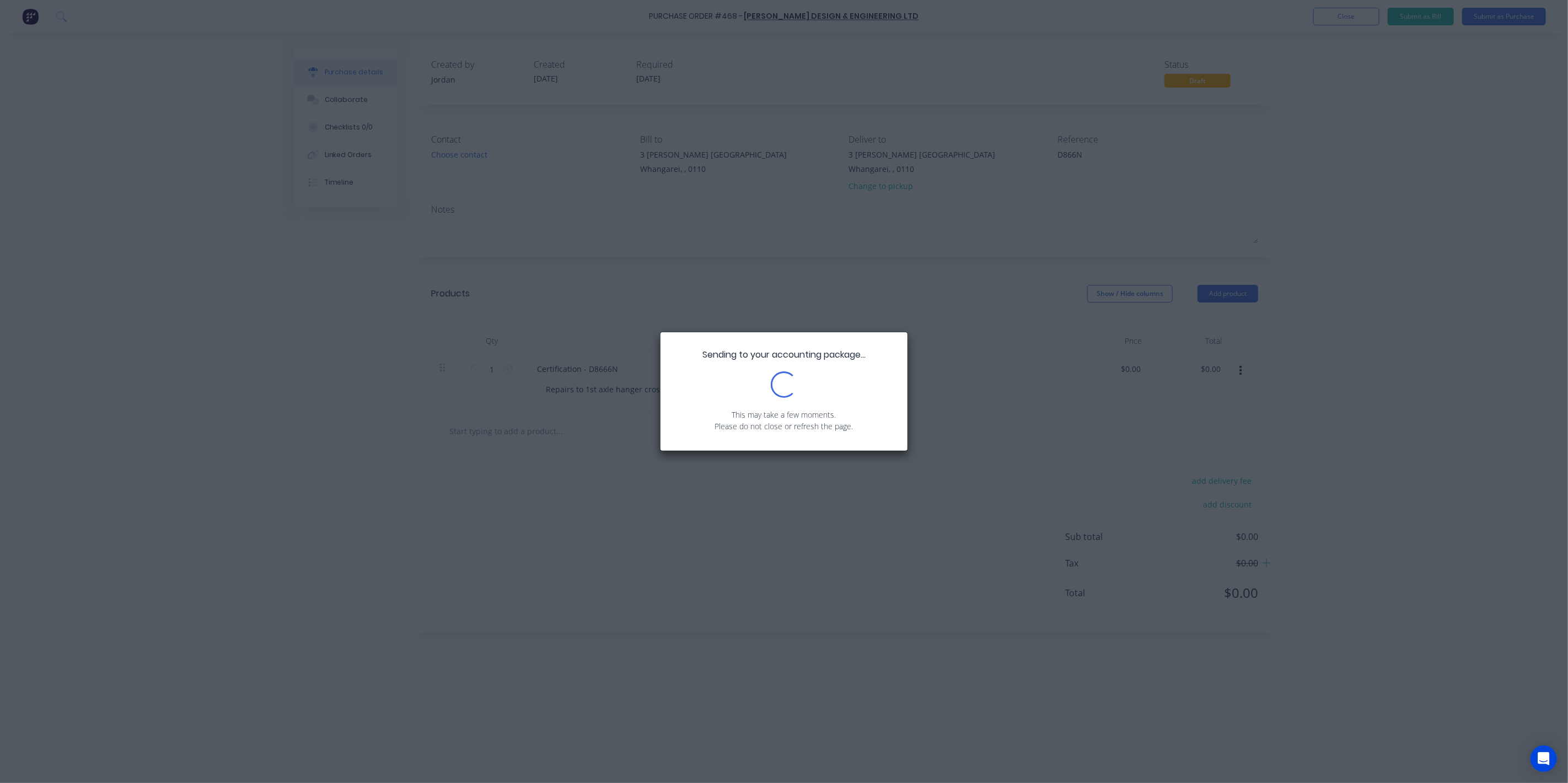
type textarea "x"
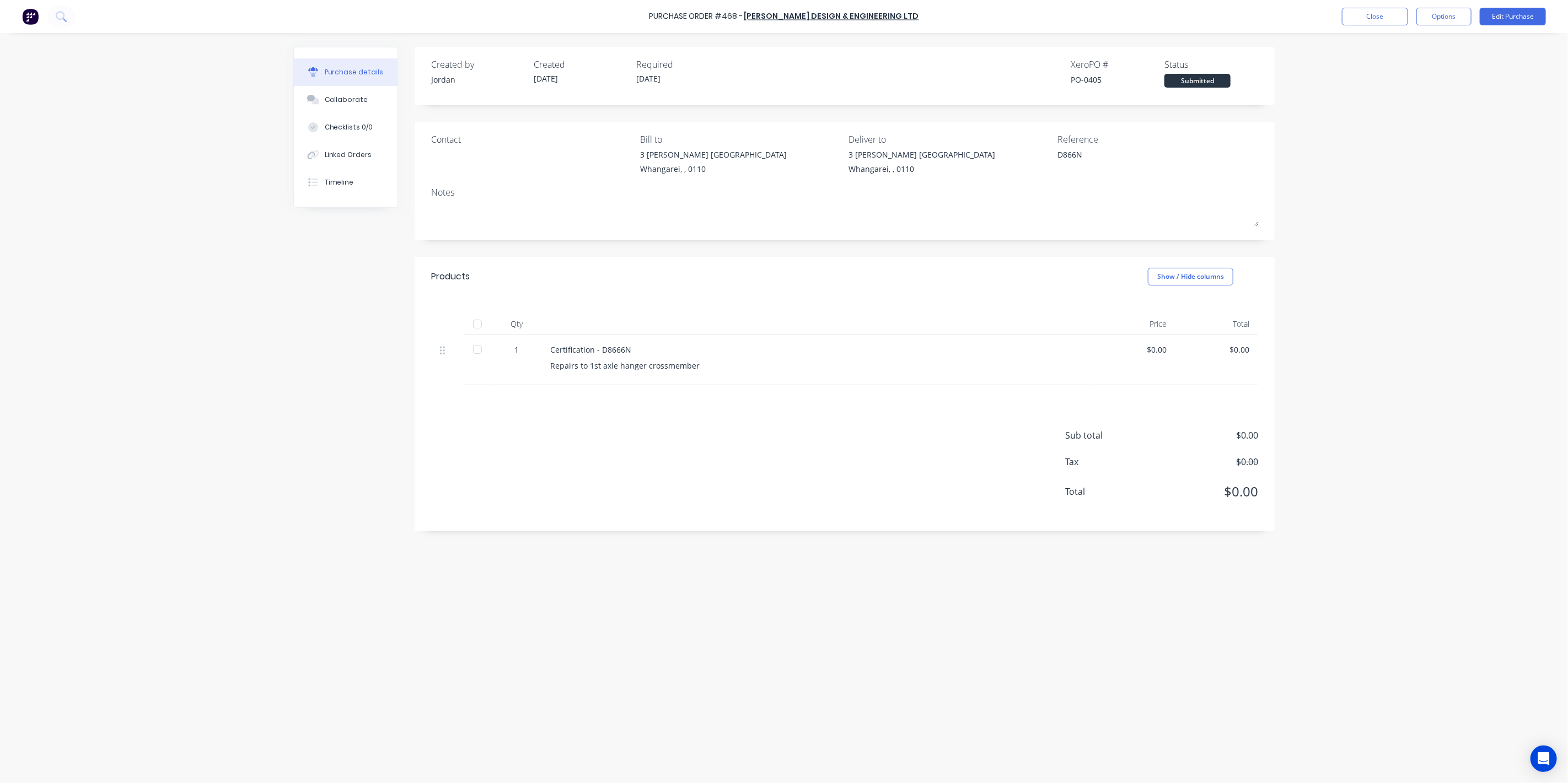
click at [573, 636] on div "Created by [PERSON_NAME] Created [DATE] Required [DATE] Xero PO # PO-0405 Statu…" at bounding box center [784, 405] width 981 height 717
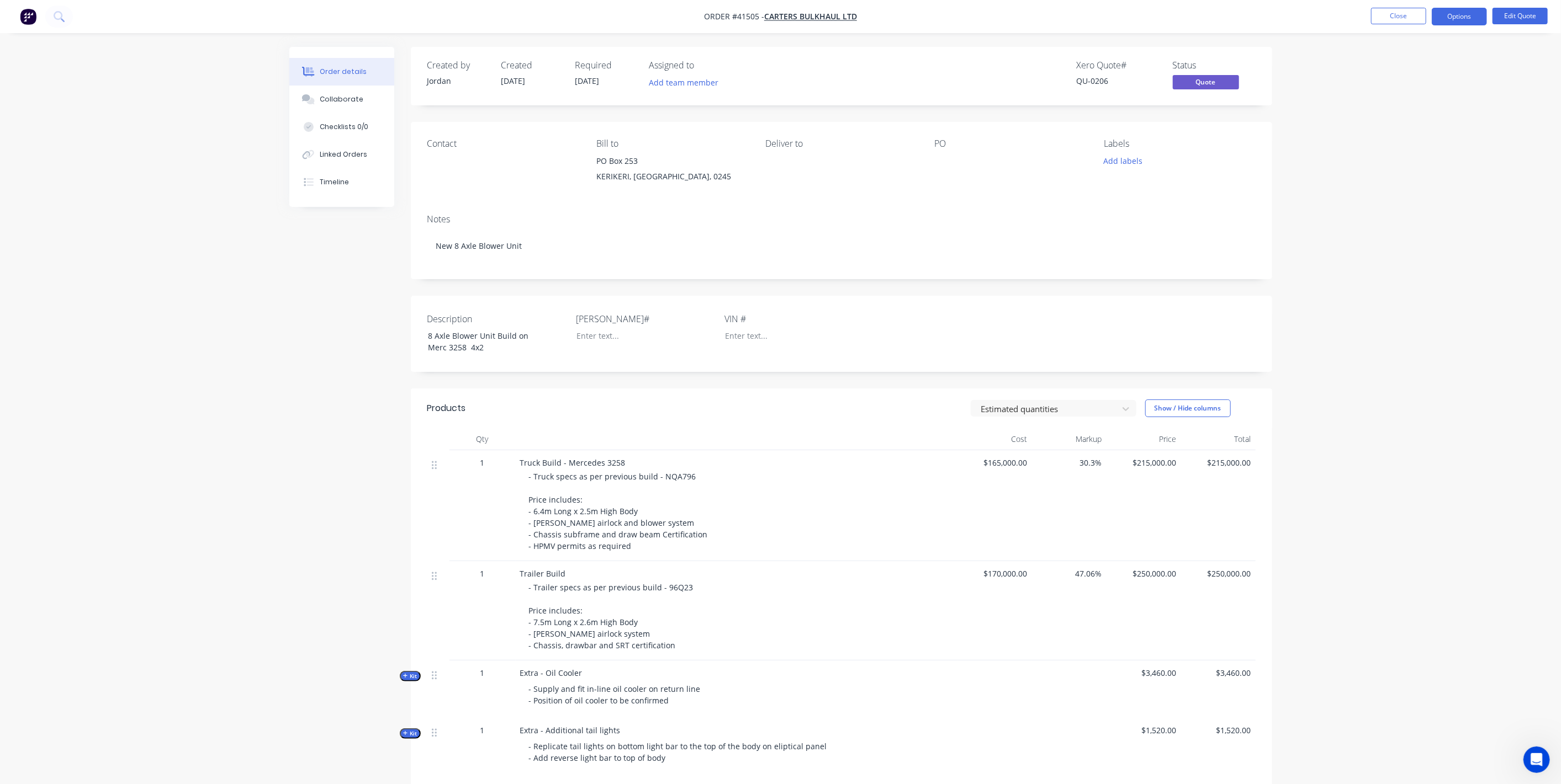
click at [134, 477] on div "Order details Collaborate Checklists 0/0 Linked Orders Timeline Order details C…" at bounding box center [780, 512] width 1561 height 1025
